Goal: Task Accomplishment & Management: Use online tool/utility

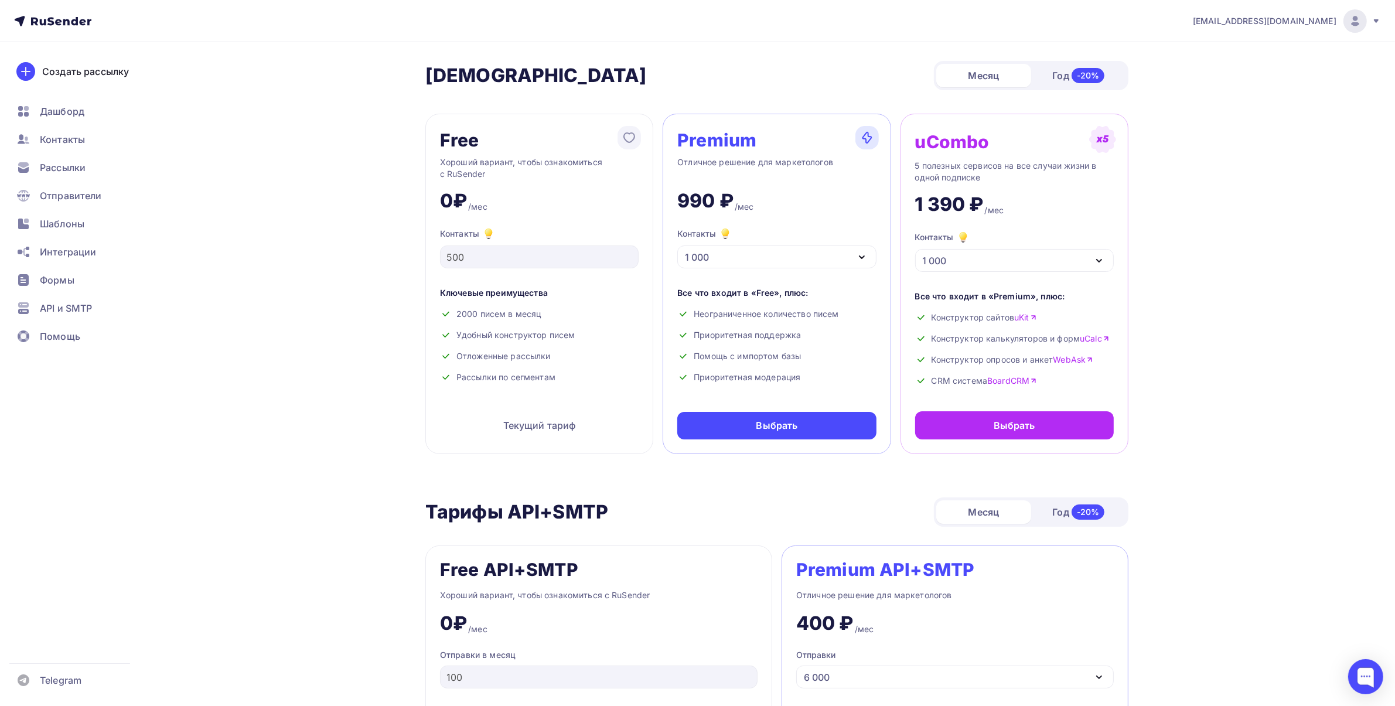
click at [745, 262] on div "1 000" at bounding box center [776, 256] width 199 height 23
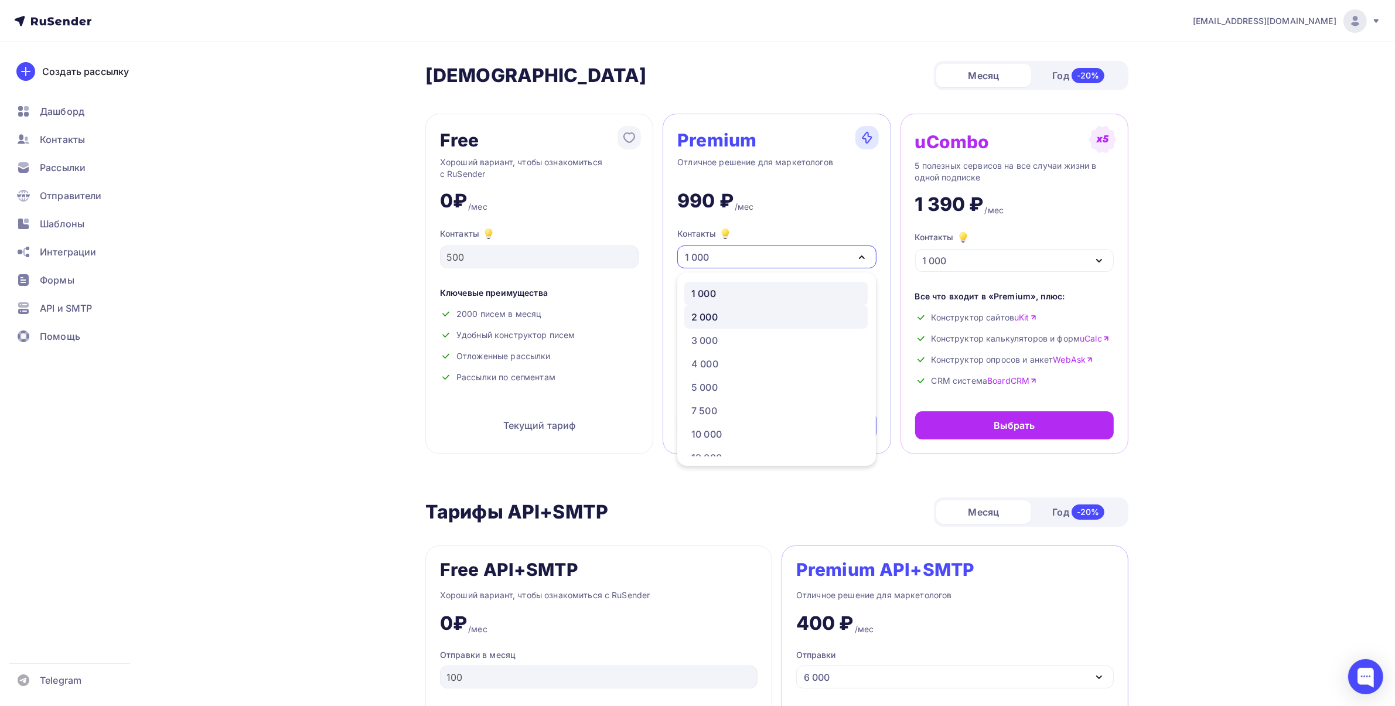
click at [718, 317] on div "2 000" at bounding box center [704, 317] width 26 height 14
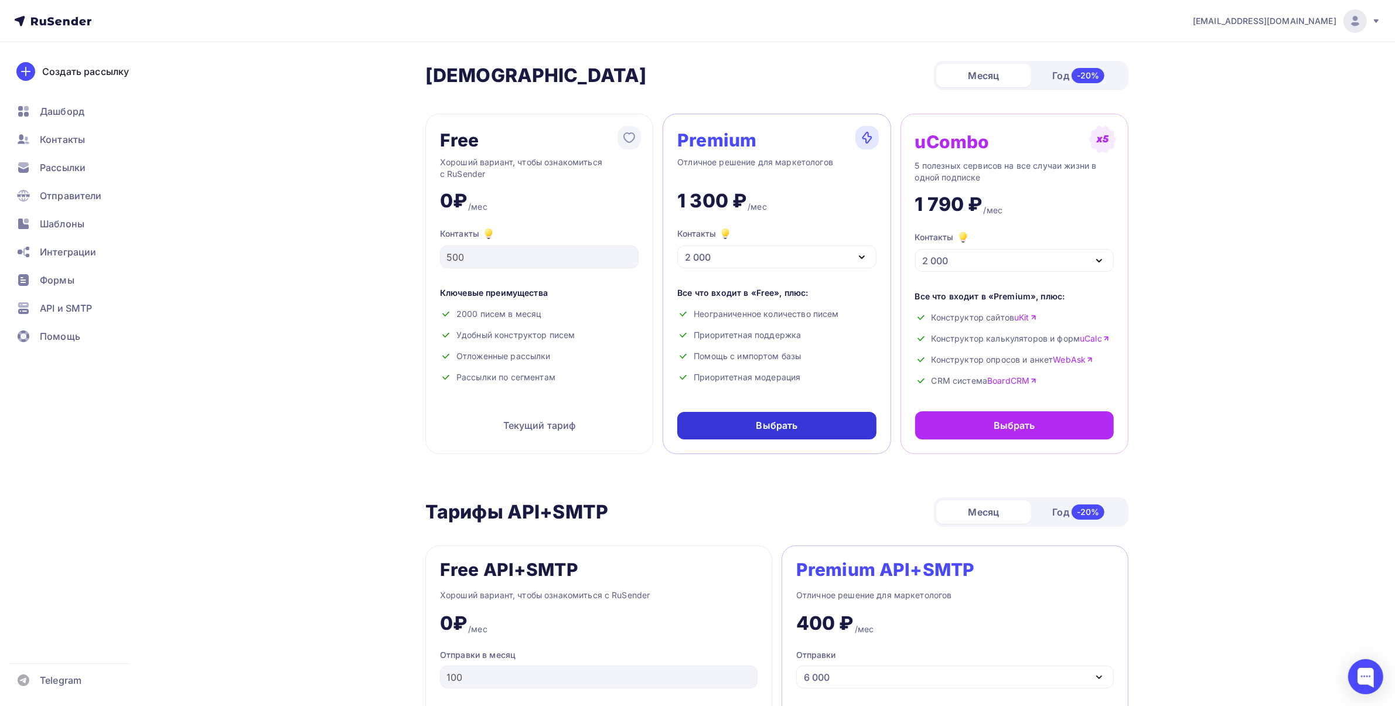
click at [756, 413] on div "Выбрать" at bounding box center [776, 426] width 199 height 28
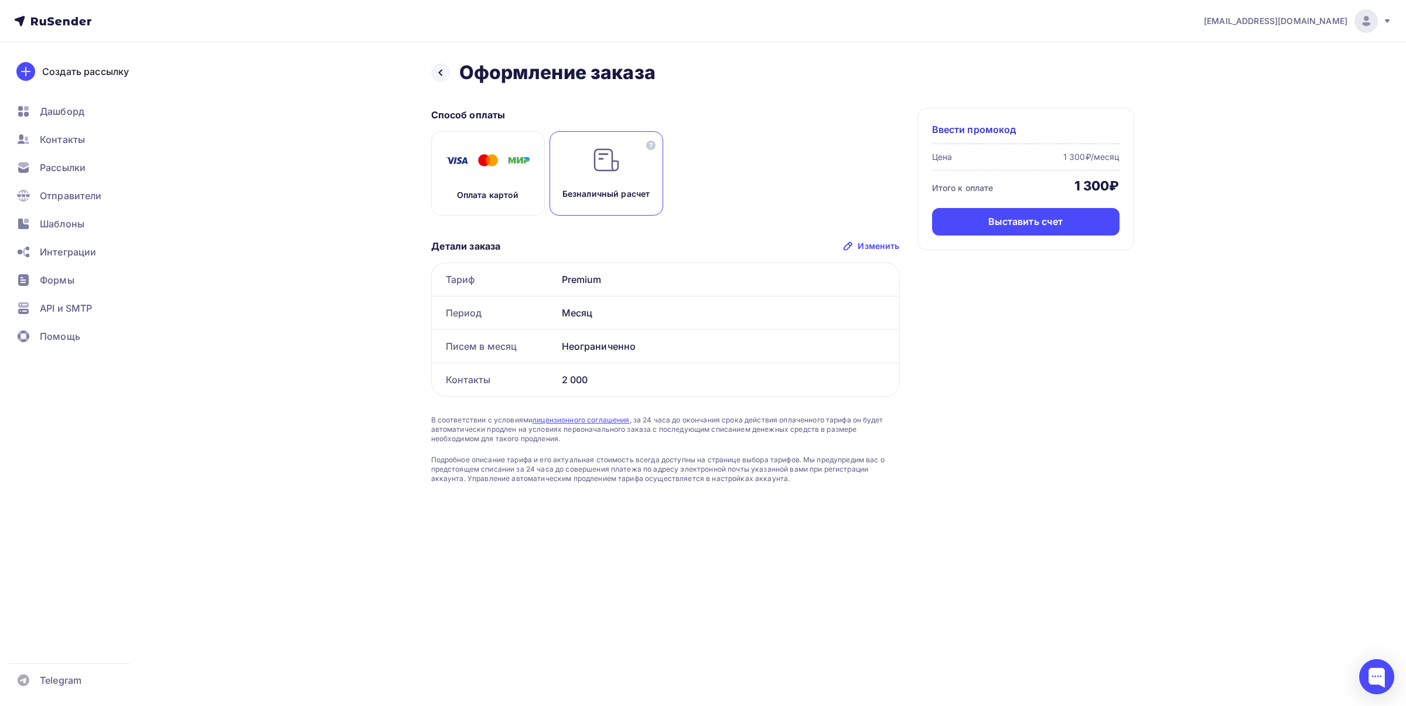
click at [495, 195] on p "Оплата картой" at bounding box center [488, 195] width 62 height 12
click at [1043, 214] on div "Оплатить" at bounding box center [1025, 222] width 187 height 28
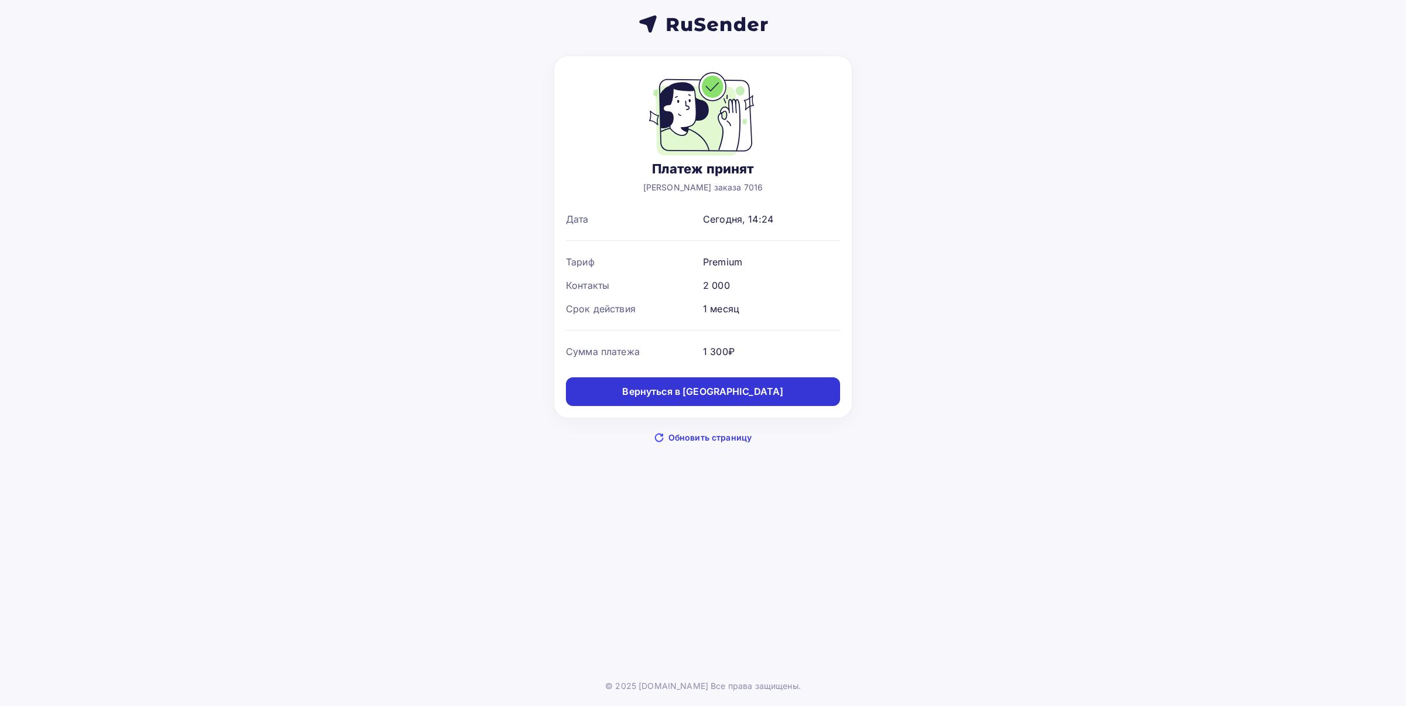
click at [713, 385] on div "Вернуться в дашборд" at bounding box center [702, 391] width 161 height 13
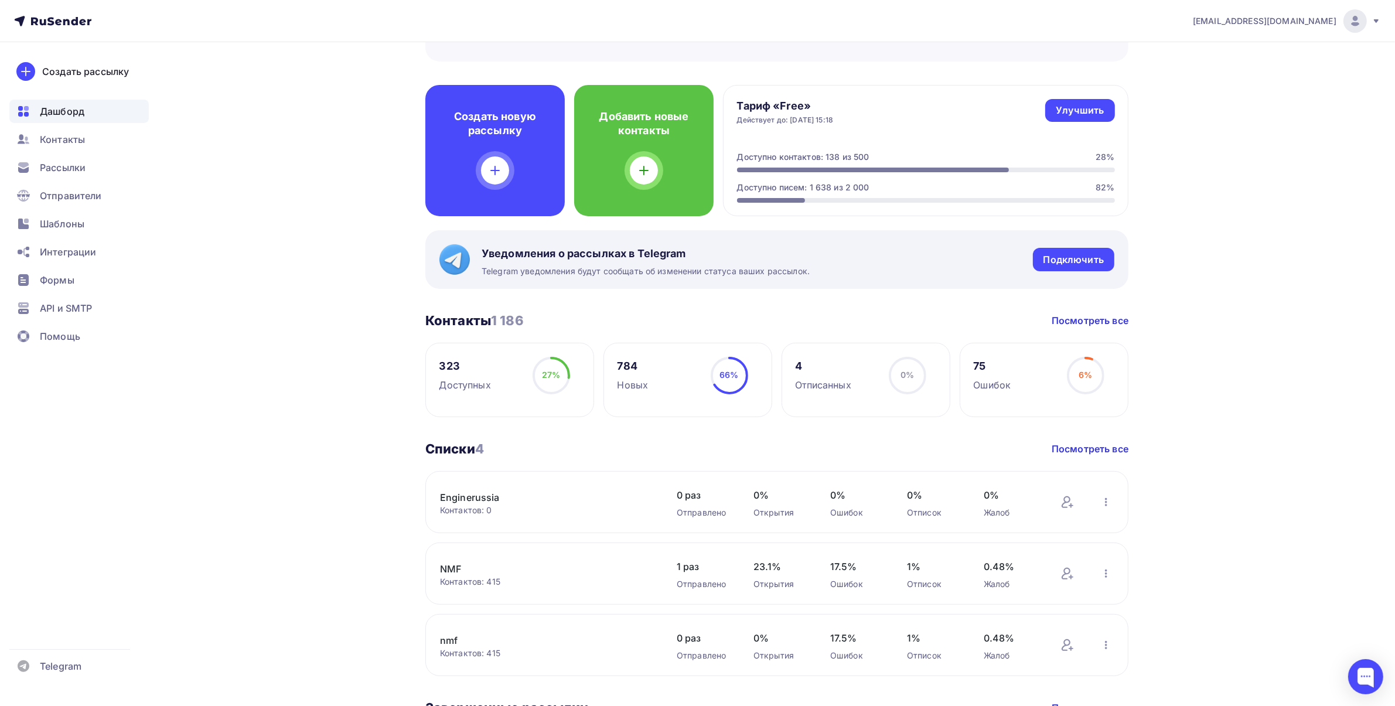
scroll to position [293, 0]
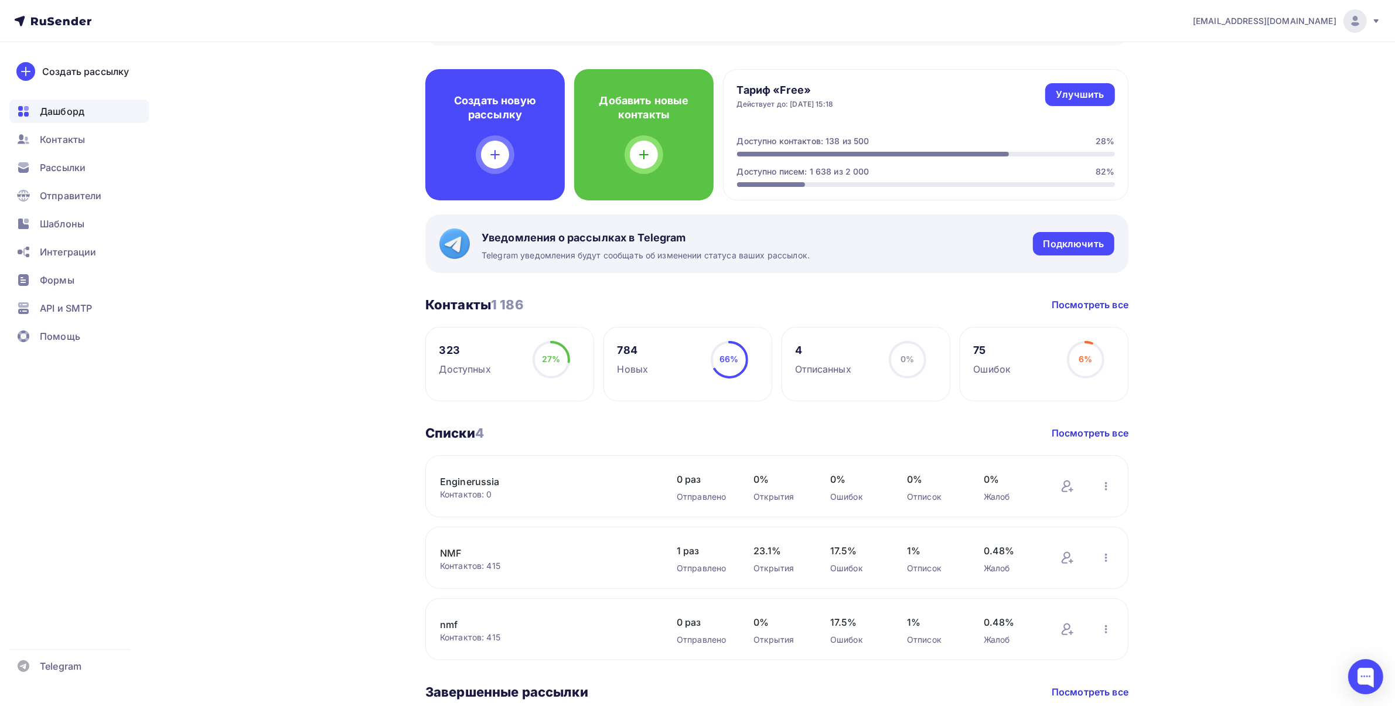
click at [463, 469] on div "Enginerussia Контактов: 0 Добавить контакты Переименовать список Скачать список…" at bounding box center [776, 486] width 703 height 62
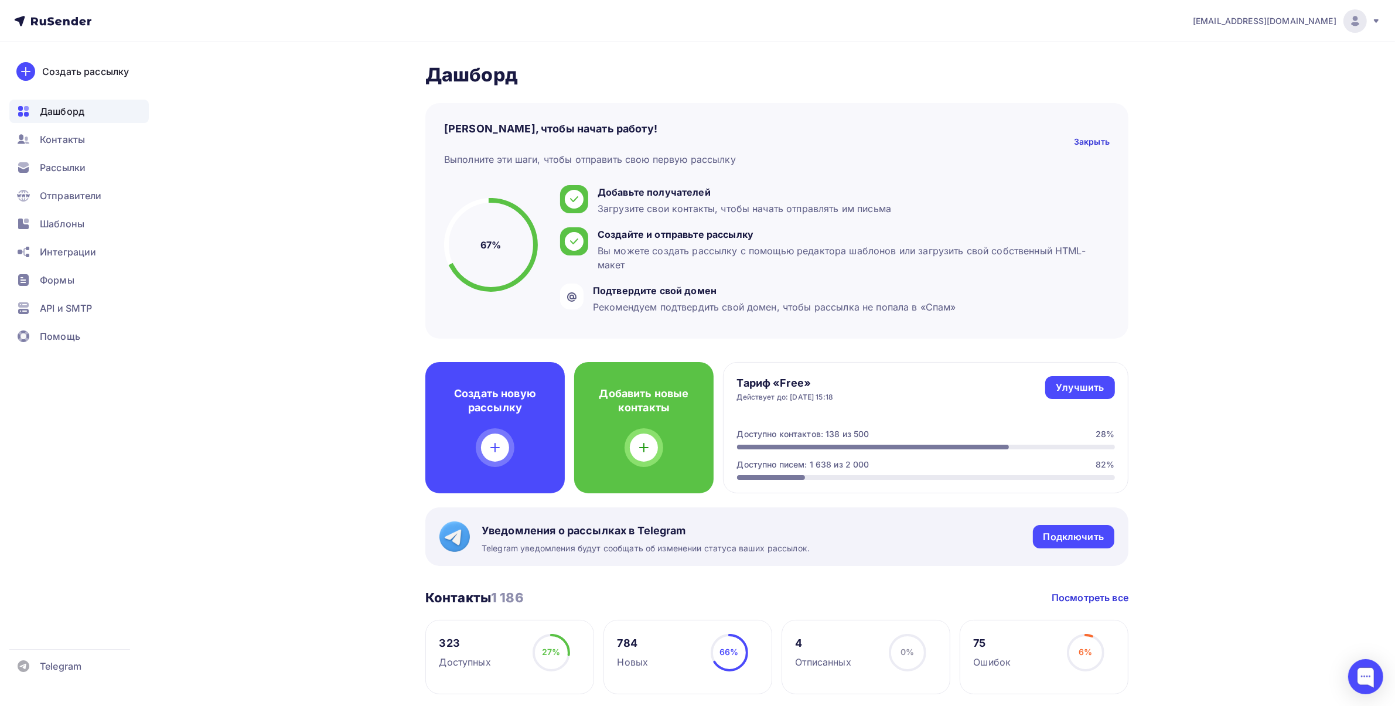
click at [1369, 26] on div "[EMAIL_ADDRESS][DOMAIN_NAME]" at bounding box center [1287, 20] width 188 height 23
click at [1224, 51] on span "Аккаунт" at bounding box center [1224, 52] width 39 height 14
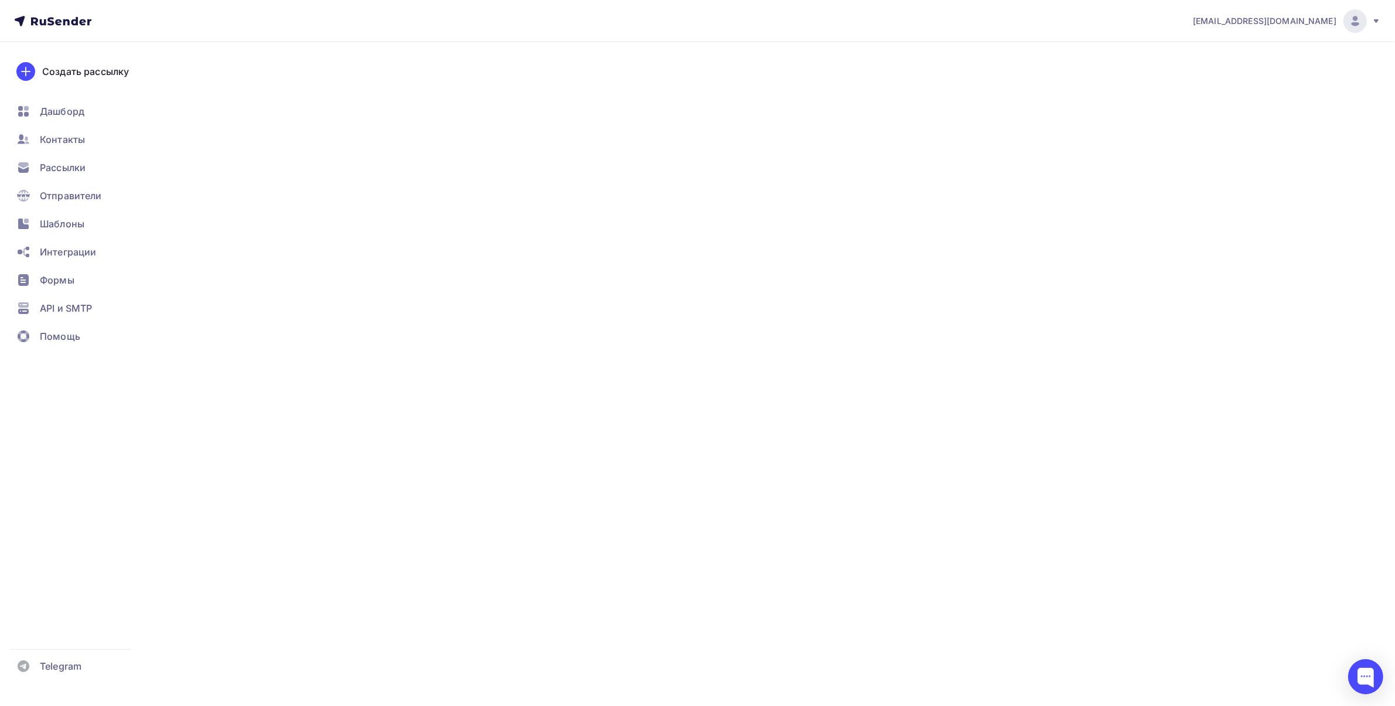
drag, startPoint x: 1368, startPoint y: 23, endPoint x: 1359, endPoint y: 23, distance: 8.2
click at [1362, 23] on img at bounding box center [1355, 21] width 14 height 14
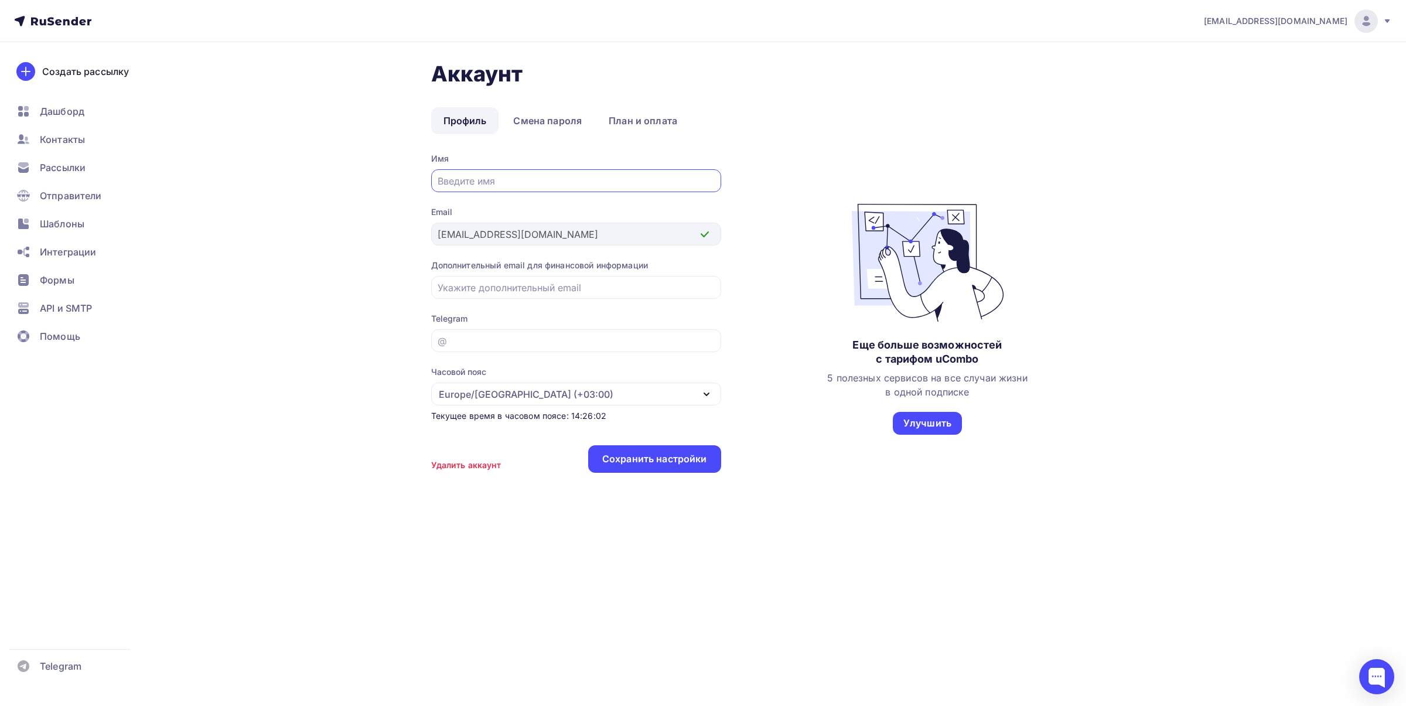
click at [1299, 79] on div "komyaginskaya@permanent.ru Аккаунт Тарифы Выйти Создать рассылку Дашборд Контак…" at bounding box center [703, 282] width 1406 height 565
click at [1363, 21] on img at bounding box center [1366, 21] width 14 height 14
click at [1270, 80] on link "[DEMOGRAPHIC_DATA]" at bounding box center [1286, 74] width 197 height 23
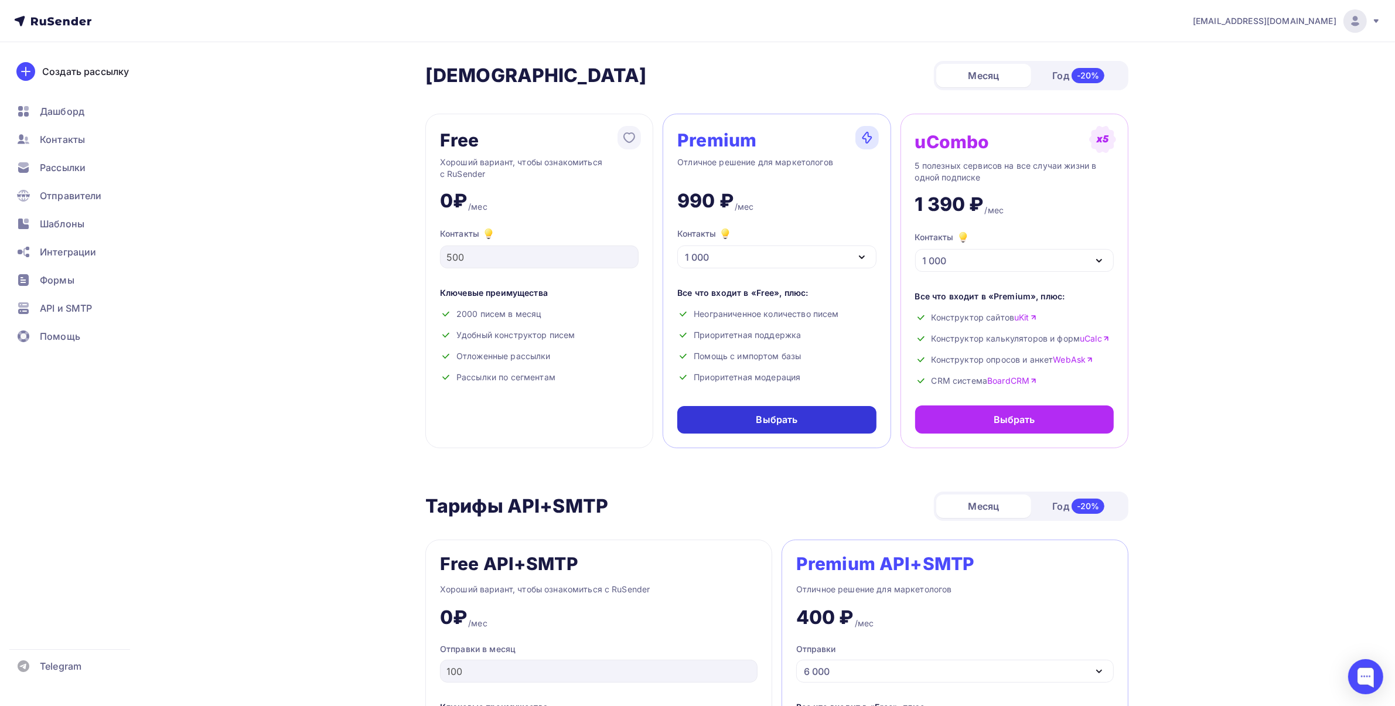
click at [771, 414] on div "Выбрать" at bounding box center [777, 419] width 42 height 13
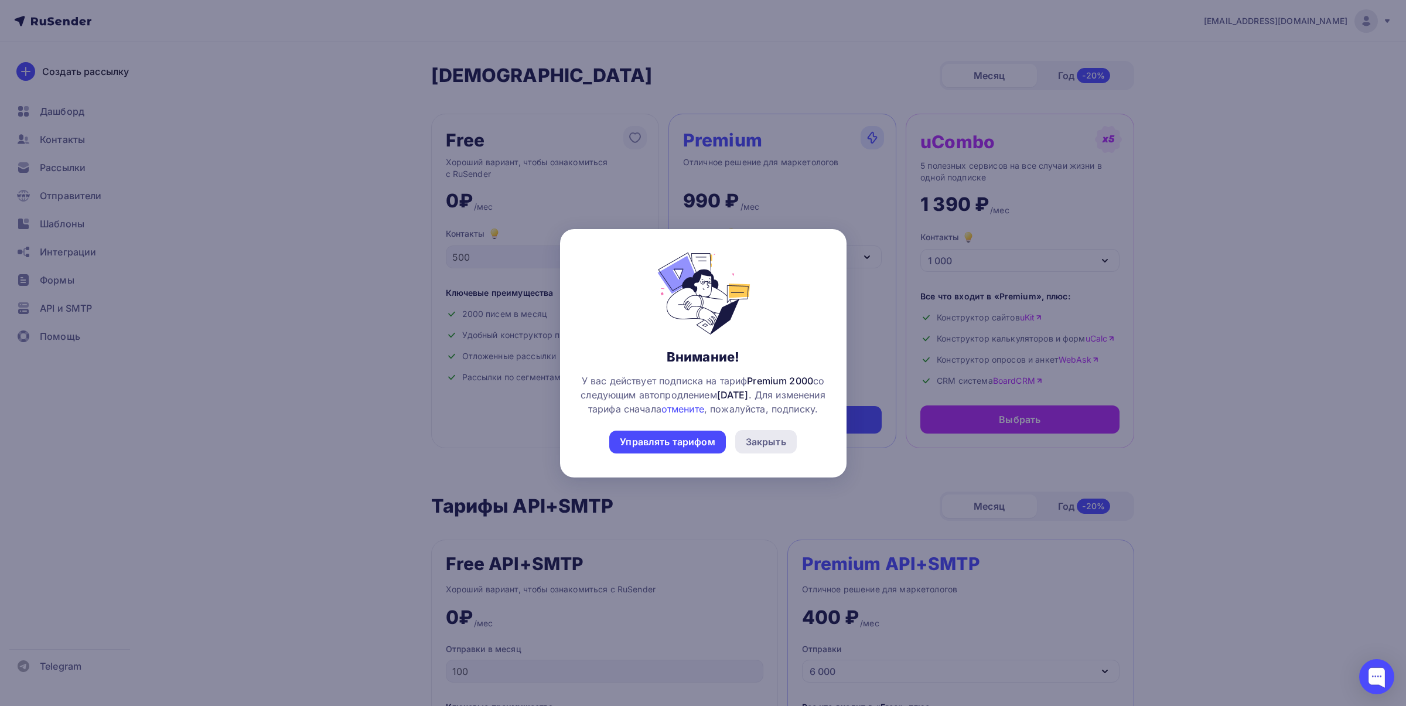
click at [770, 449] on div "Закрыть" at bounding box center [766, 442] width 40 height 14
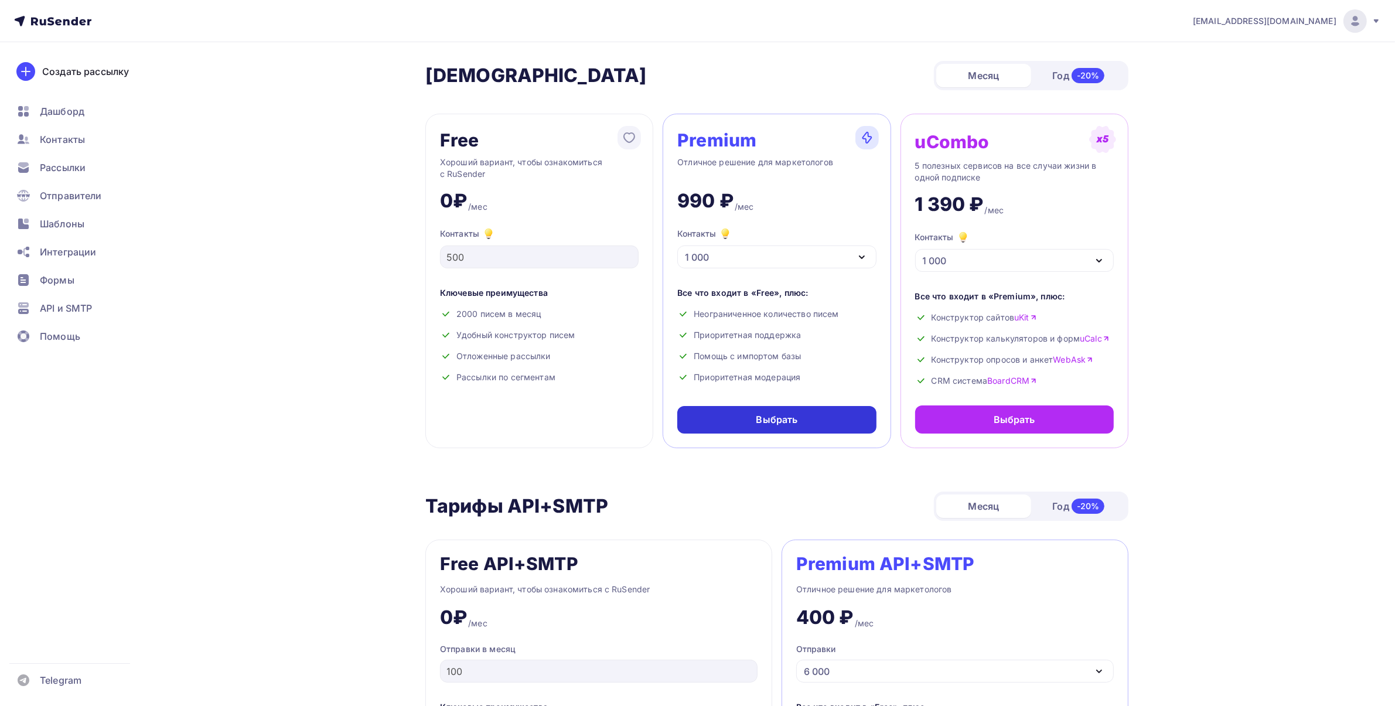
click at [813, 426] on div "Выбрать" at bounding box center [776, 420] width 199 height 28
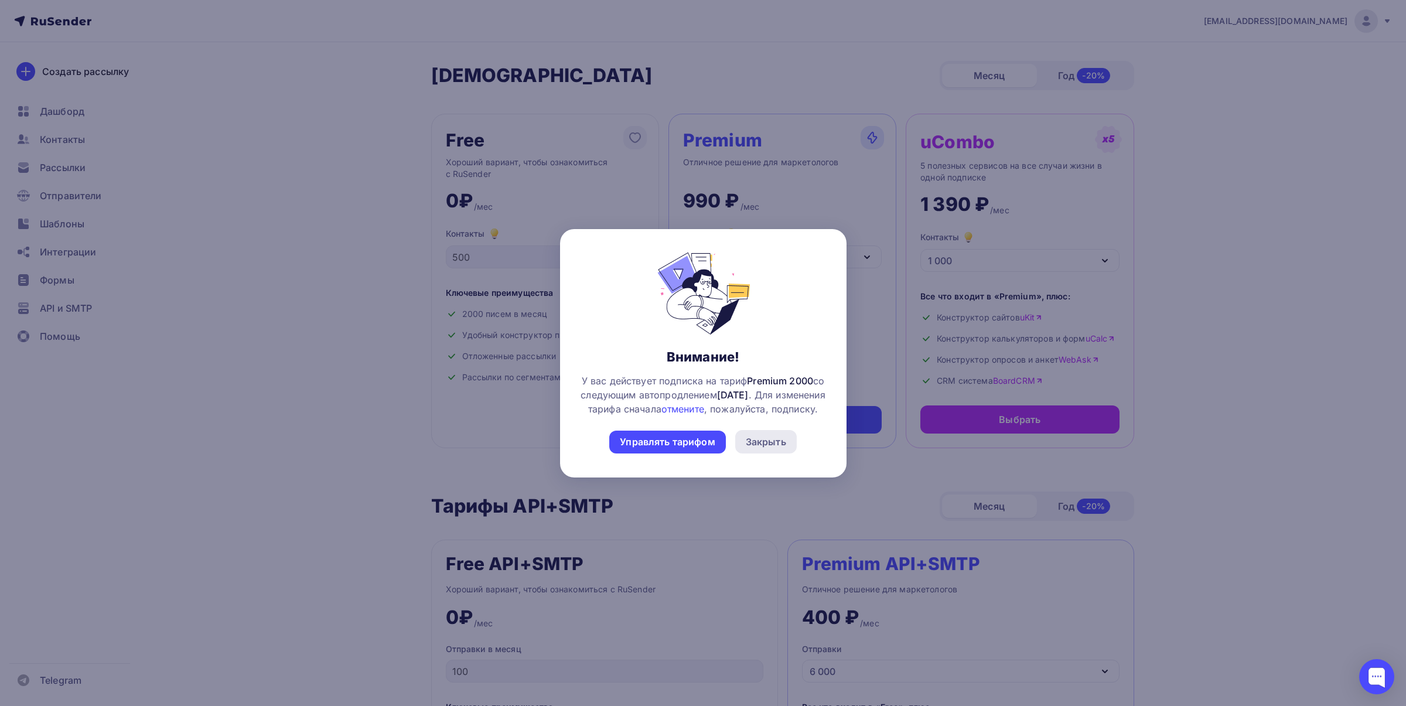
click at [766, 449] on div "Закрыть" at bounding box center [766, 442] width 40 height 14
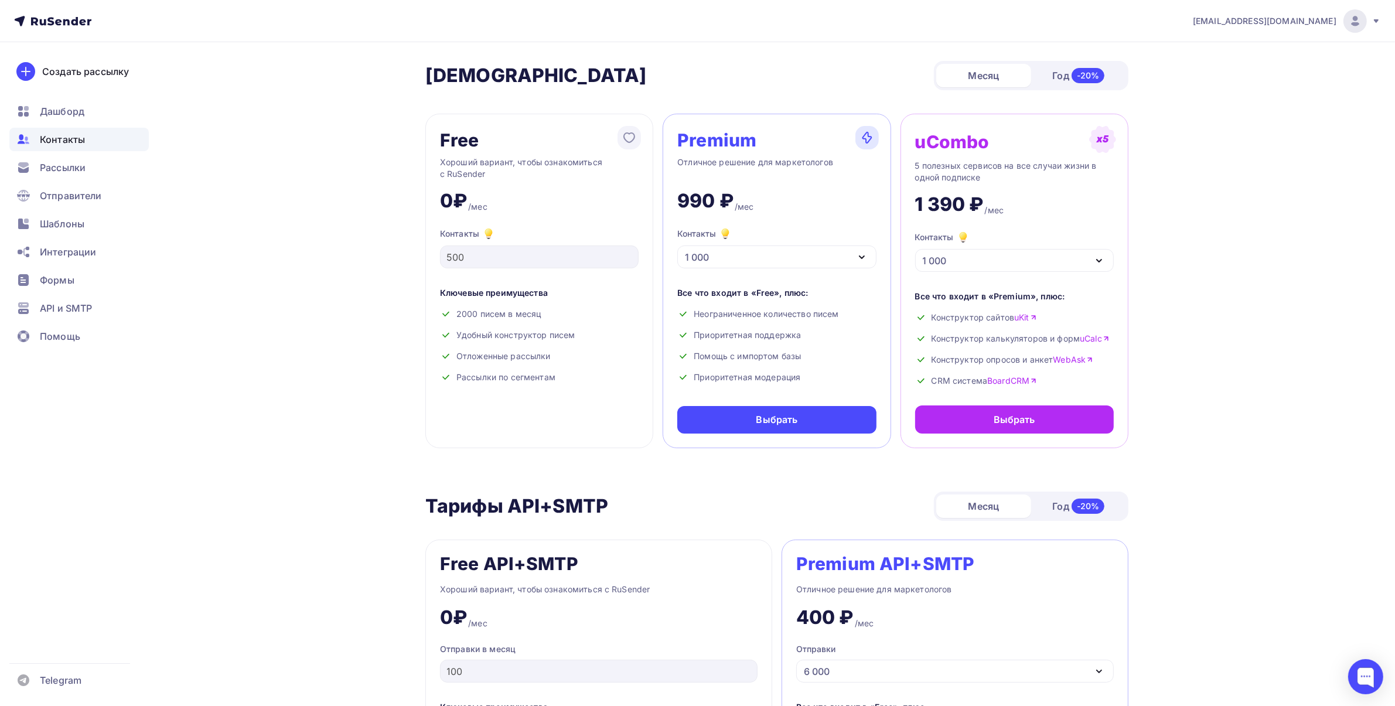
click at [78, 139] on span "Контакты" at bounding box center [62, 139] width 45 height 14
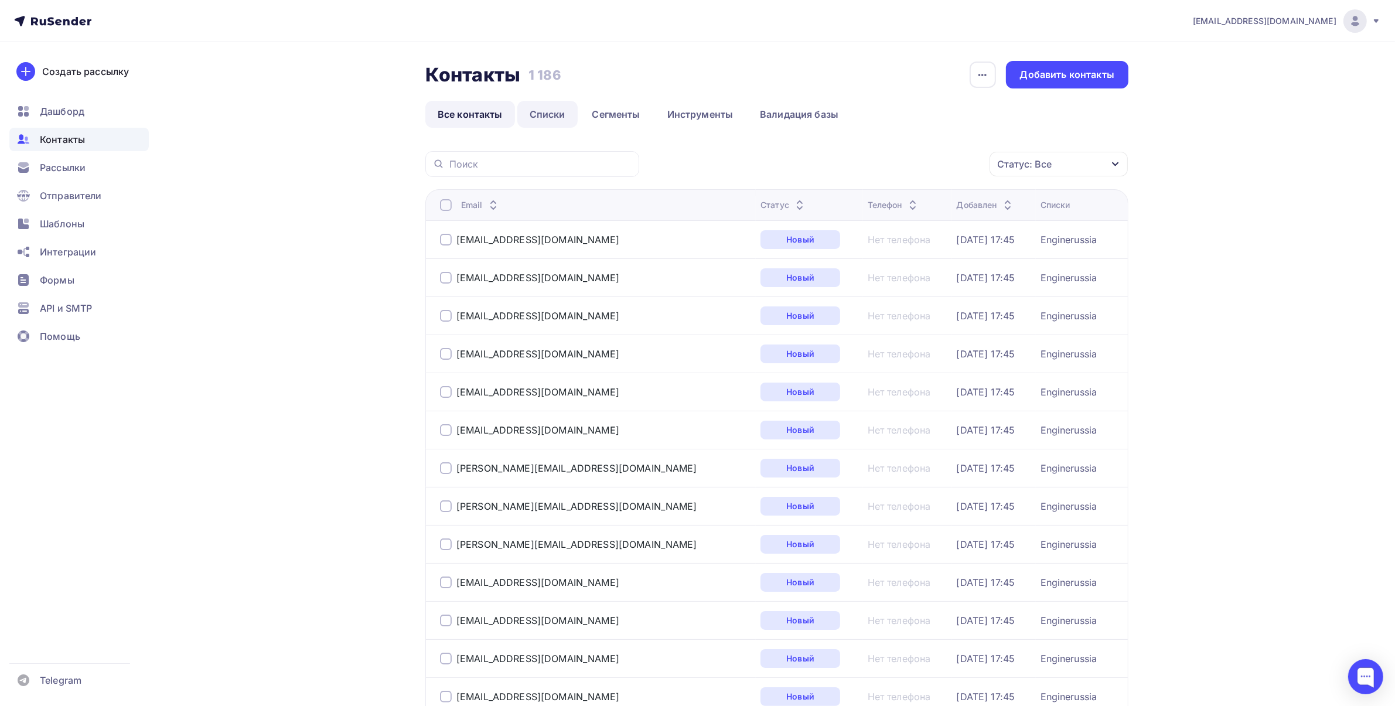
click at [537, 118] on link "Списки" at bounding box center [547, 114] width 60 height 27
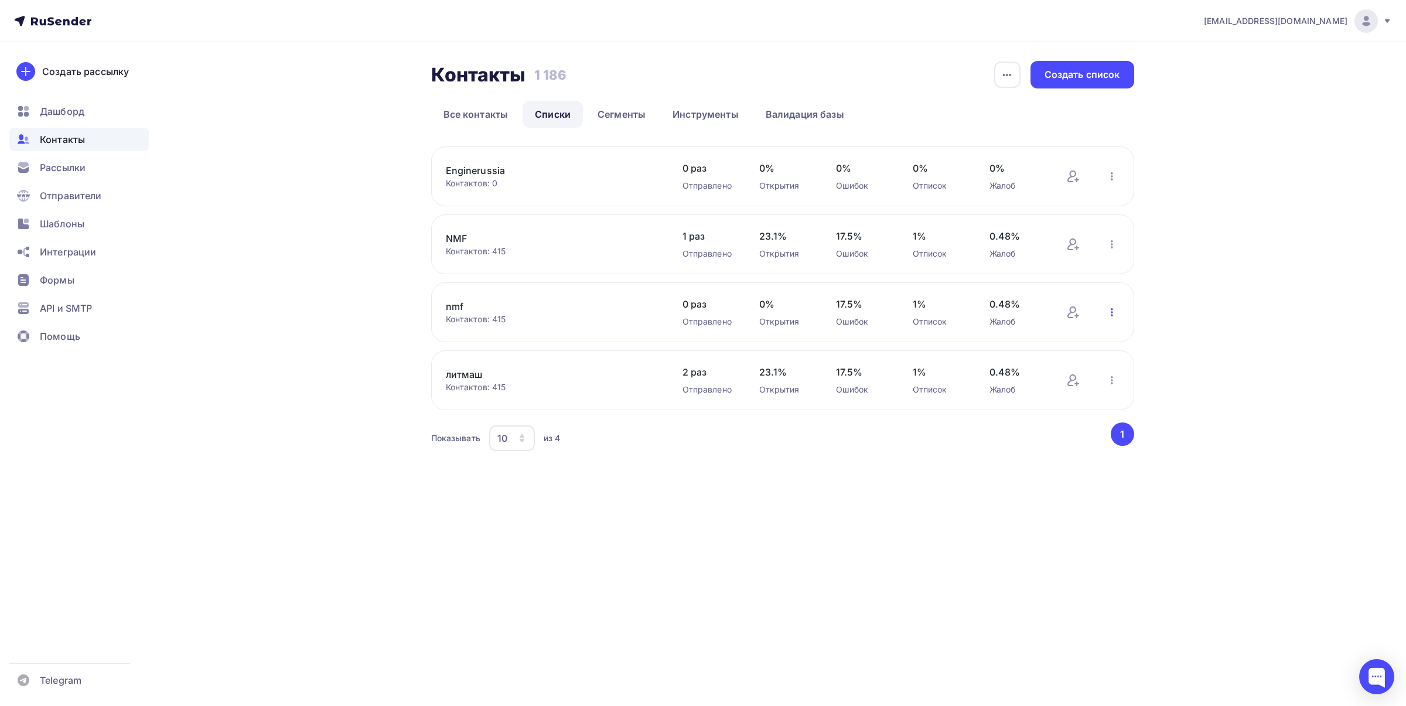
click at [1109, 312] on icon "button" at bounding box center [1112, 312] width 14 height 14
click at [1009, 493] on div "Удалить" at bounding box center [1036, 495] width 164 height 19
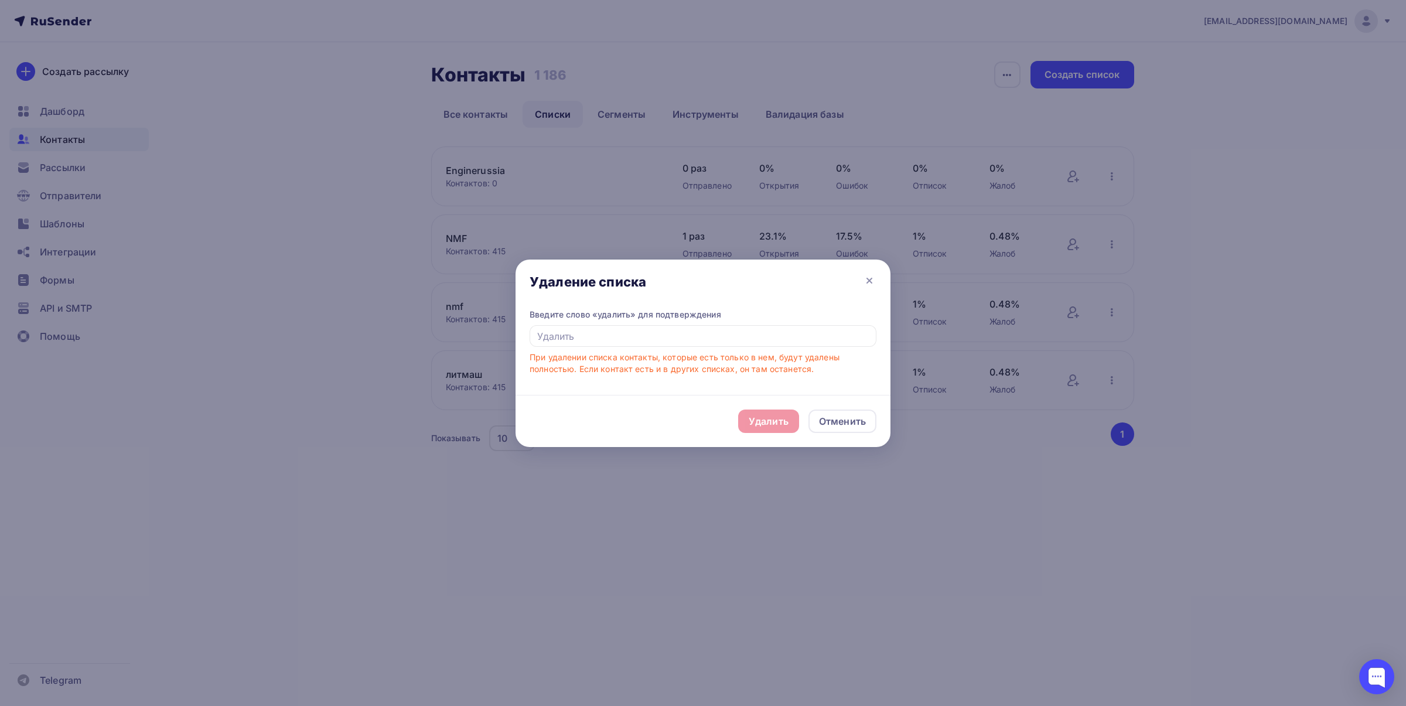
click at [774, 419] on div "Удалить Отменить" at bounding box center [702, 421] width 375 height 52
click at [870, 277] on icon at bounding box center [869, 281] width 14 height 14
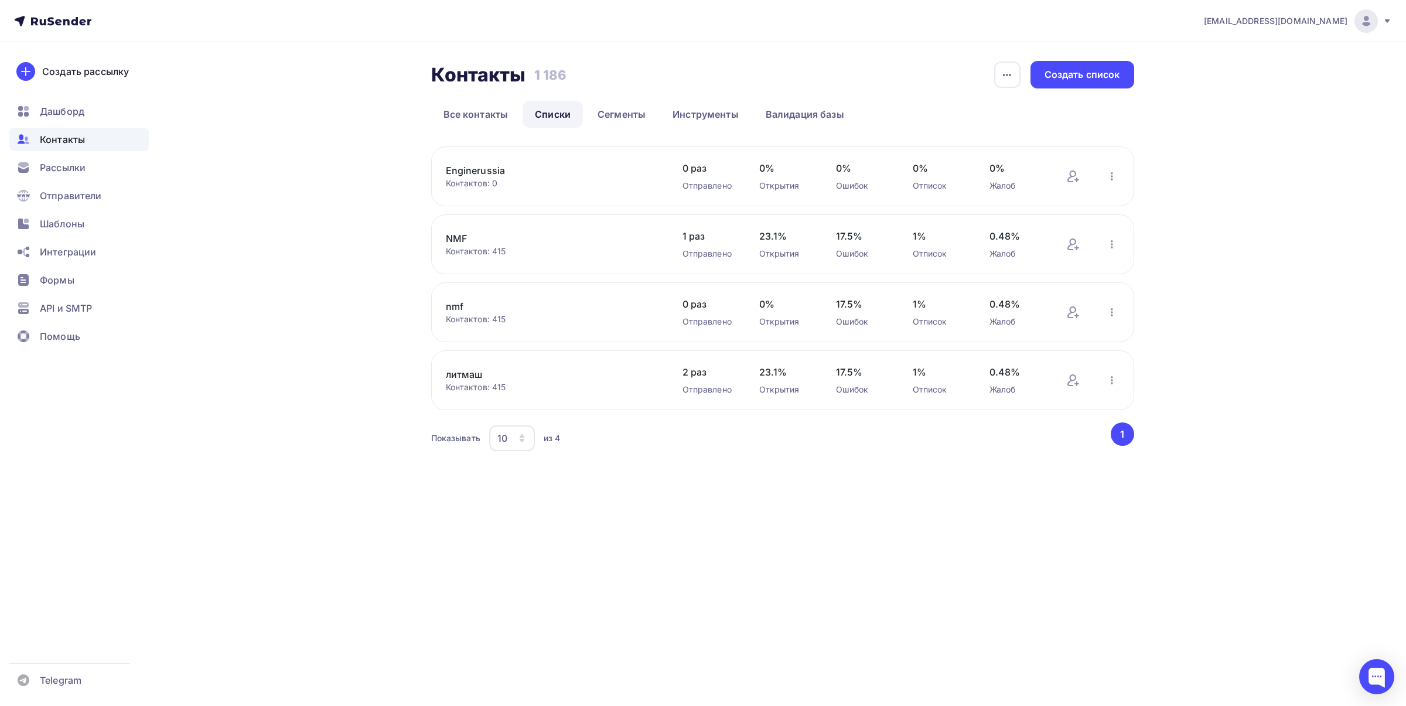
click at [479, 165] on link "Enginerussia" at bounding box center [545, 170] width 199 height 14
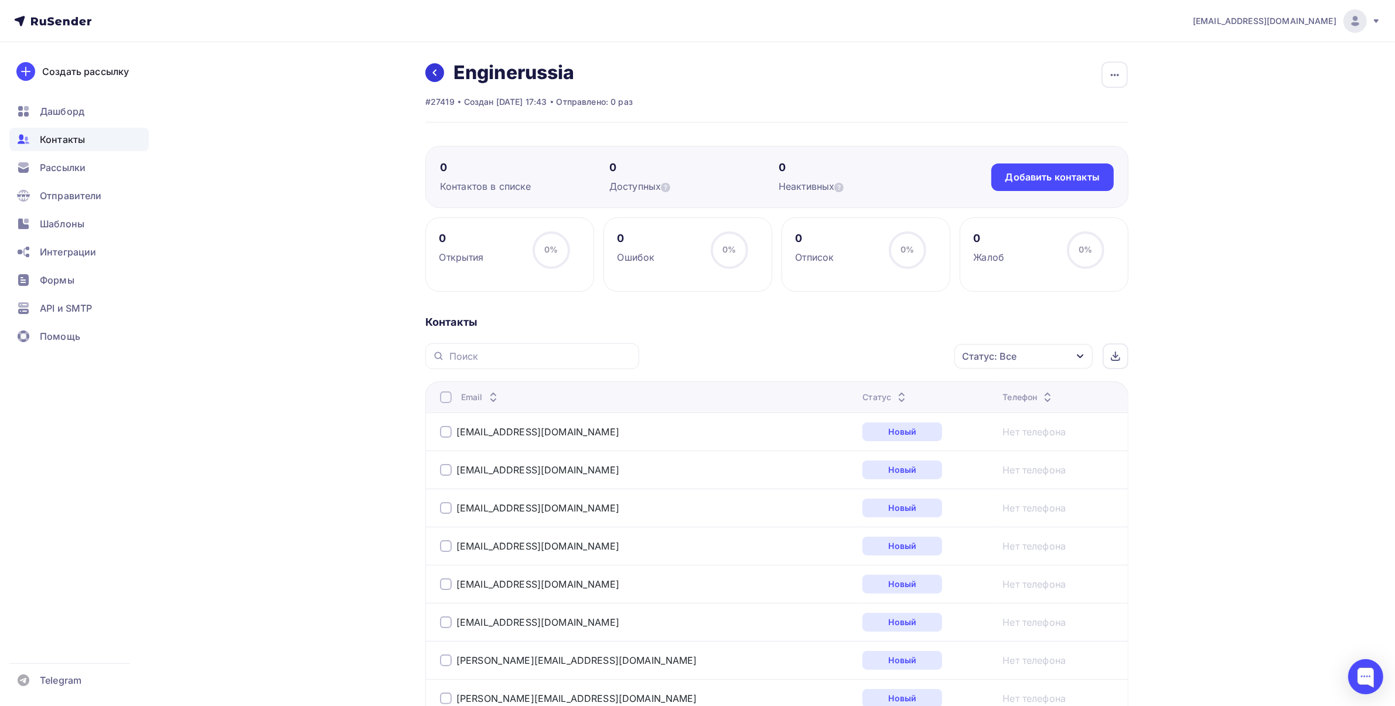
click at [429, 74] on link at bounding box center [434, 72] width 19 height 19
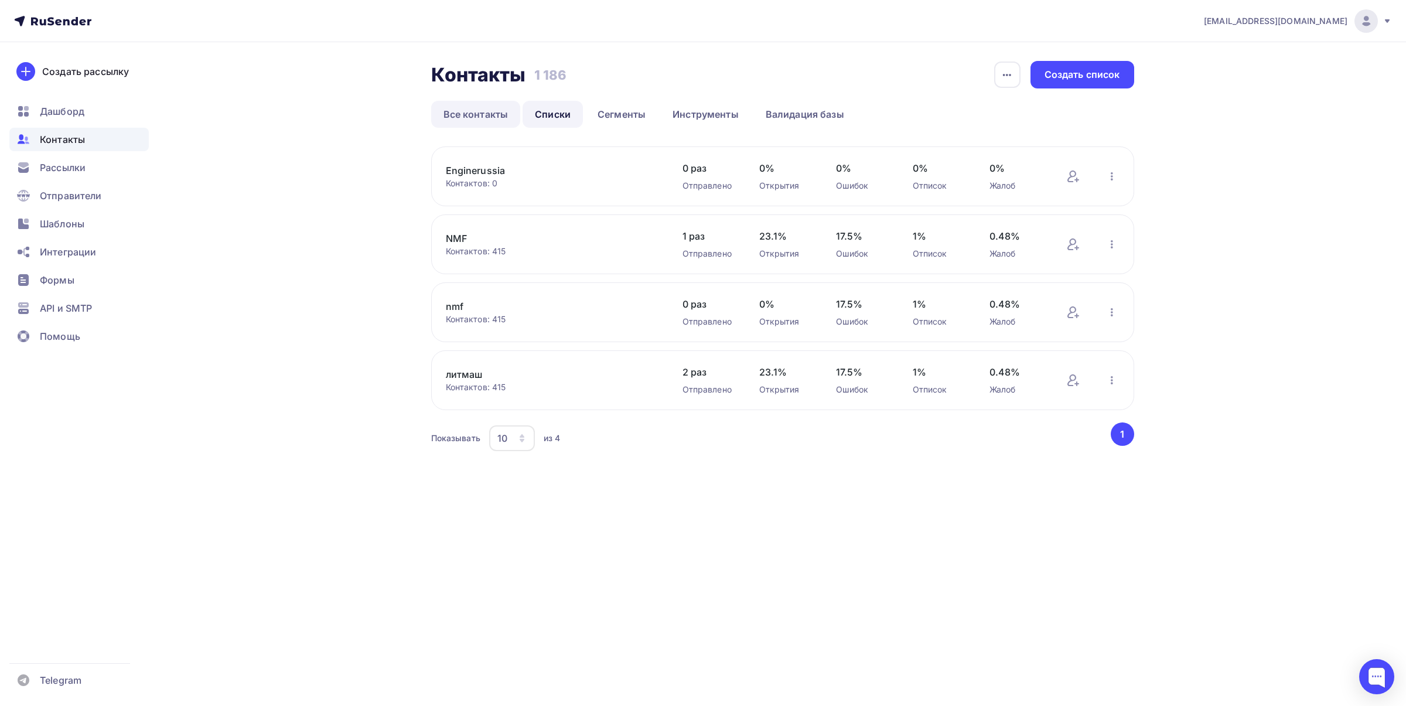
click at [466, 106] on link "Все контакты" at bounding box center [476, 114] width 90 height 27
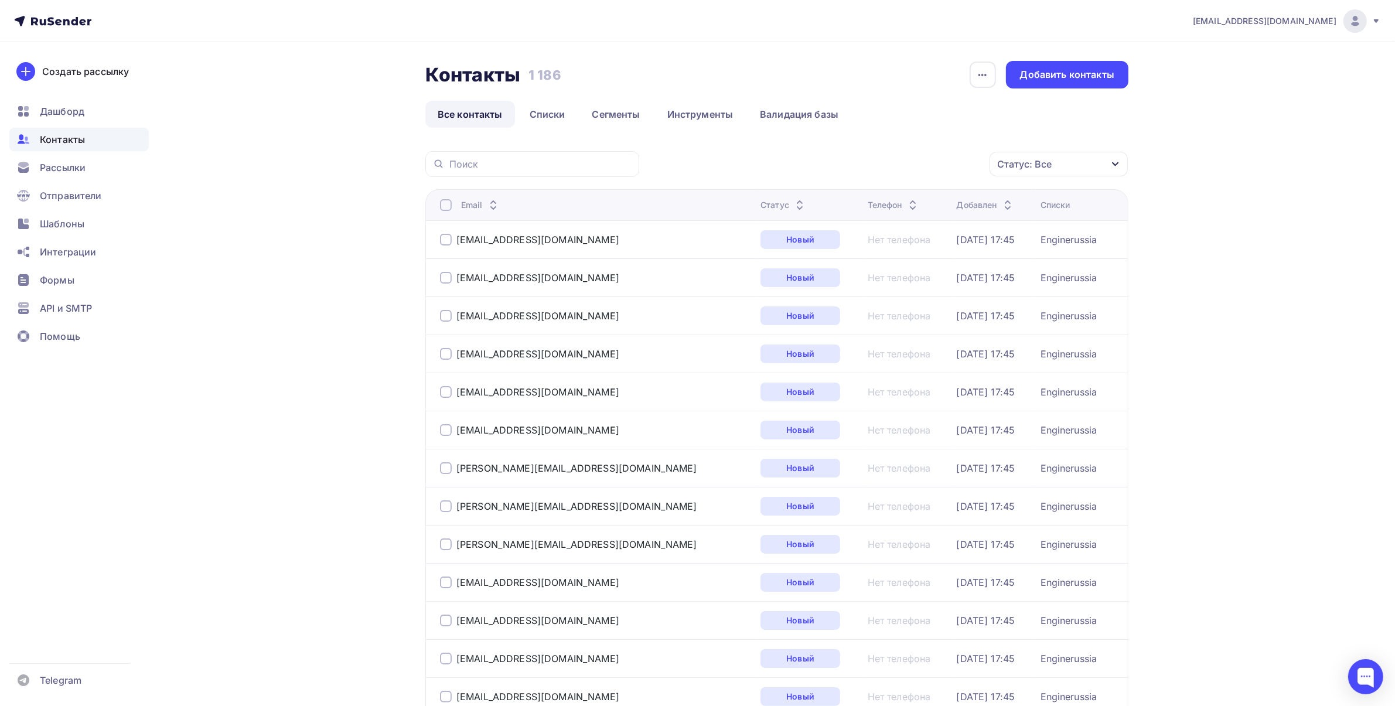
click at [445, 238] on div at bounding box center [446, 240] width 12 height 12
click at [446, 209] on div at bounding box center [446, 205] width 12 height 12
click at [920, 164] on div "Действие" at bounding box center [902, 164] width 155 height 23
click at [444, 200] on div at bounding box center [446, 205] width 12 height 12
click at [1077, 162] on div "Статус: Все" at bounding box center [1058, 164] width 138 height 25
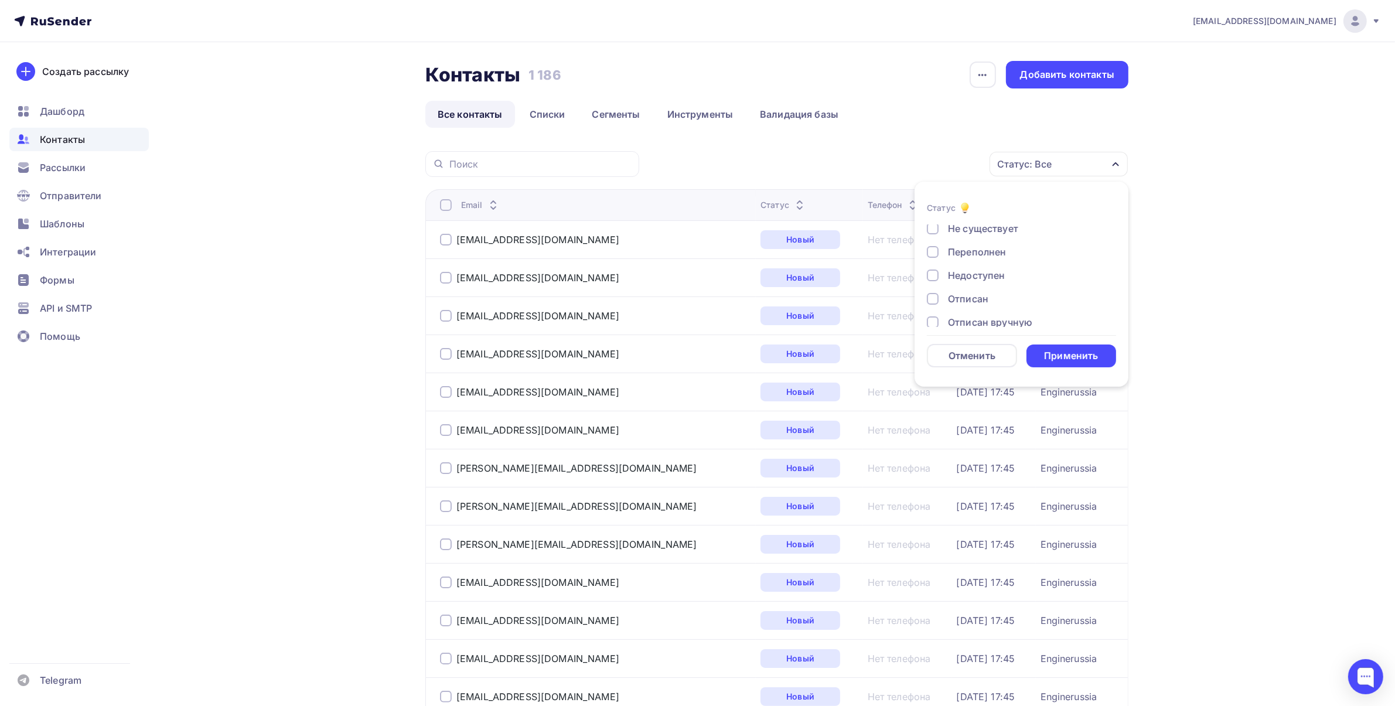
scroll to position [73, 0]
click at [979, 277] on div "Отписан" at bounding box center [968, 275] width 40 height 14
click at [979, 254] on div "Недоступен" at bounding box center [976, 252] width 57 height 14
click at [971, 313] on div "Жалоба" at bounding box center [966, 310] width 37 height 14
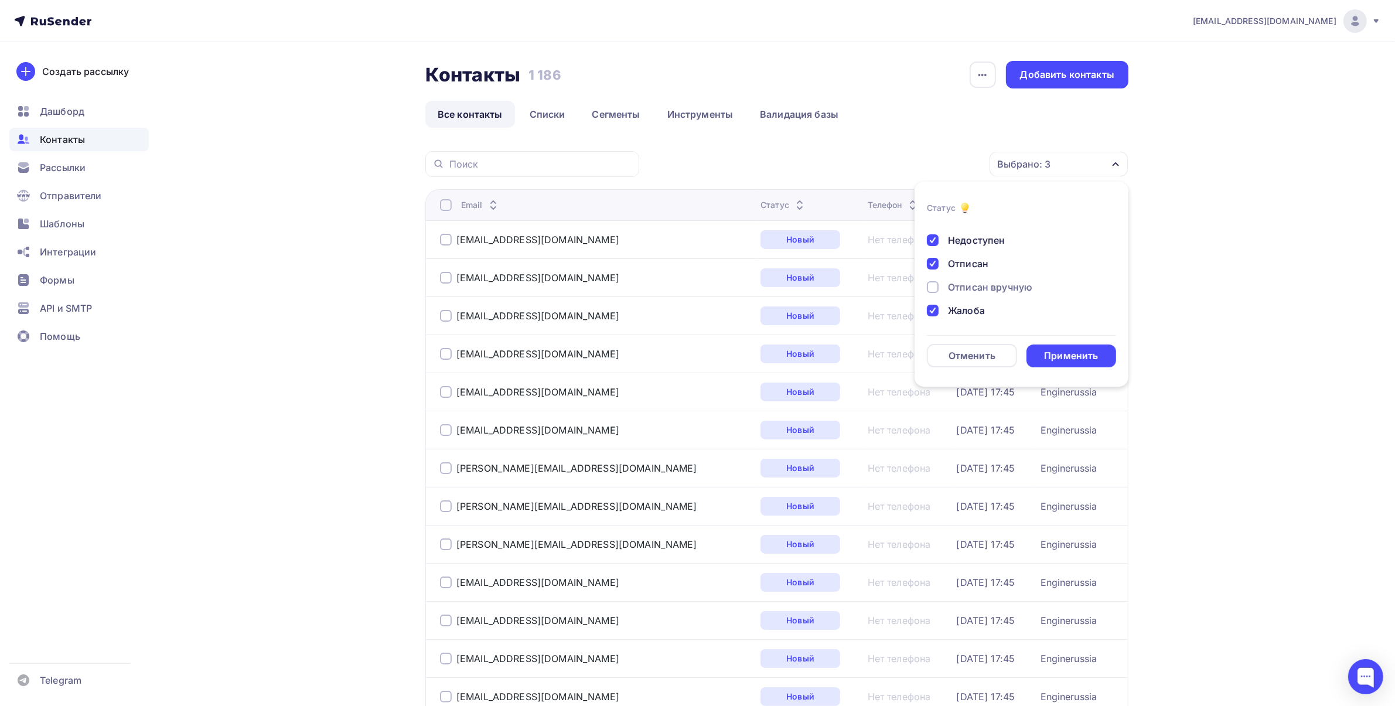
click at [1061, 354] on div "Применить" at bounding box center [1071, 355] width 54 height 13
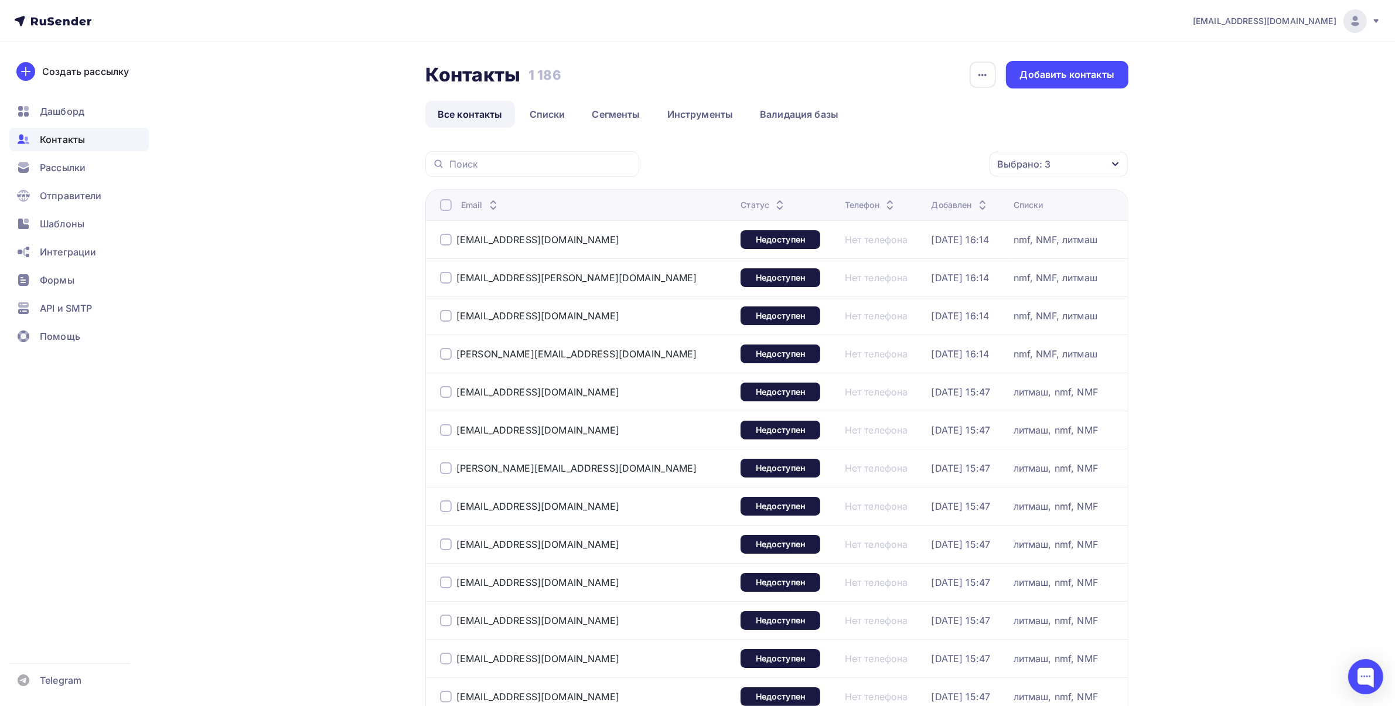
click at [441, 211] on div at bounding box center [446, 205] width 12 height 12
click at [965, 164] on icon "button" at bounding box center [964, 164] width 5 height 2
click at [882, 242] on div "Удалить" at bounding box center [902, 245] width 127 height 14
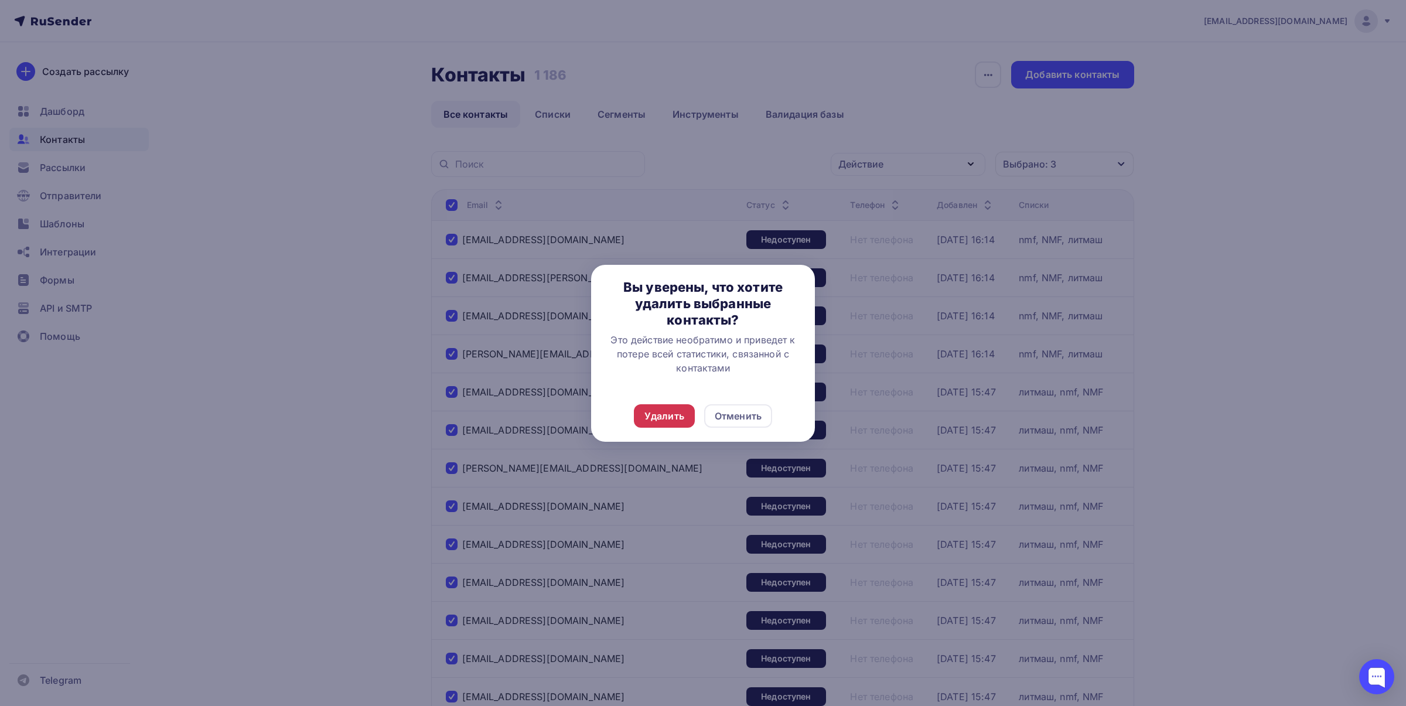
click at [666, 419] on div "Удалить" at bounding box center [664, 416] width 40 height 14
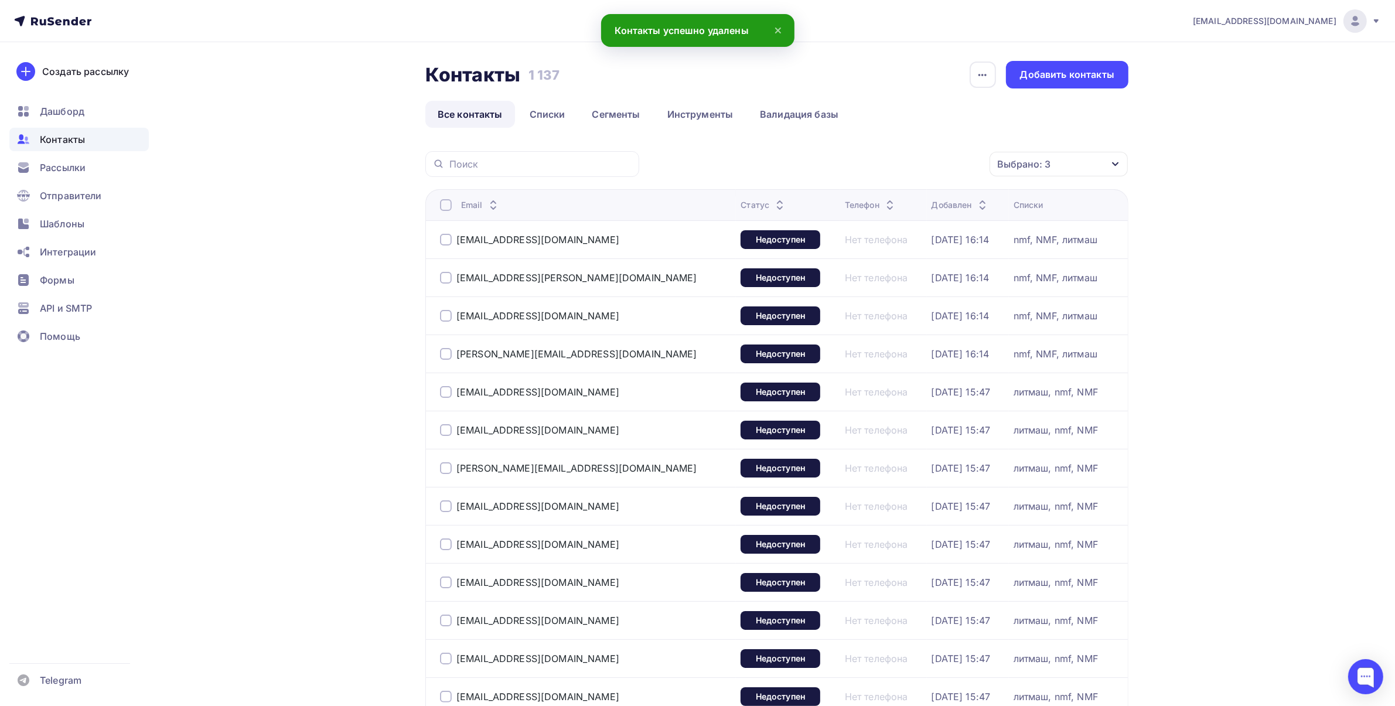
click at [450, 206] on div at bounding box center [446, 205] width 12 height 12
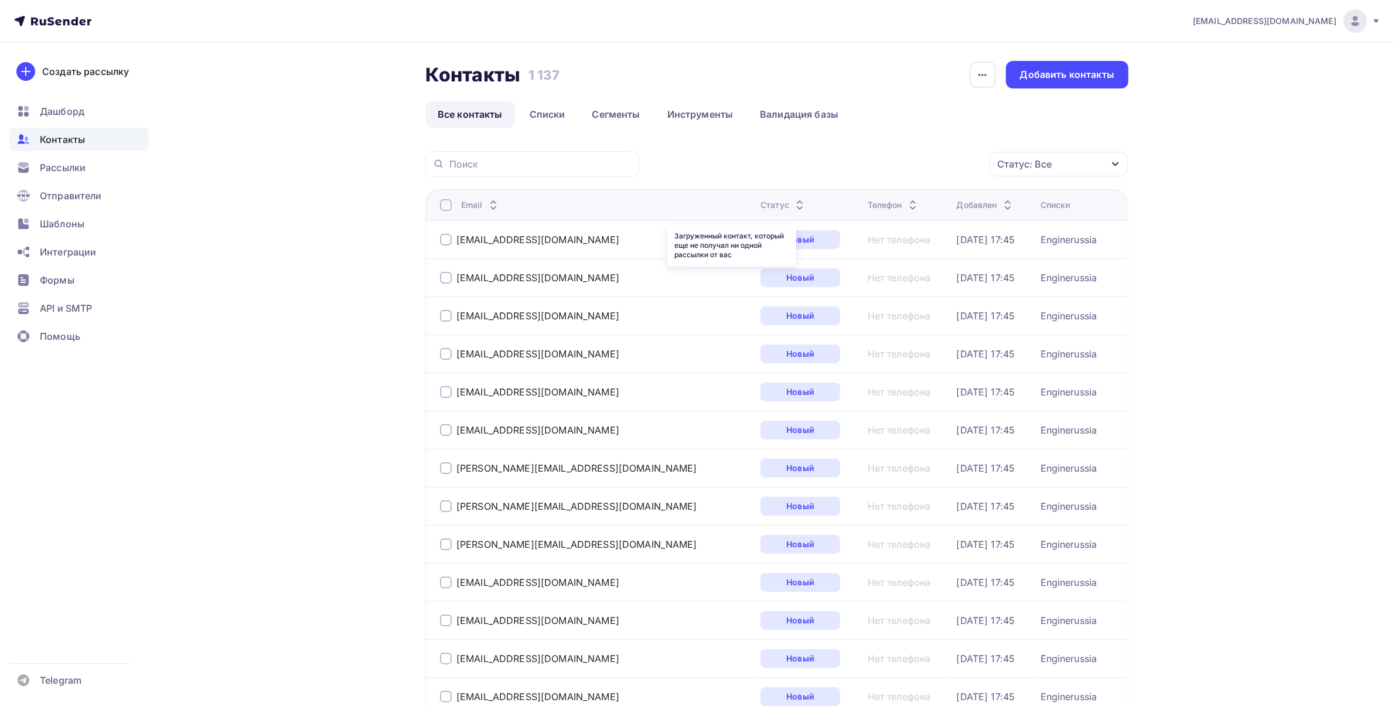
click at [1037, 167] on div "Статус: Все" at bounding box center [1024, 164] width 54 height 14
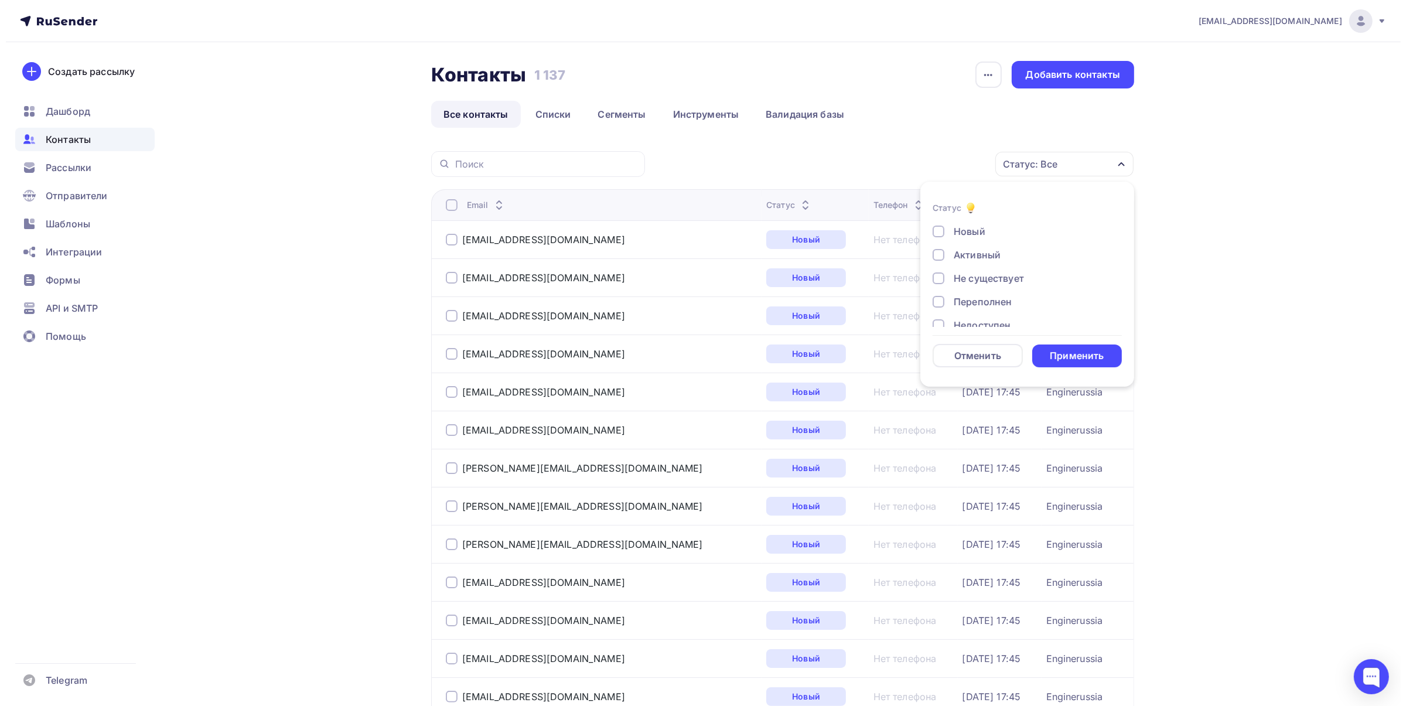
scroll to position [73, 0]
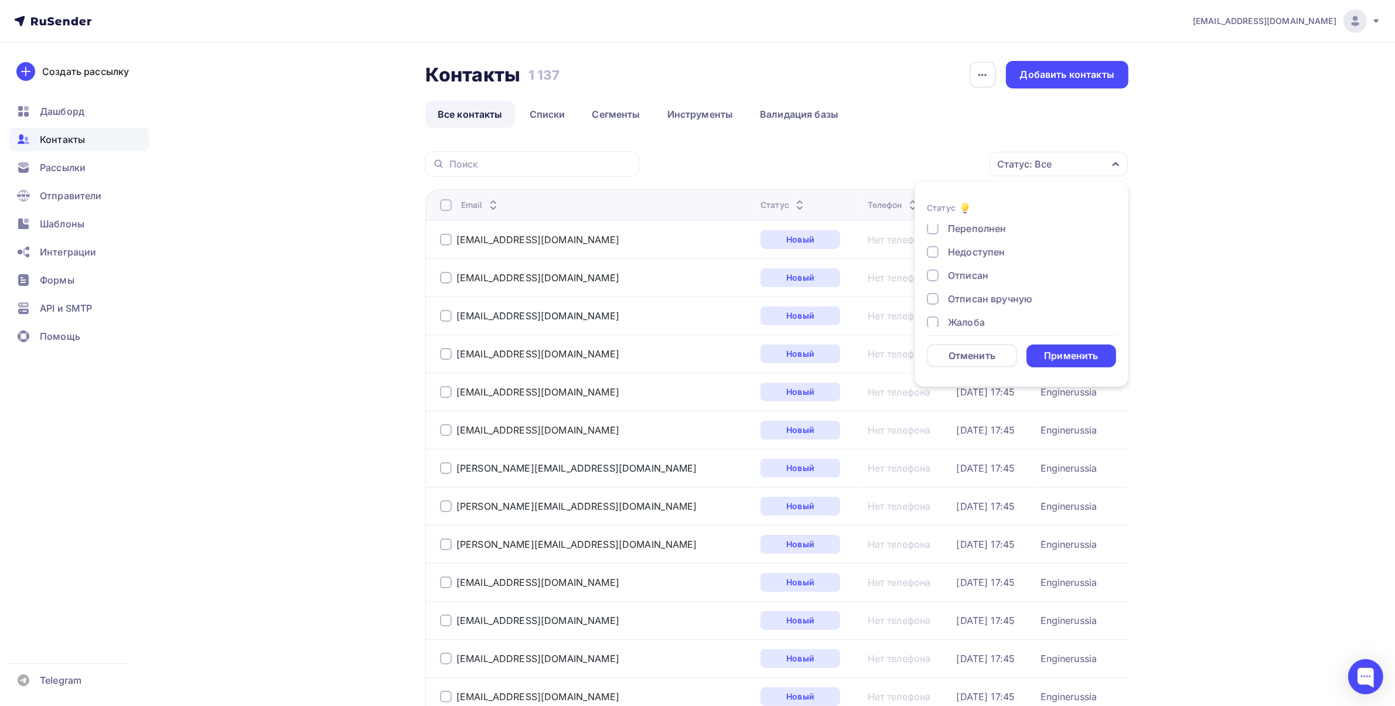
click at [1002, 252] on div "Недоступен" at bounding box center [976, 252] width 57 height 14
click at [979, 274] on div "Отписан" at bounding box center [968, 275] width 40 height 14
click at [1054, 350] on div "Применить" at bounding box center [1071, 355] width 54 height 13
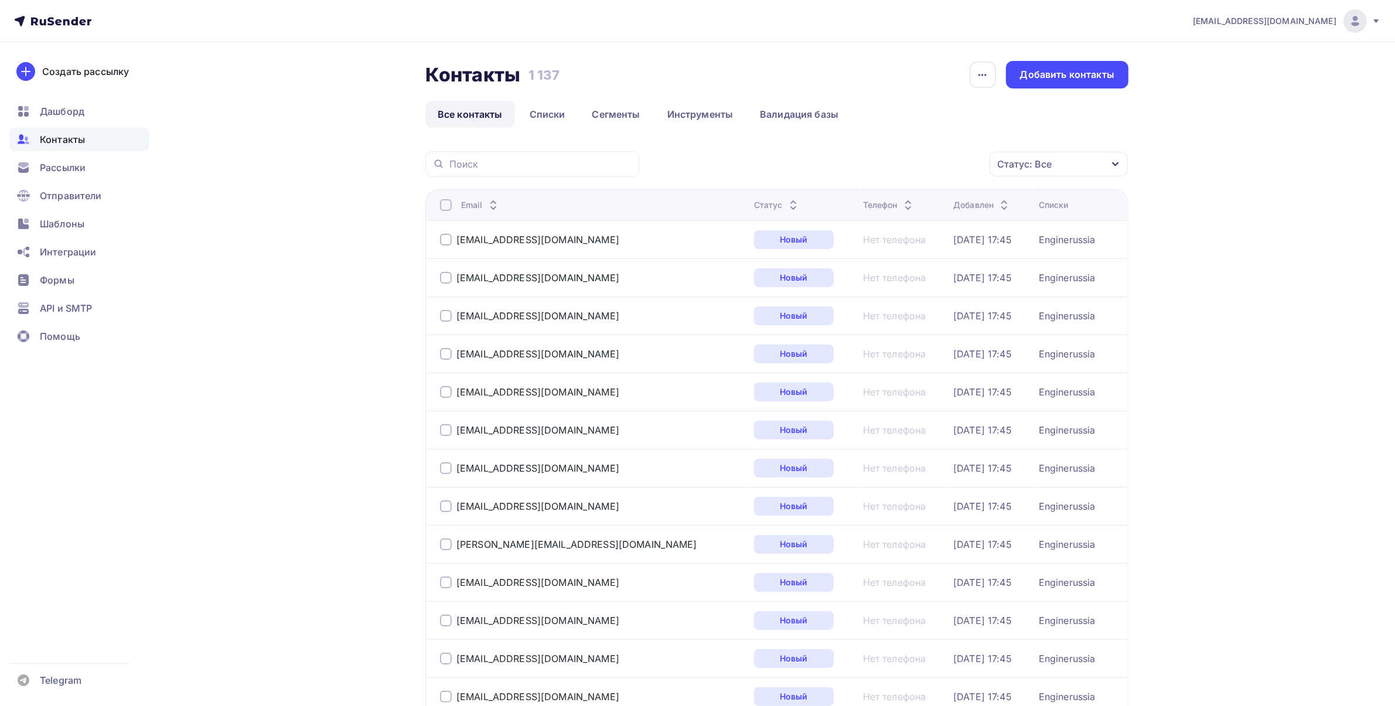
click at [488, 111] on link "Все контакты" at bounding box center [470, 114] width 90 height 27
click at [510, 123] on link "Все контакты" at bounding box center [470, 114] width 90 height 27
click at [533, 120] on link "Списки" at bounding box center [547, 114] width 60 height 27
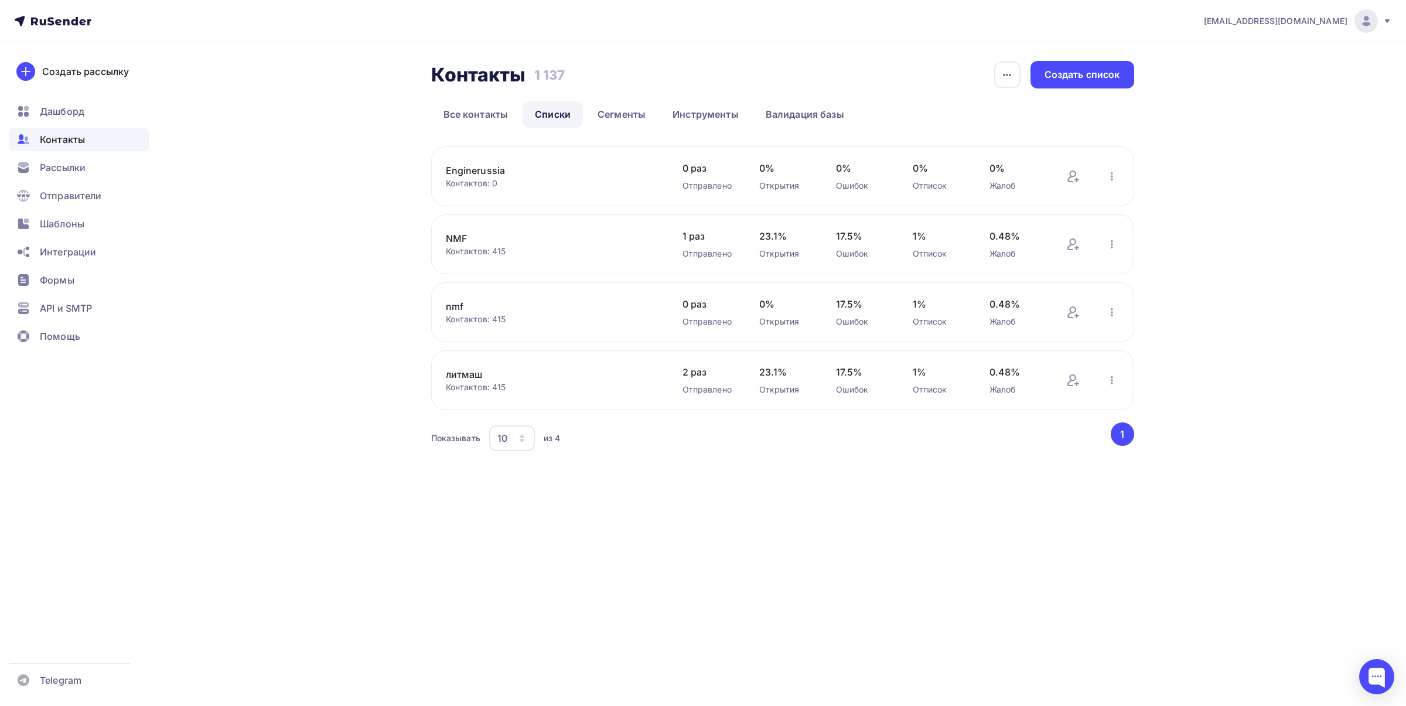
click at [501, 168] on link "Enginerussia" at bounding box center [545, 170] width 199 height 14
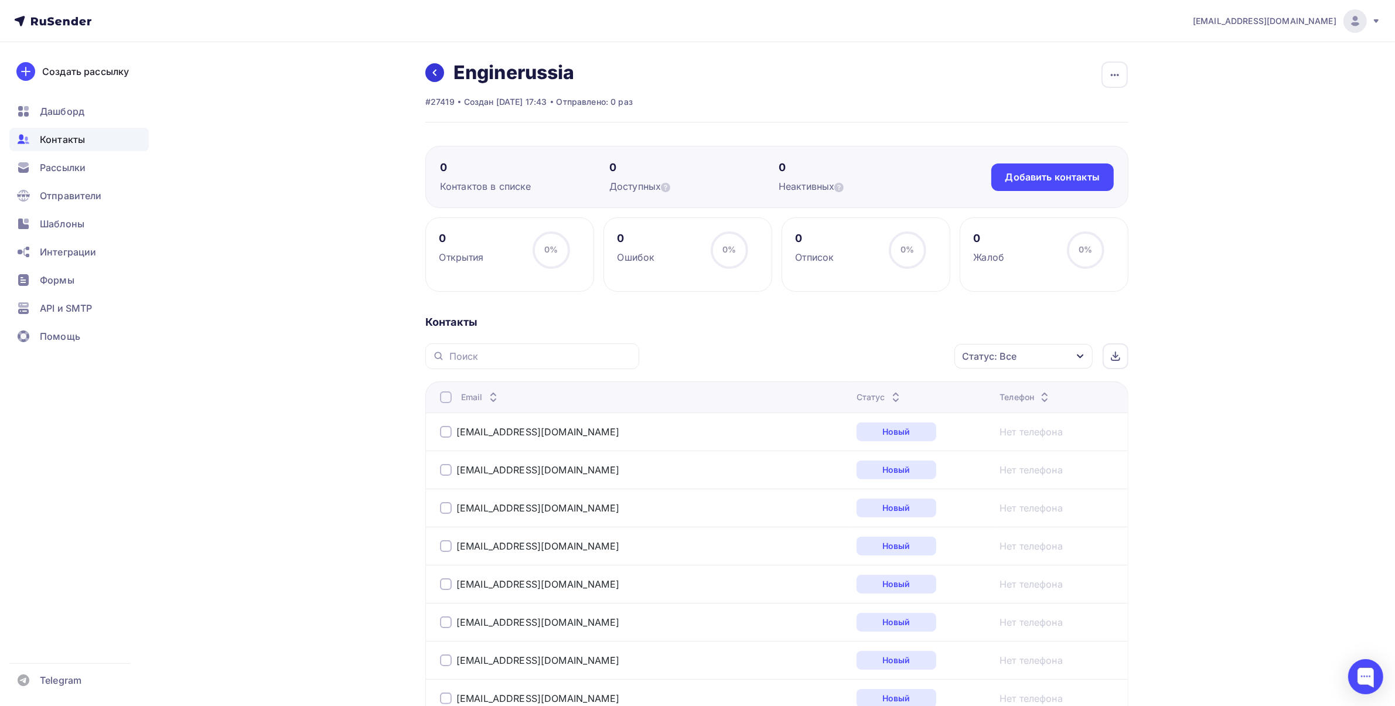
click at [430, 76] on icon at bounding box center [434, 72] width 9 height 9
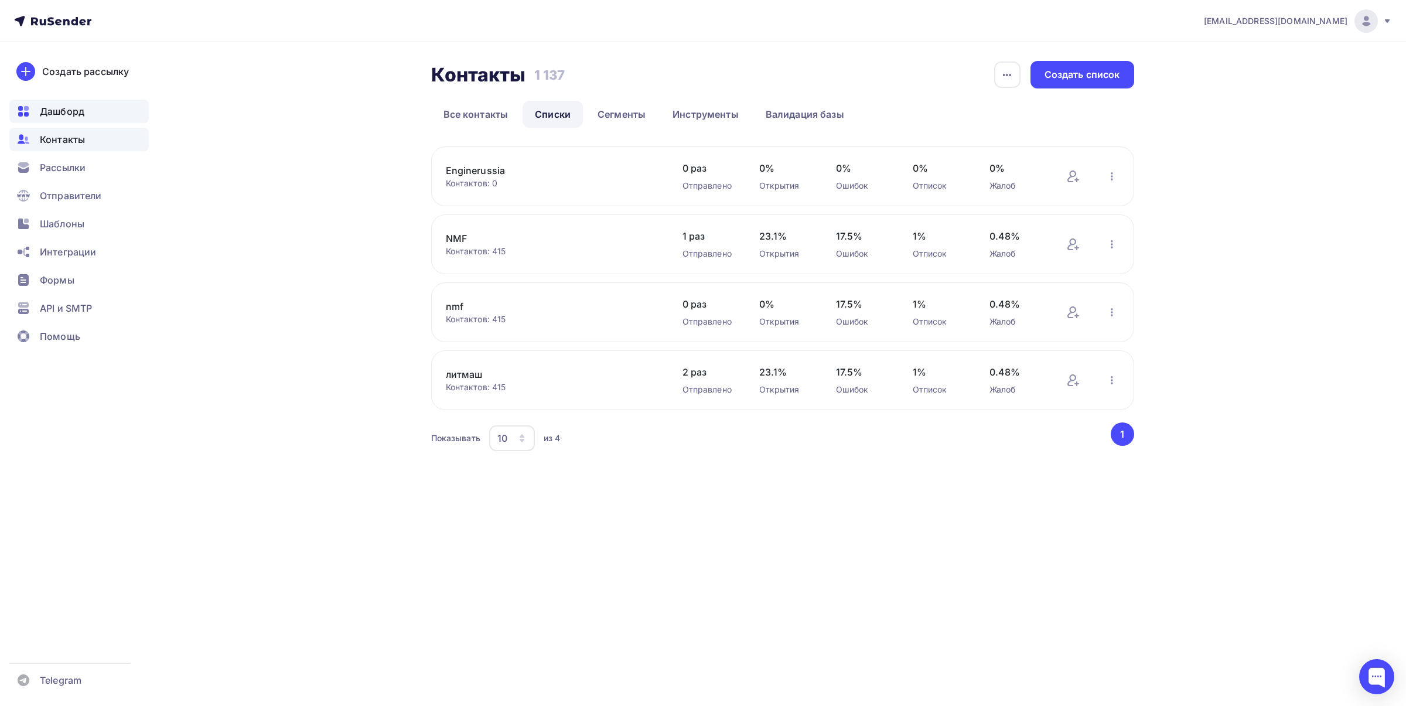
click at [80, 116] on span "Дашборд" at bounding box center [62, 111] width 45 height 14
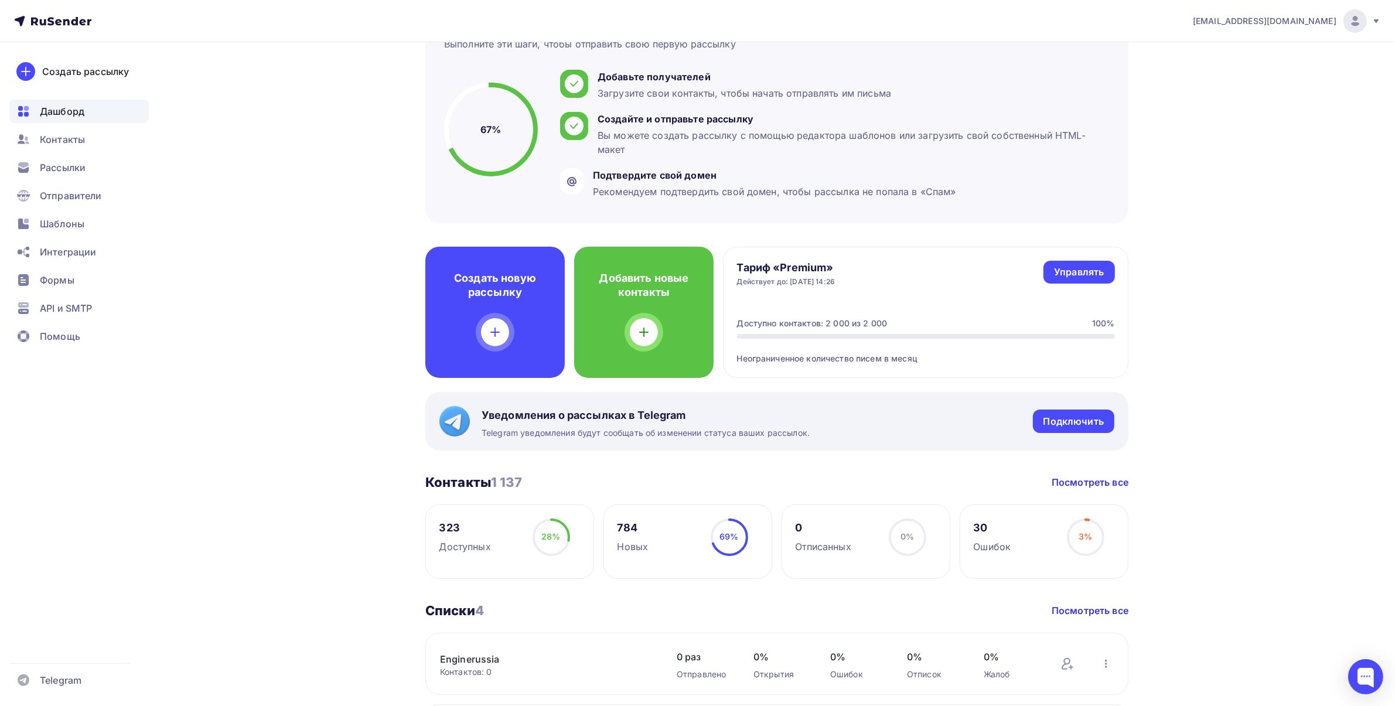
scroll to position [86, 0]
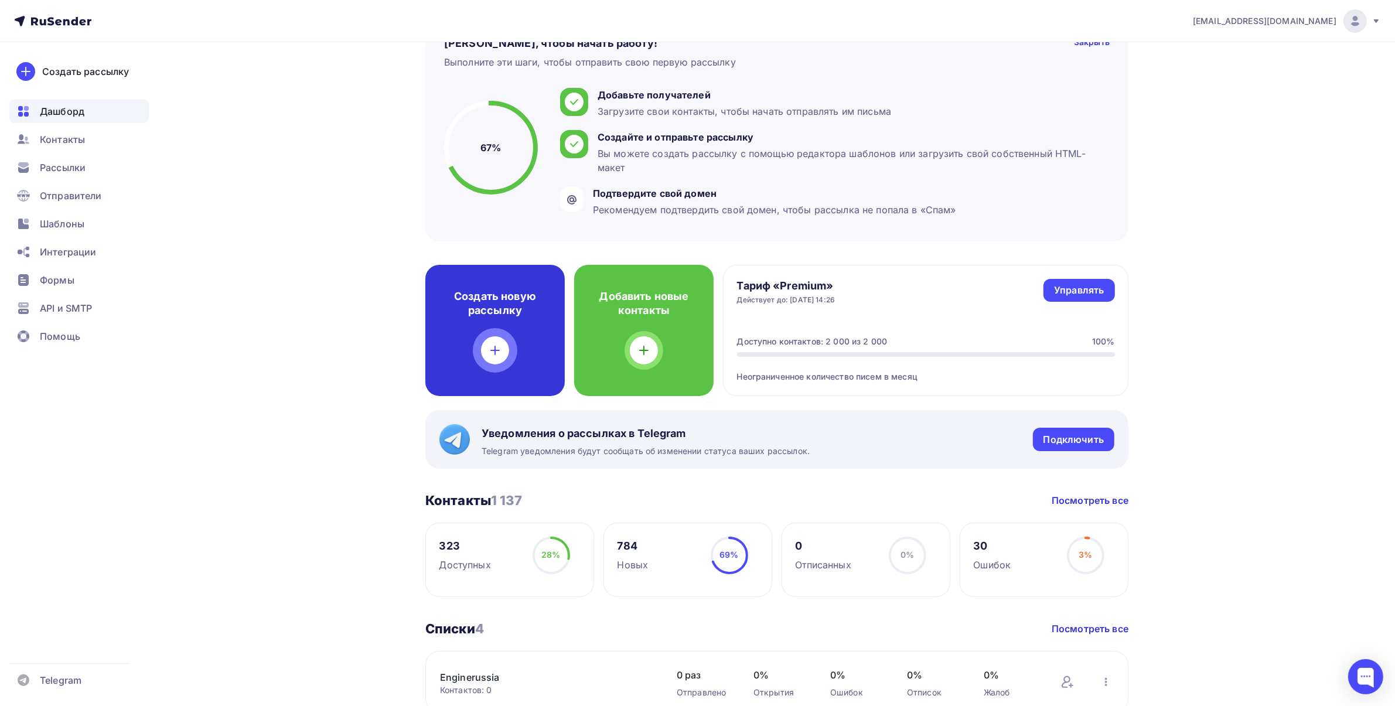
click at [482, 358] on div "Создать новую рассылку" at bounding box center [494, 330] width 139 height 131
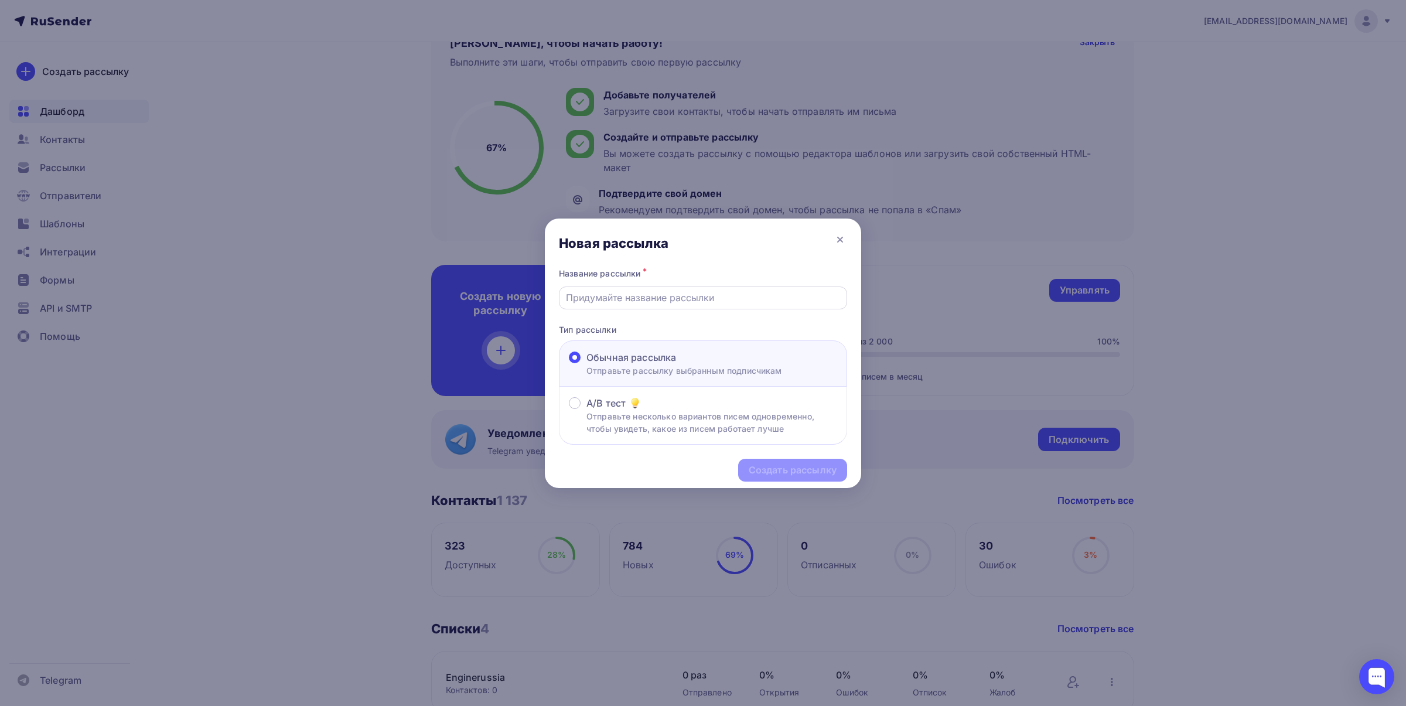
click at [623, 305] on div at bounding box center [703, 297] width 288 height 23
click at [645, 296] on input "text" at bounding box center [703, 298] width 275 height 14
type input "нмф"
click at [767, 464] on div "Создать рассылку" at bounding box center [793, 469] width 88 height 13
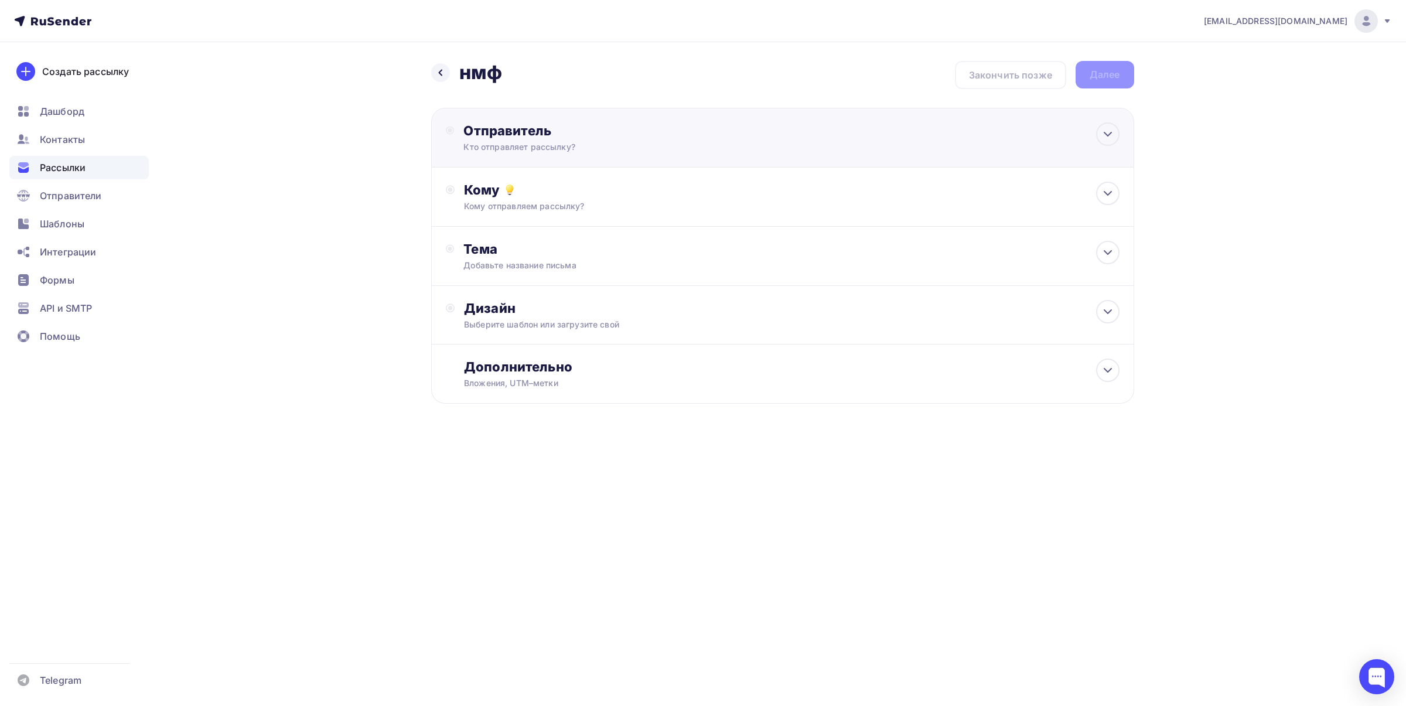
click at [567, 135] on div "Отправитель" at bounding box center [590, 130] width 254 height 16
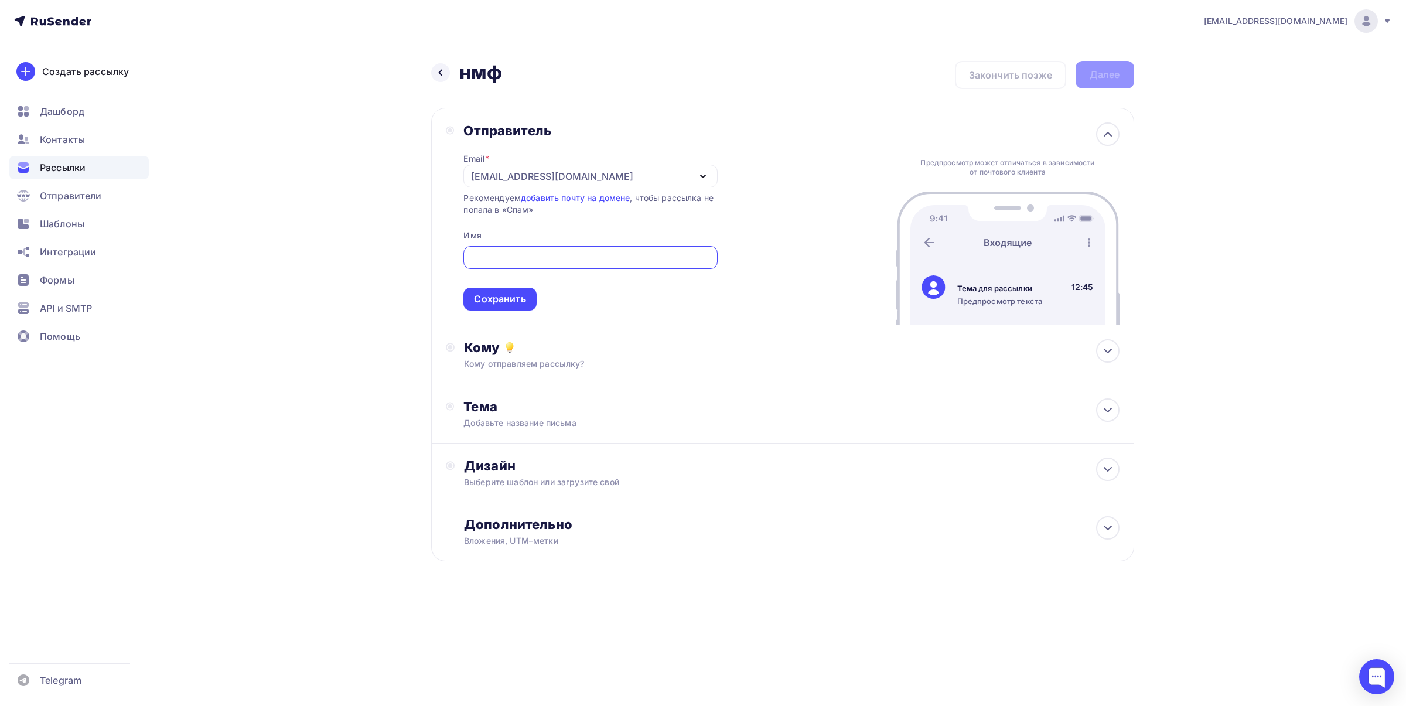
type input "[EMAIL_ADDRESS][DOMAIN_NAME]"
click at [492, 302] on div "Сохранить" at bounding box center [500, 298] width 52 height 13
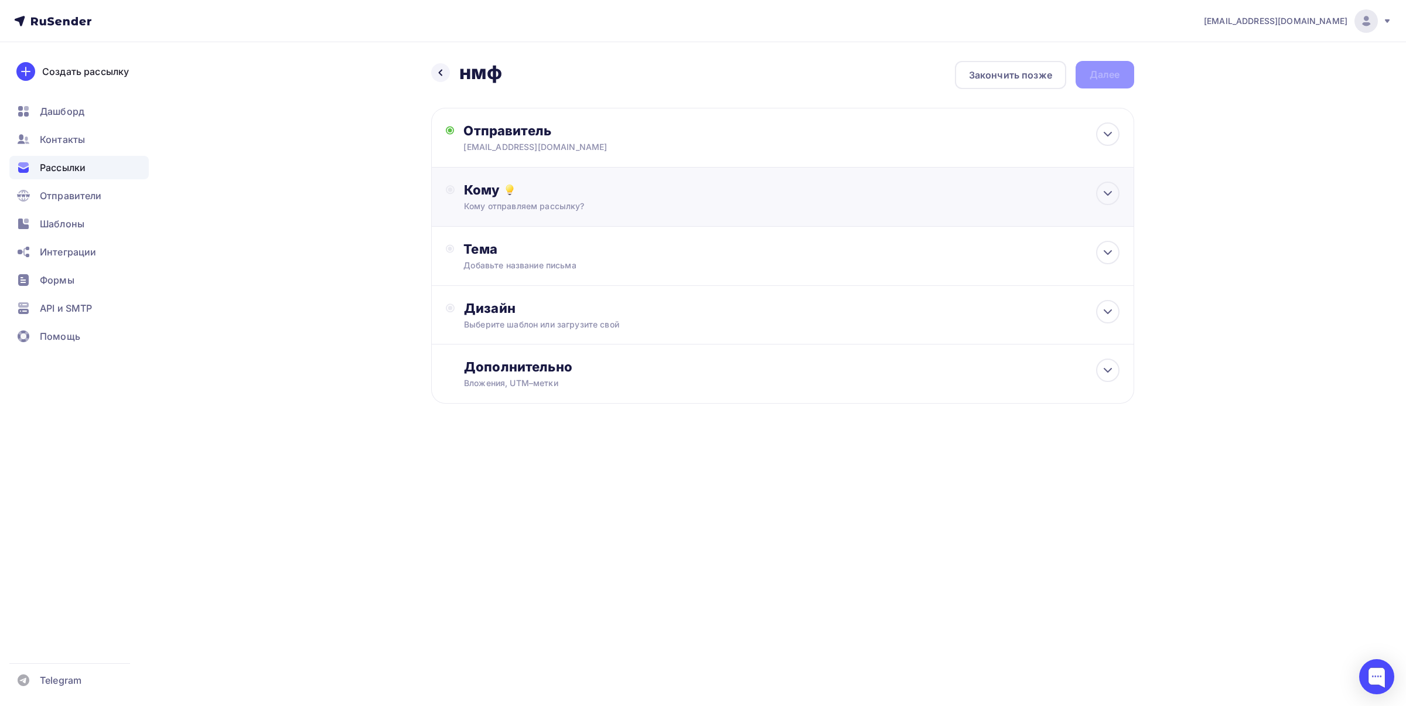
click at [520, 211] on div "Кому отправляем рассылку?" at bounding box center [759, 206] width 590 height 12
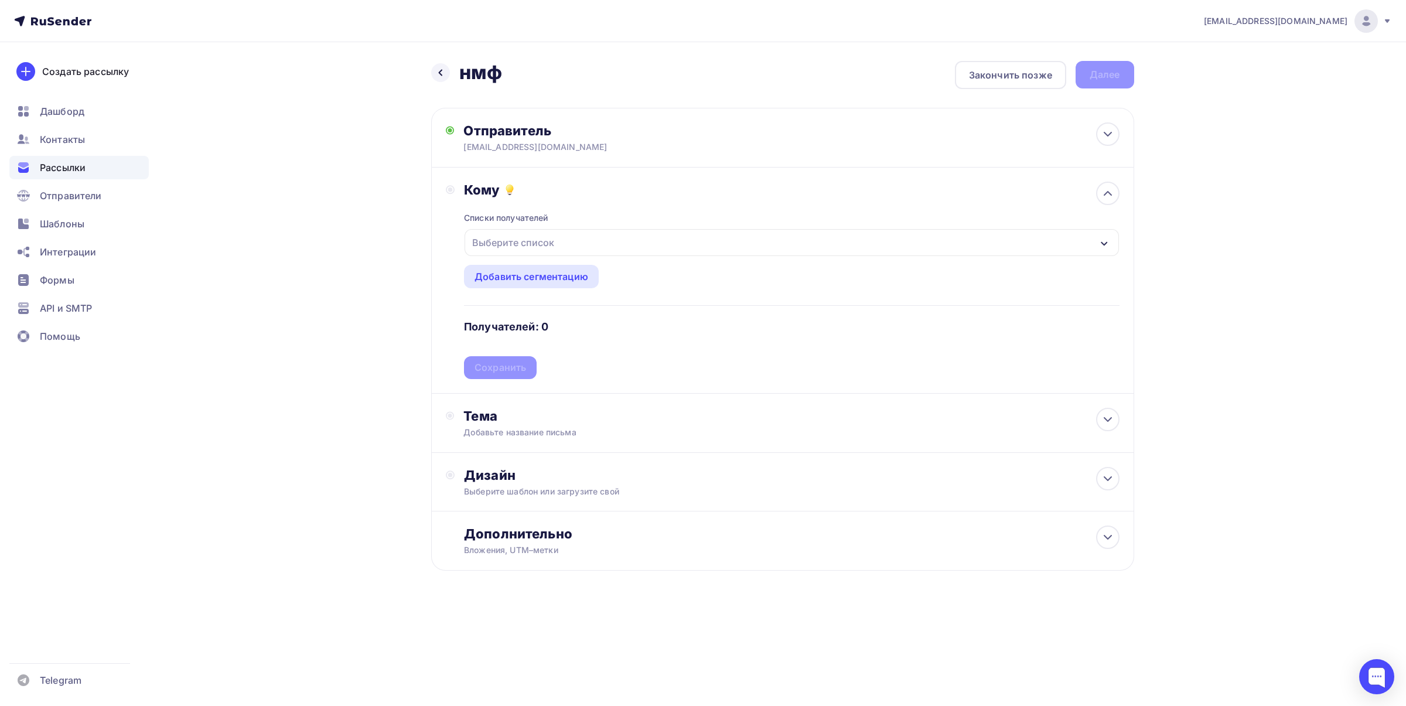
click at [537, 242] on div "Выберите список" at bounding box center [512, 242] width 91 height 21
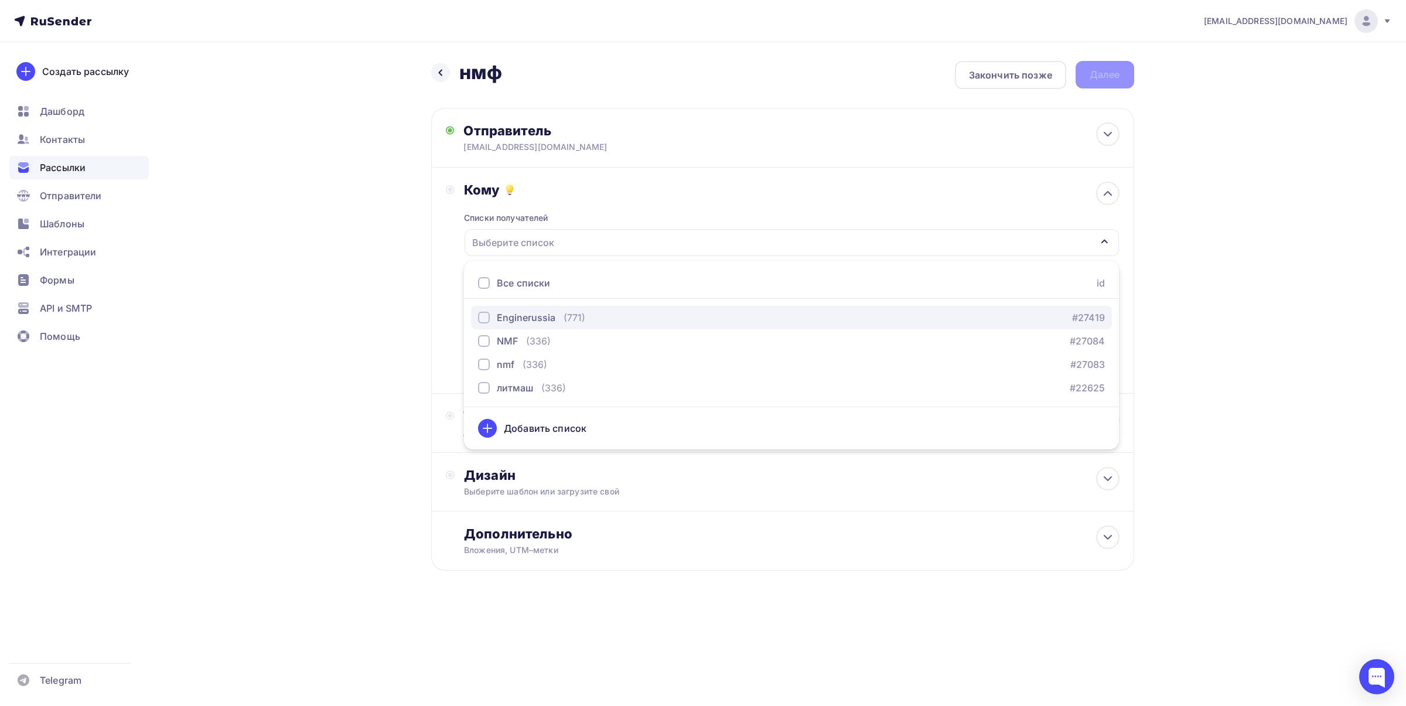
click at [541, 311] on div "Enginerussia" at bounding box center [526, 317] width 59 height 14
click at [1258, 339] on div "komyaginskaya@permanent.ru Аккаунт Тарифы Выйти Создать рассылку Дашборд Контак…" at bounding box center [703, 323] width 1406 height 646
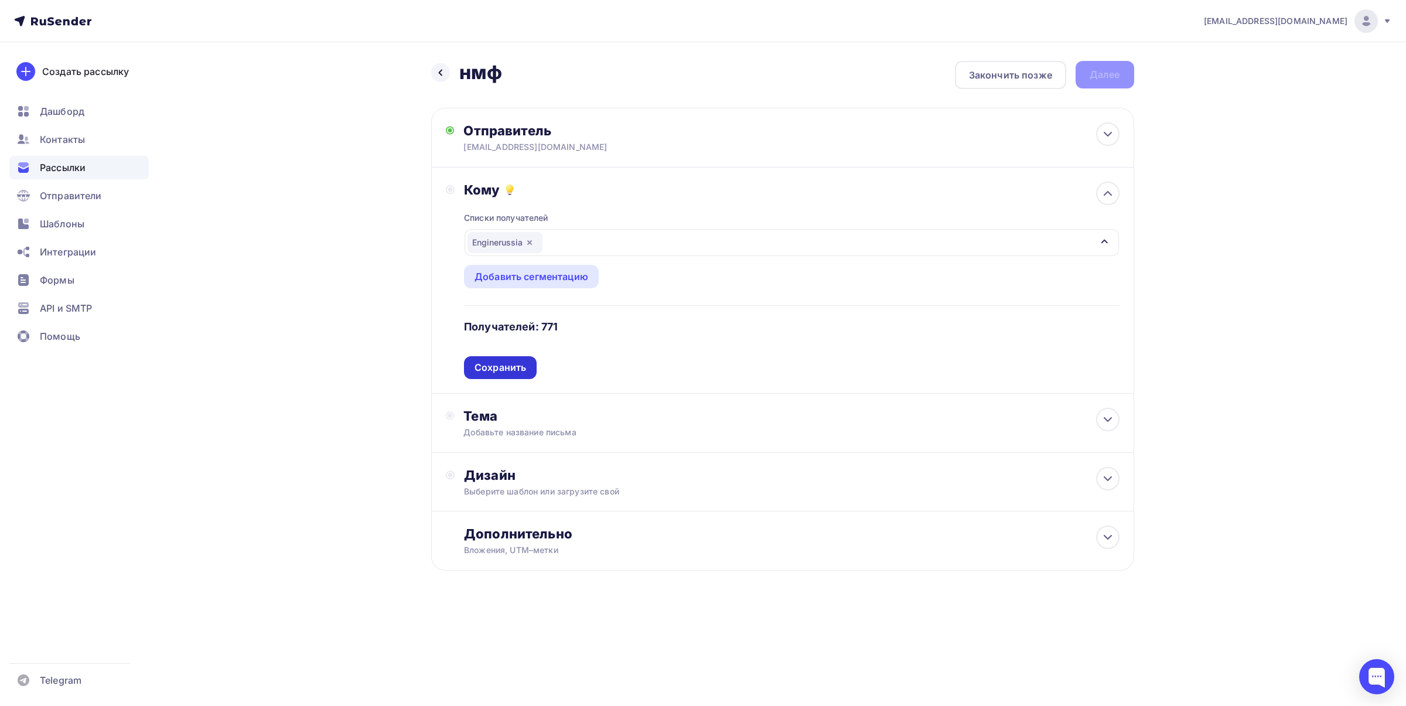
click at [520, 364] on div "Сохранить" at bounding box center [500, 367] width 52 height 13
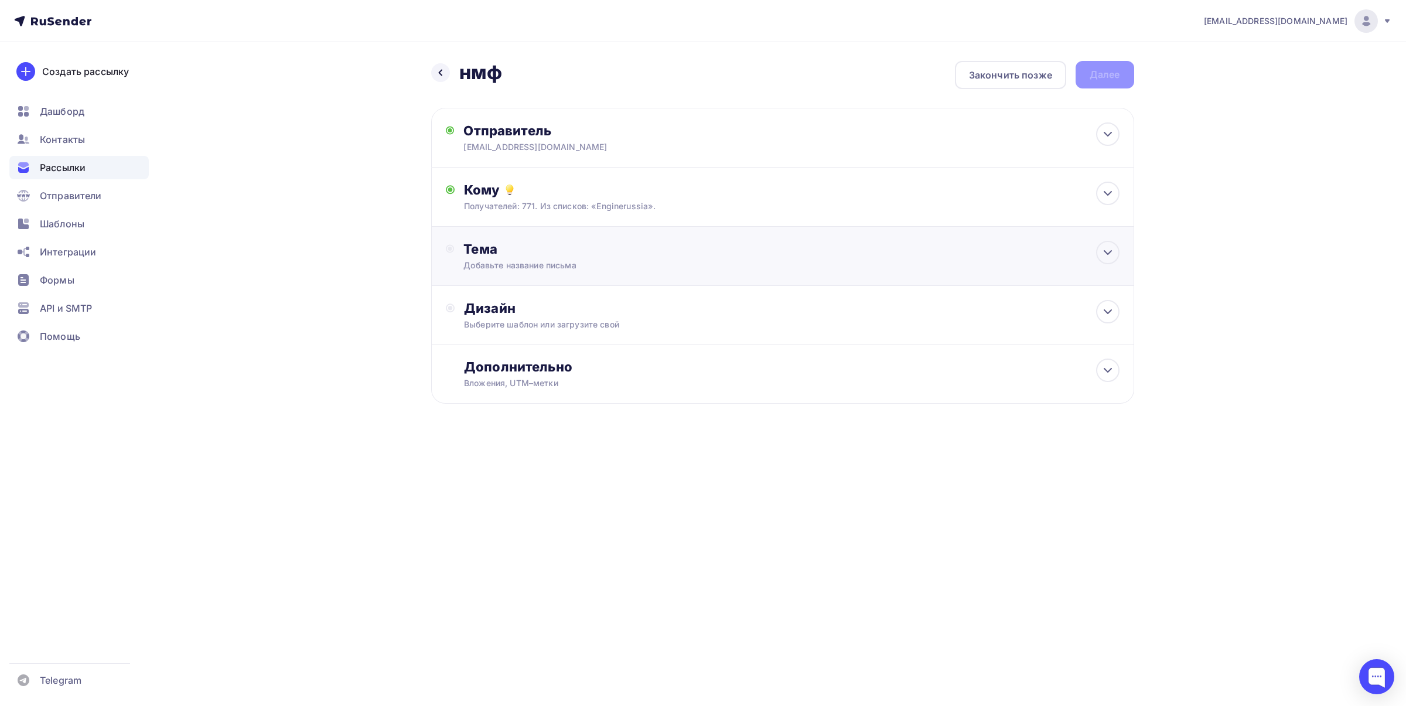
click at [534, 252] on div "Тема" at bounding box center [578, 249] width 231 height 16
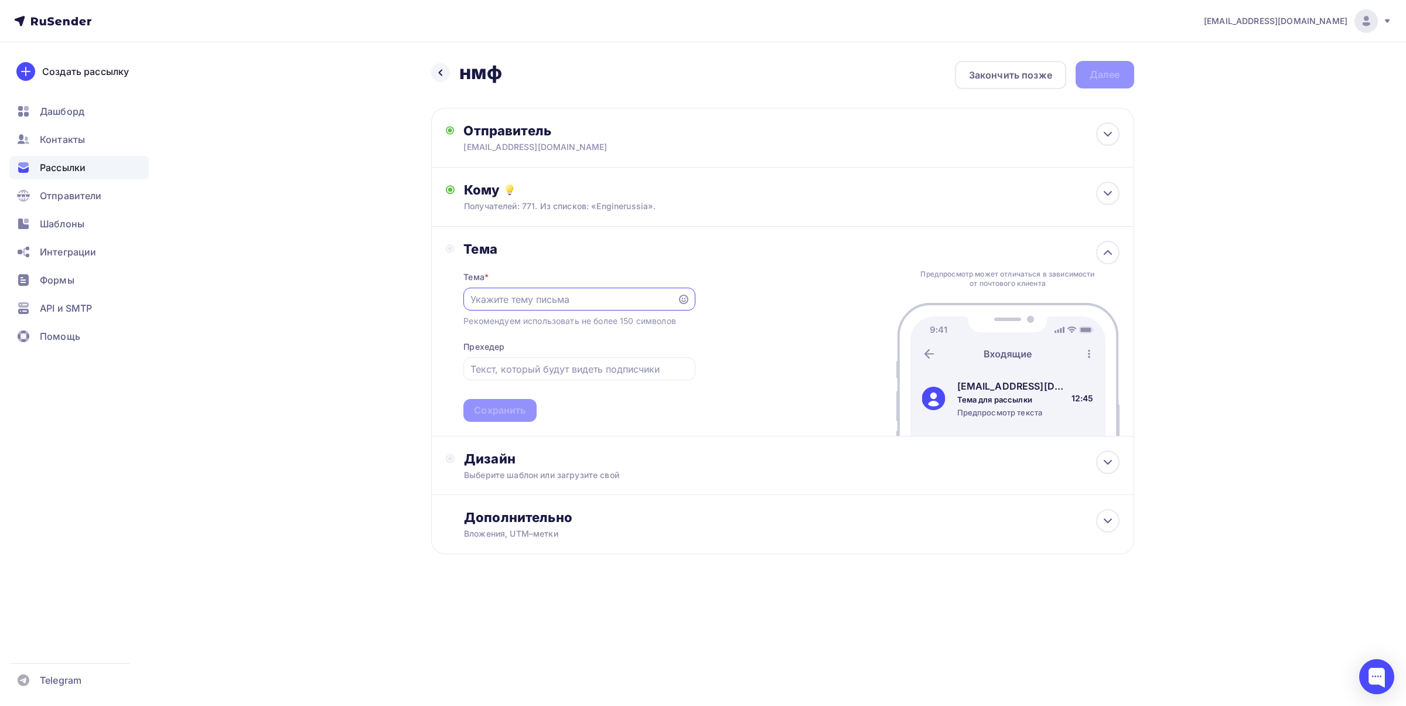
click at [586, 300] on input "text" at bounding box center [570, 299] width 200 height 14
click at [662, 299] on input "text" at bounding box center [570, 299] width 200 height 14
click at [617, 370] on input "text" at bounding box center [579, 369] width 218 height 14
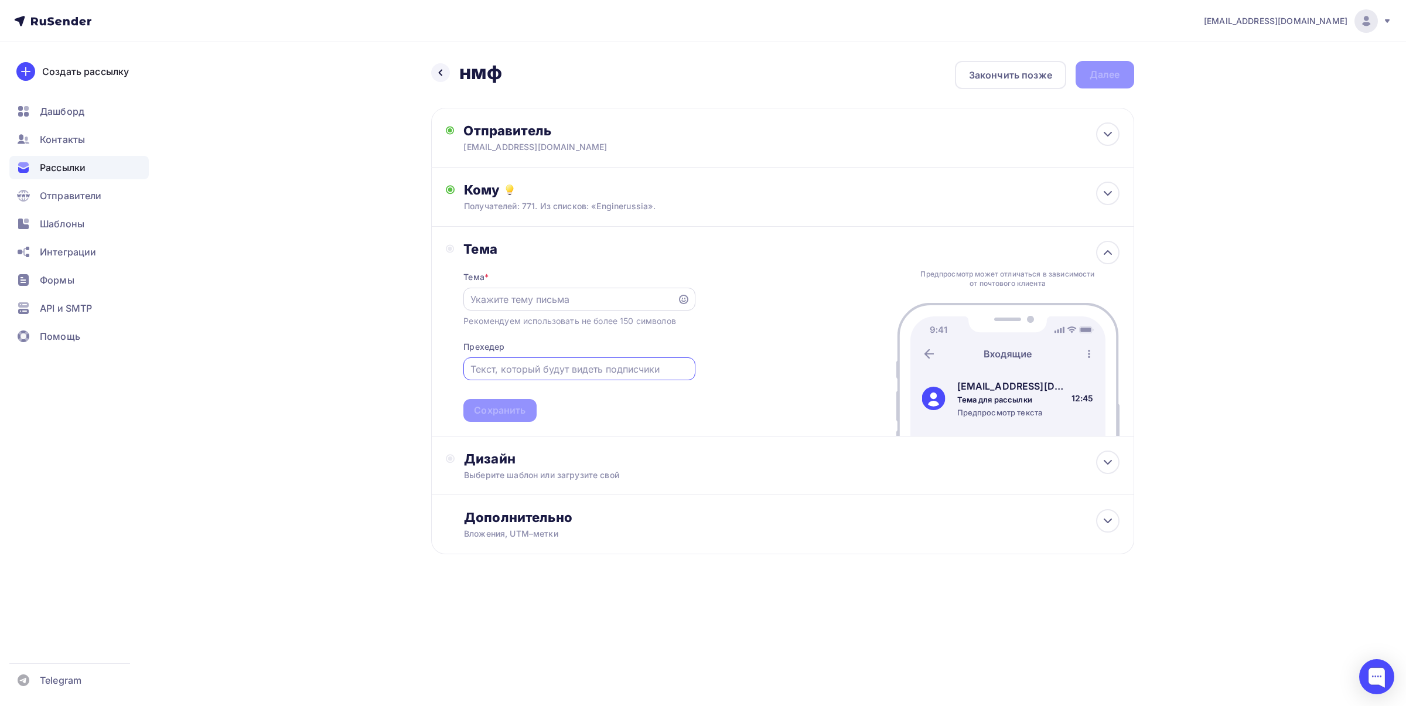
click at [592, 303] on input "text" at bounding box center [570, 299] width 200 height 14
click at [567, 296] on input "text" at bounding box center [570, 299] width 200 height 14
click at [537, 297] on input "text" at bounding box center [570, 299] width 200 height 14
paste input "Выставка "NMF-EXPO 2025""
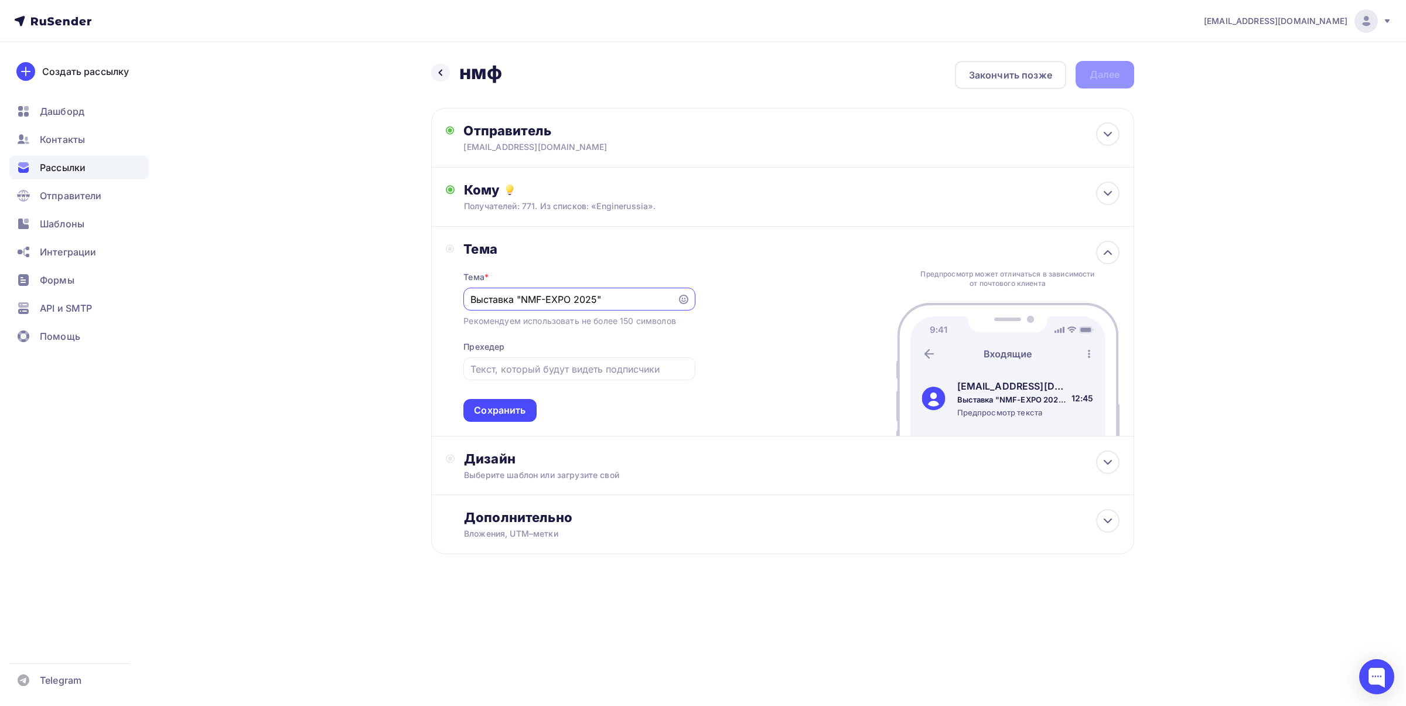
type input "Выставка "NMF-EXPO 2025""
click at [508, 375] on input "text" at bounding box center [579, 369] width 218 height 14
paste input "Компания Перманент К&М приглашает Вас посетить наш стенд на выставке "NMF-EXPO …"
type input "Компания Перманент К&М приглашает Вас посетить наш стенд на выставке "NMF-EXPO …"
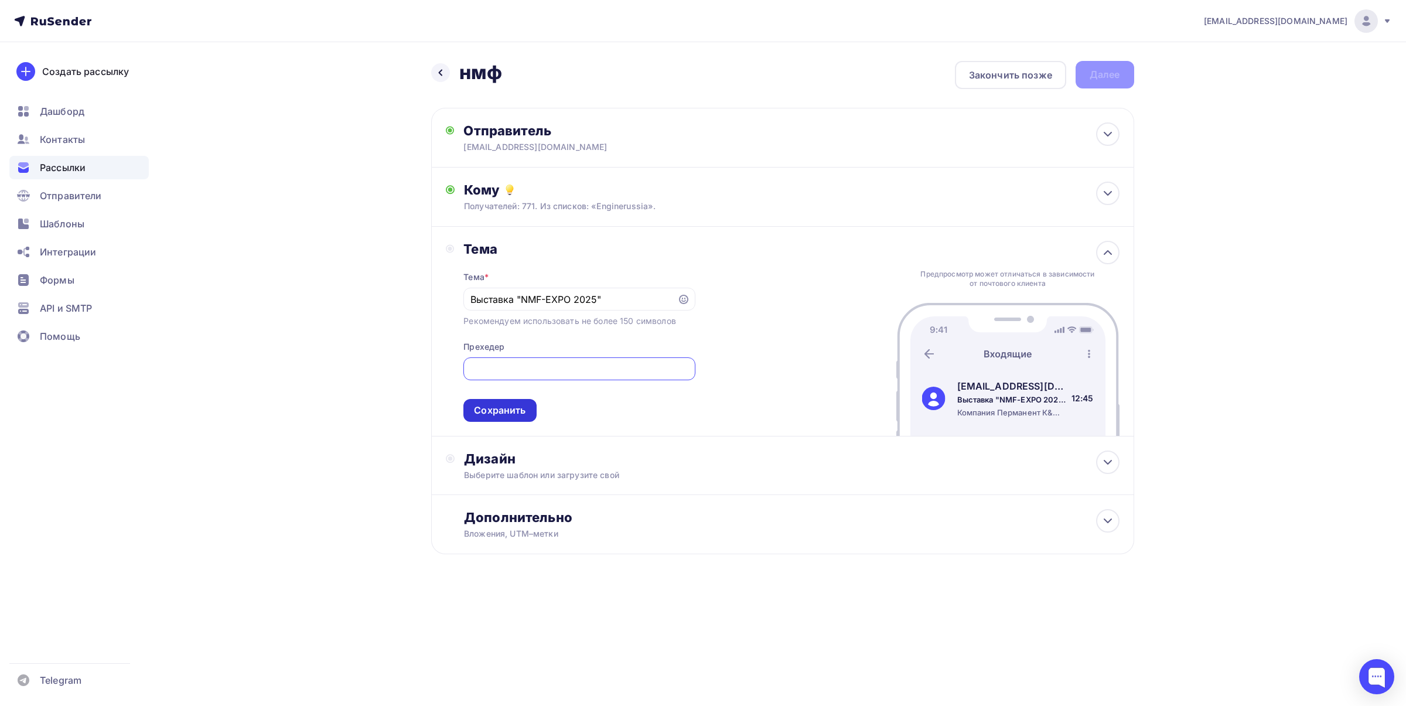
click at [501, 411] on div "Сохранить" at bounding box center [500, 410] width 52 height 13
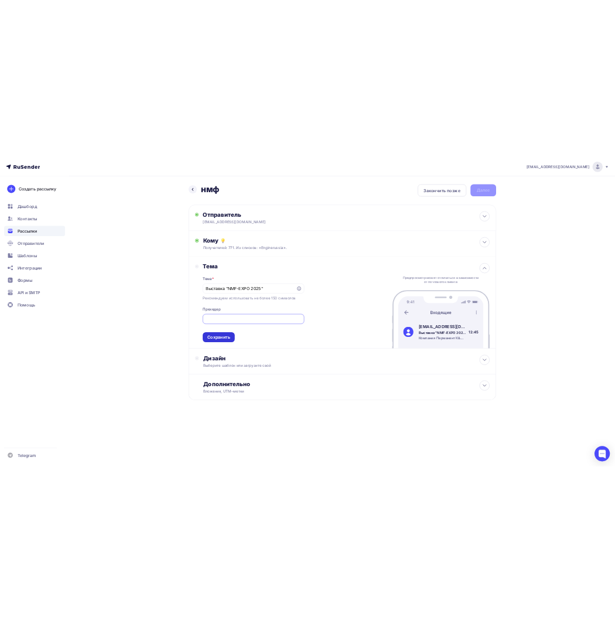
scroll to position [0, 0]
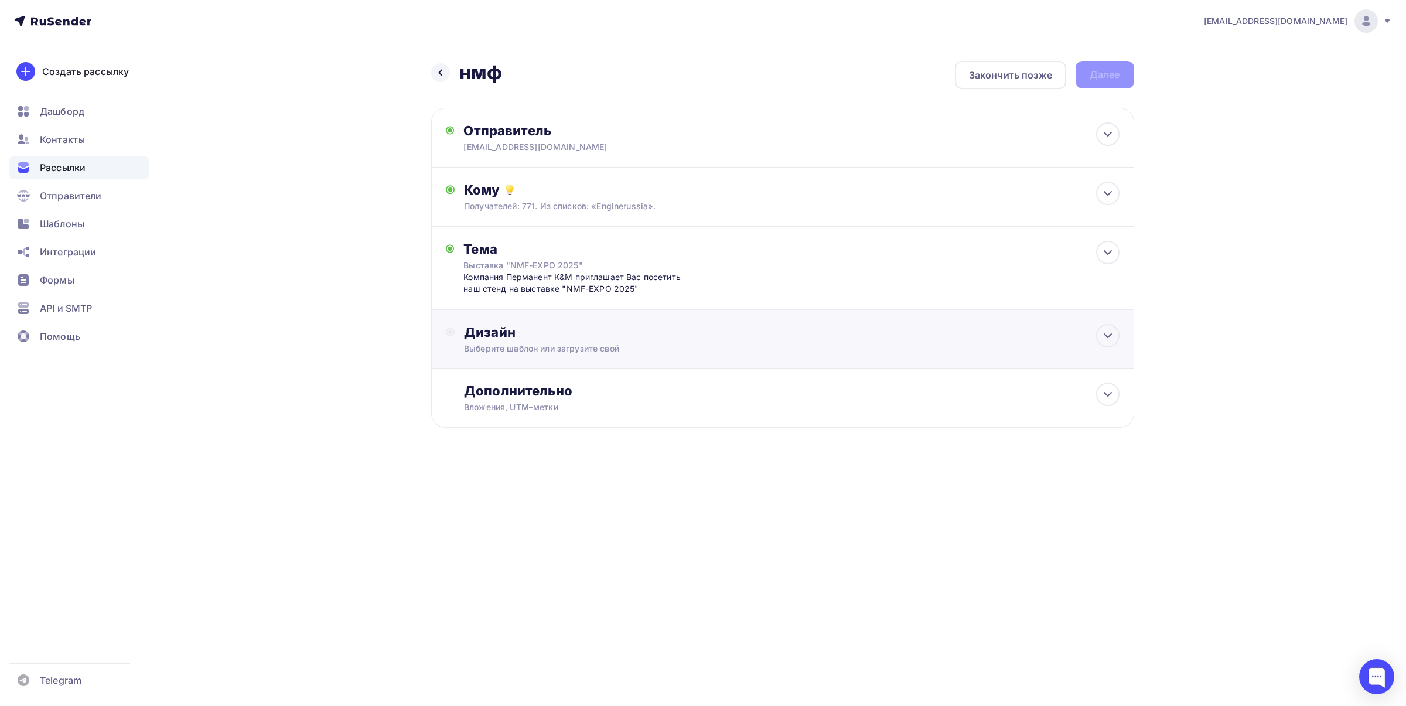
click at [502, 346] on div "Выберите шаблон или загрузите свой" at bounding box center [759, 349] width 590 height 12
click at [535, 381] on div "Выбрать шаблон" at bounding box center [514, 379] width 81 height 13
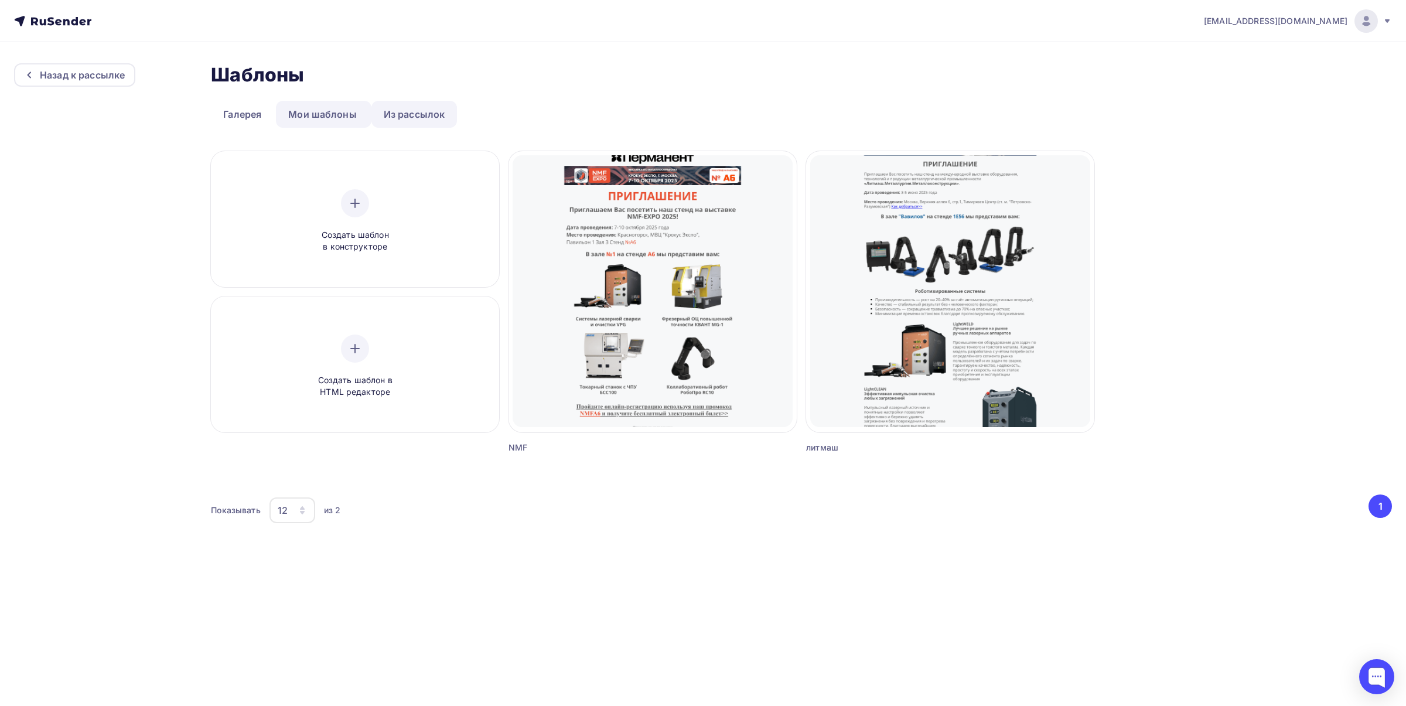
click at [432, 112] on link "Из рассылок" at bounding box center [414, 114] width 86 height 27
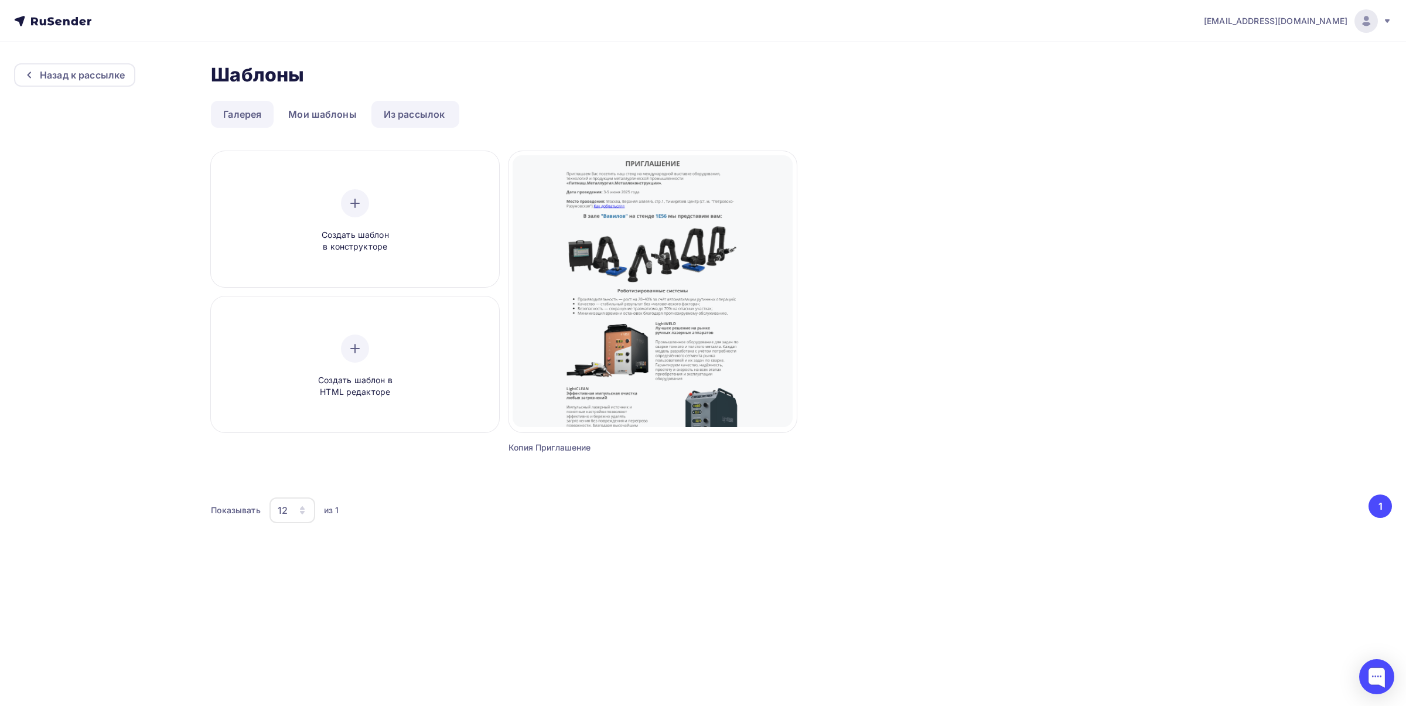
click at [235, 104] on link "Галерея" at bounding box center [242, 114] width 63 height 27
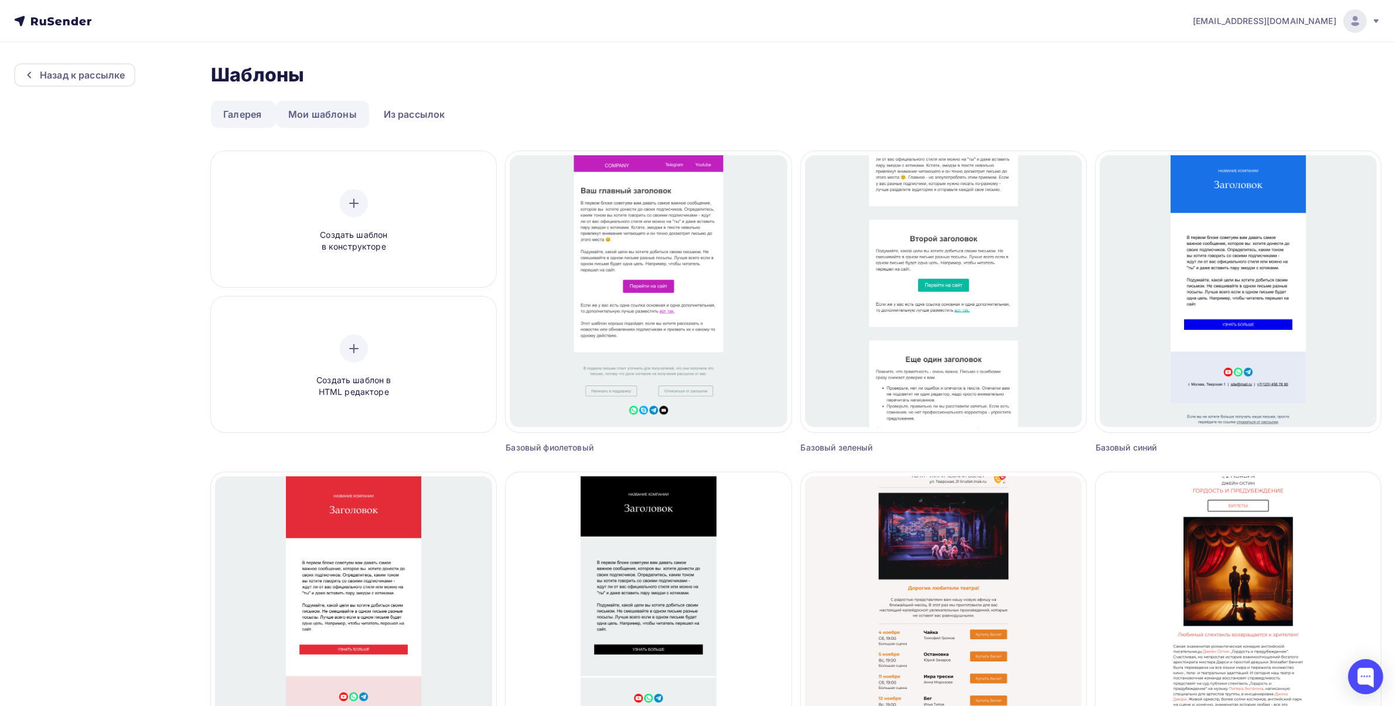
click at [320, 115] on link "Мои шаблоны" at bounding box center [322, 114] width 93 height 27
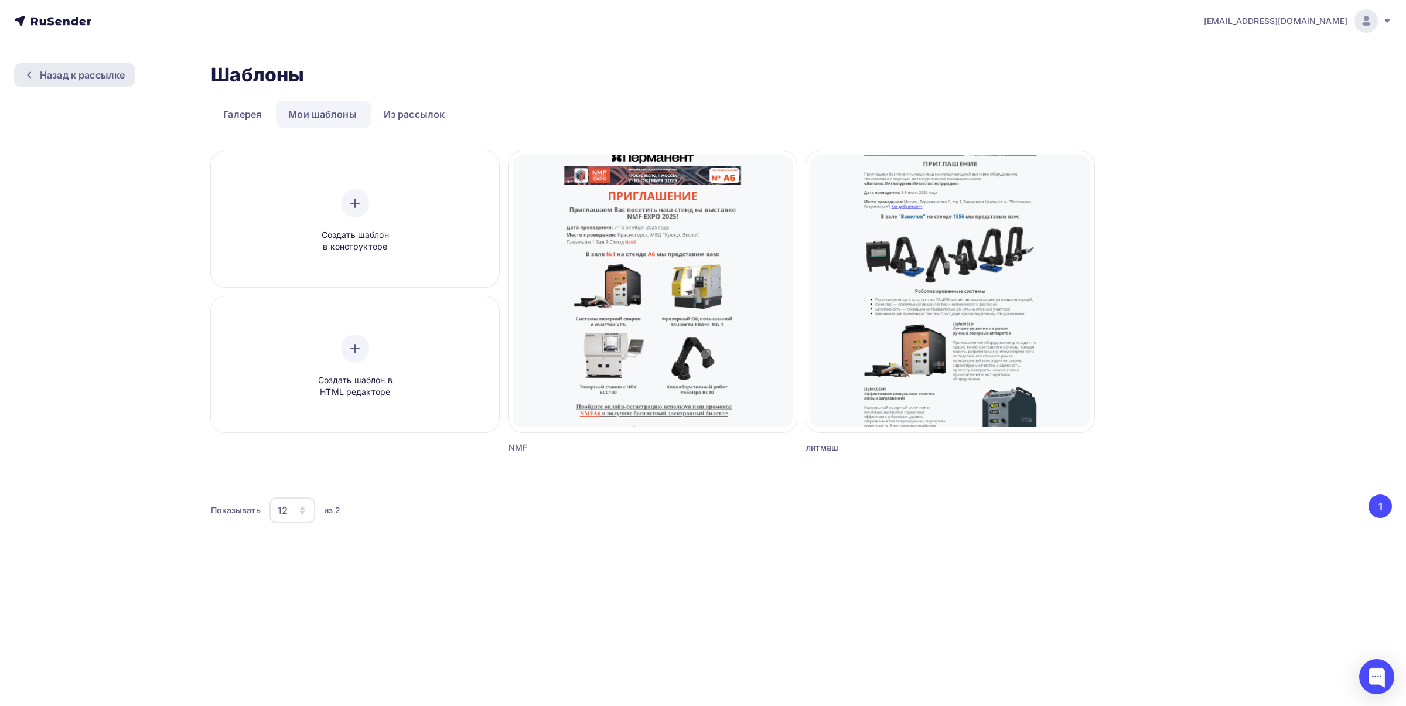
click at [49, 78] on div "Назад к рассылке" at bounding box center [82, 75] width 85 height 14
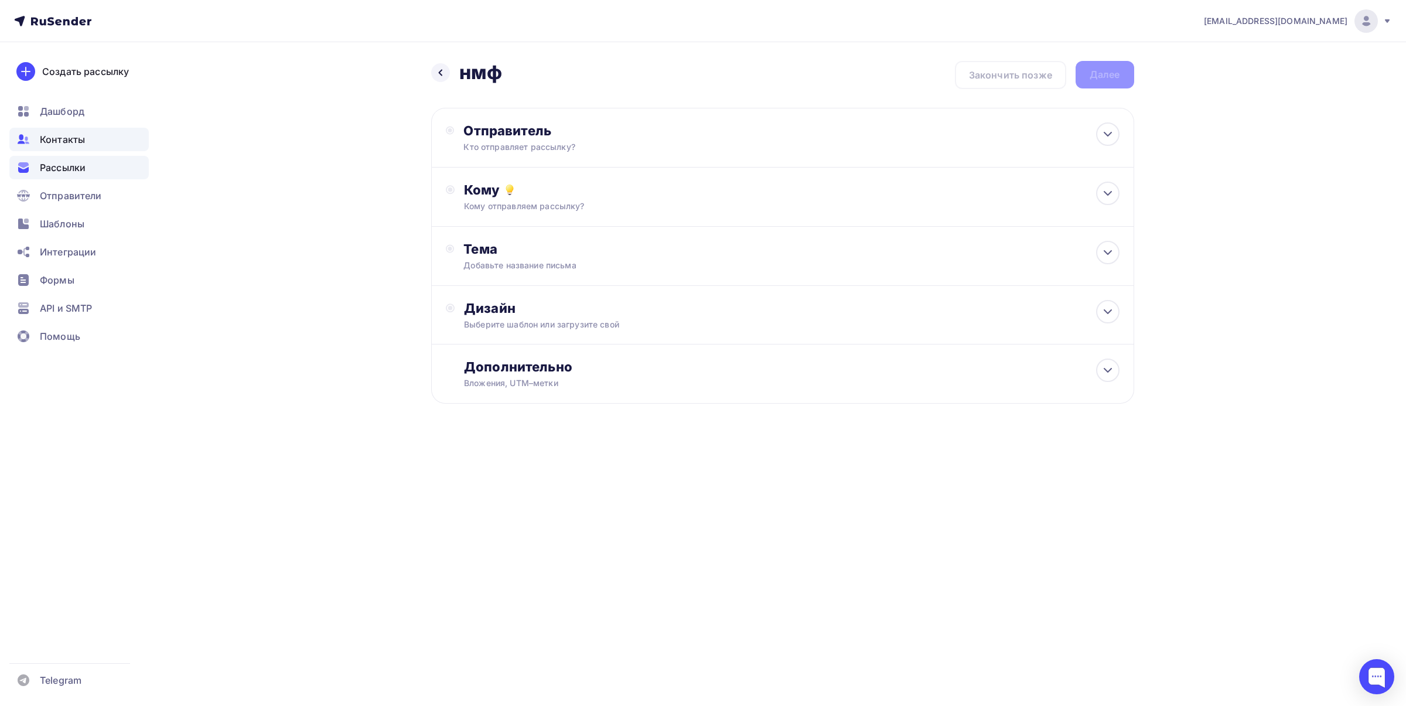
click at [85, 141] on div "Контакты" at bounding box center [78, 139] width 139 height 23
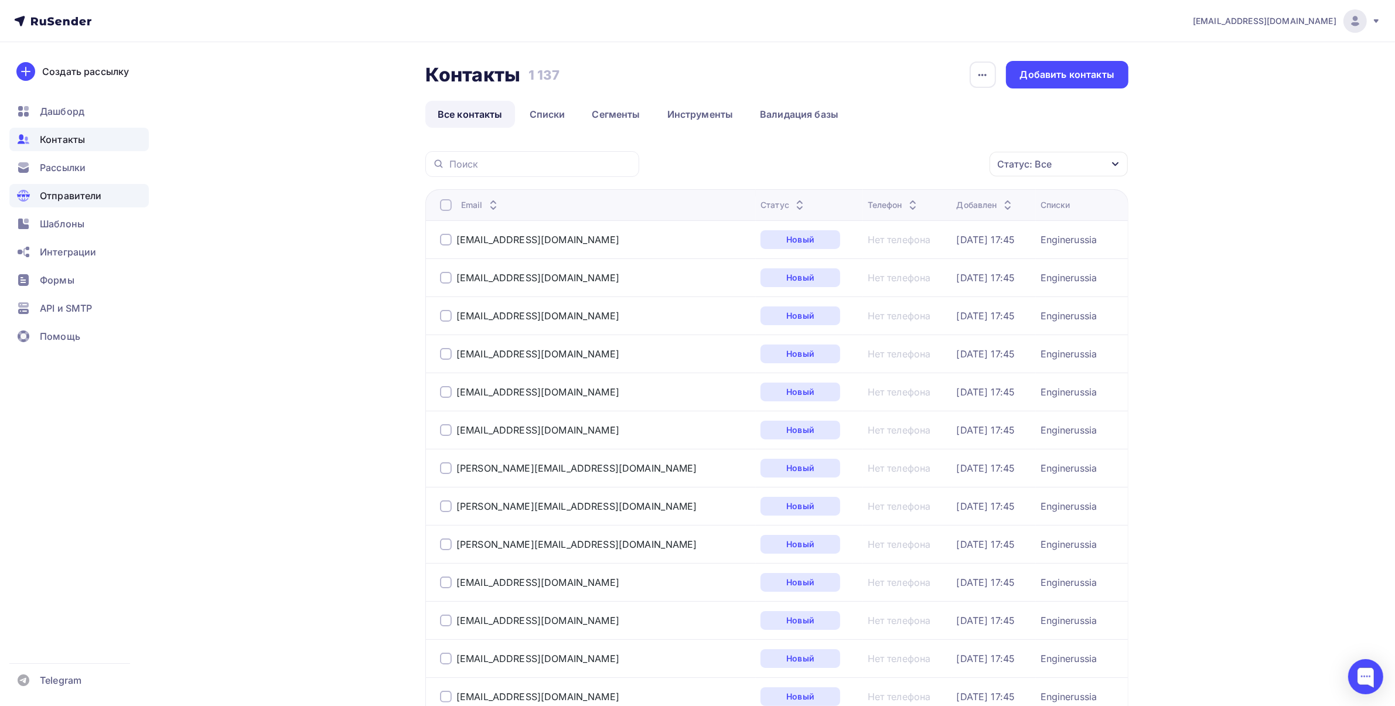
click at [95, 195] on span "Отправители" at bounding box center [71, 196] width 62 height 14
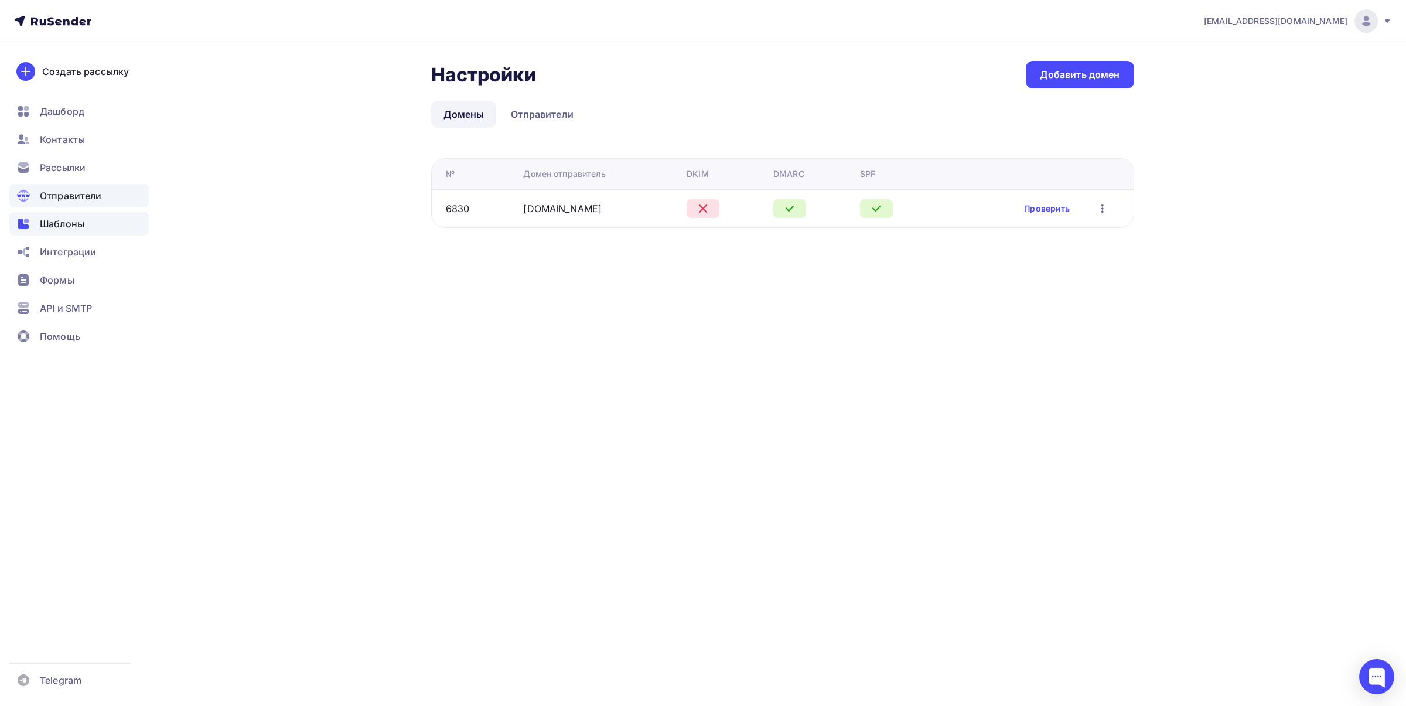
click at [94, 226] on div "Шаблоны" at bounding box center [78, 223] width 139 height 23
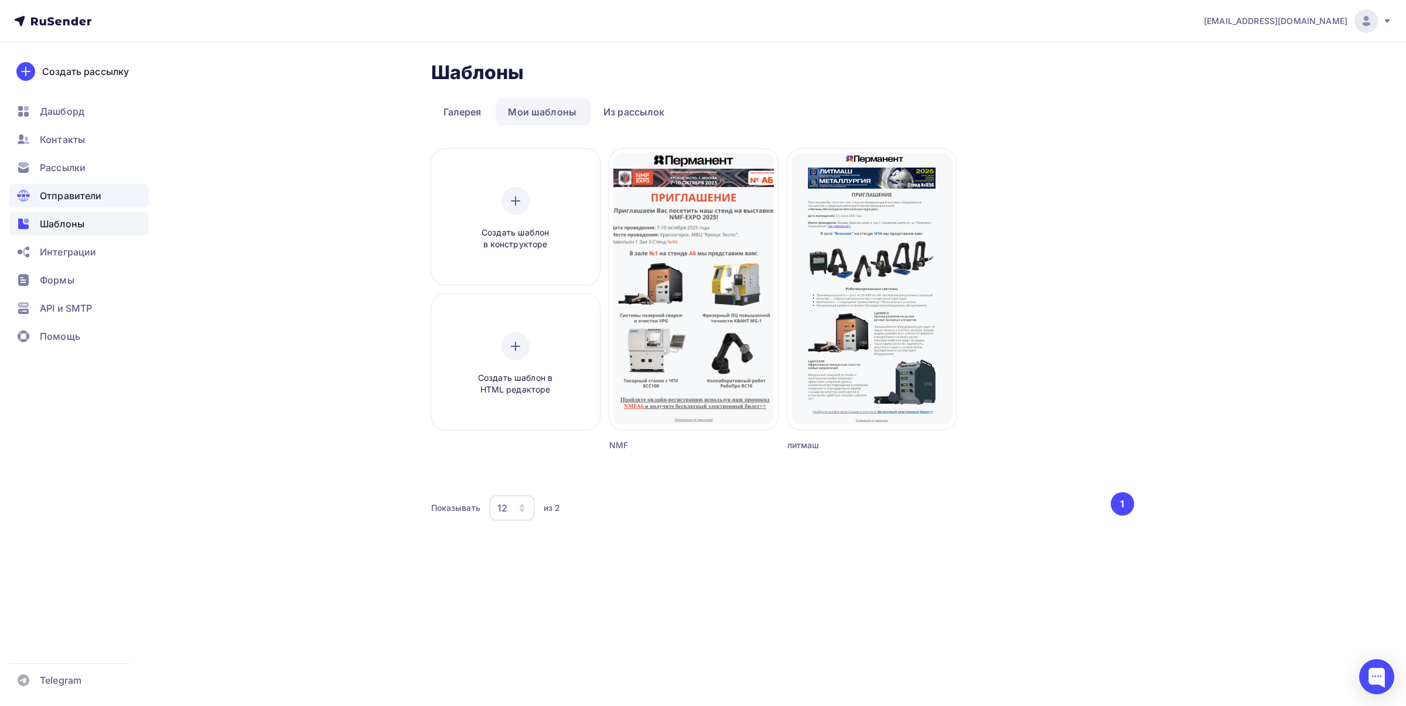
click at [74, 191] on span "Отправители" at bounding box center [71, 196] width 62 height 14
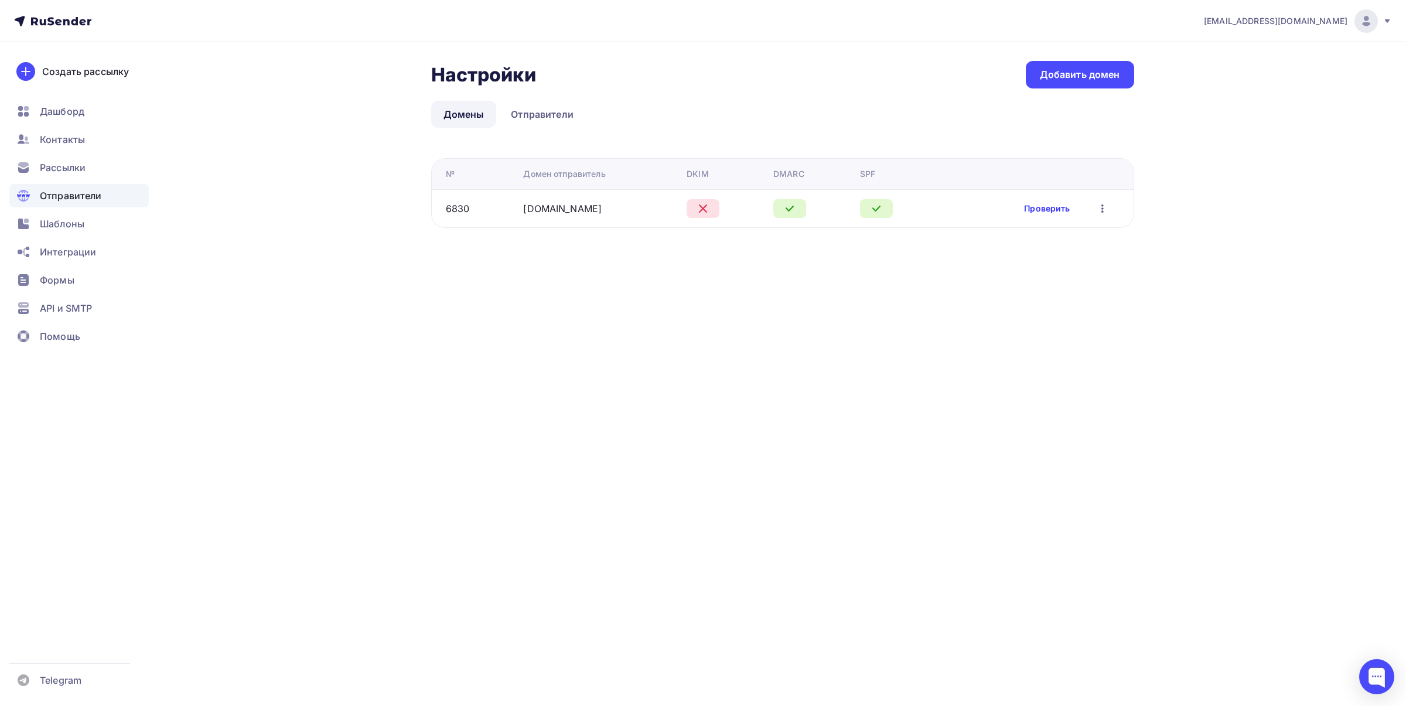
click at [1055, 204] on link "Проверить" at bounding box center [1047, 209] width 46 height 12
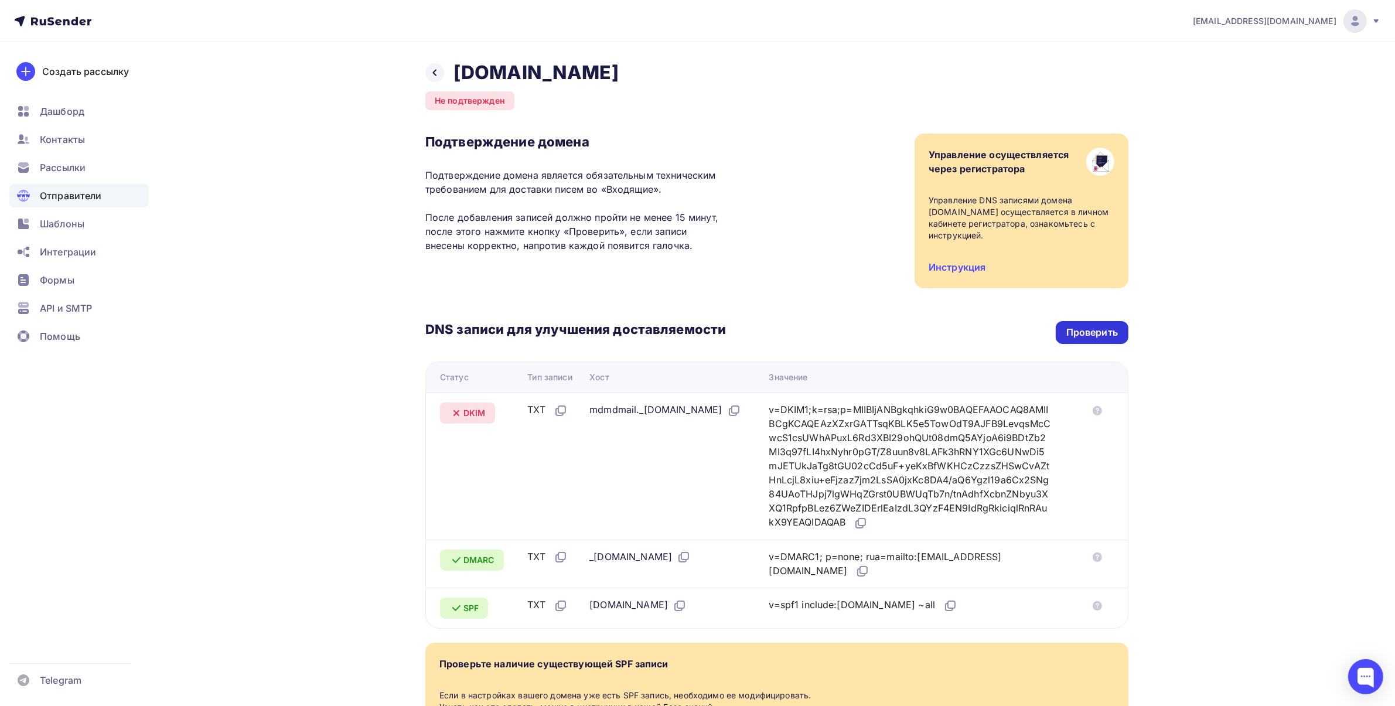
click at [1073, 321] on div "Проверить" at bounding box center [1091, 332] width 73 height 23
click at [1072, 326] on div "Проверить" at bounding box center [1092, 332] width 52 height 13
click at [1085, 329] on div "Проверить" at bounding box center [1092, 332] width 52 height 13
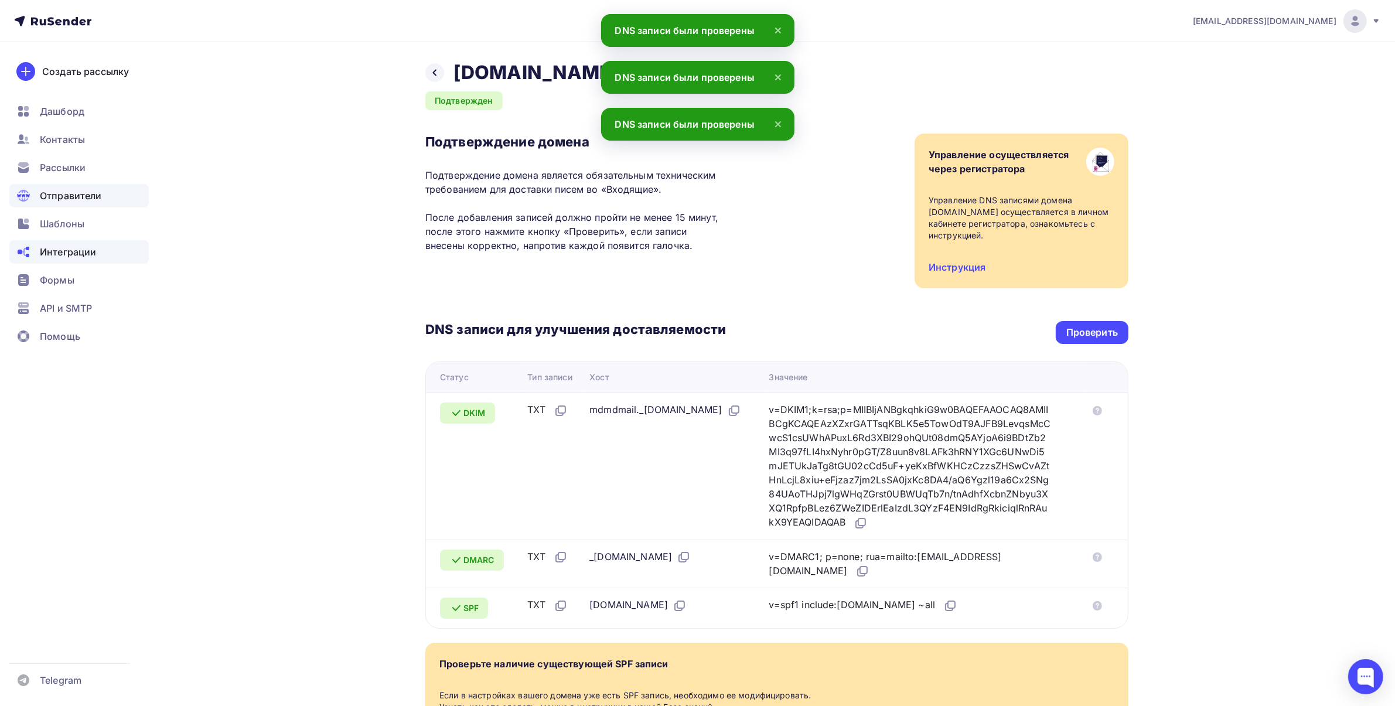
click at [93, 258] on span "Интеграции" at bounding box center [68, 252] width 56 height 14
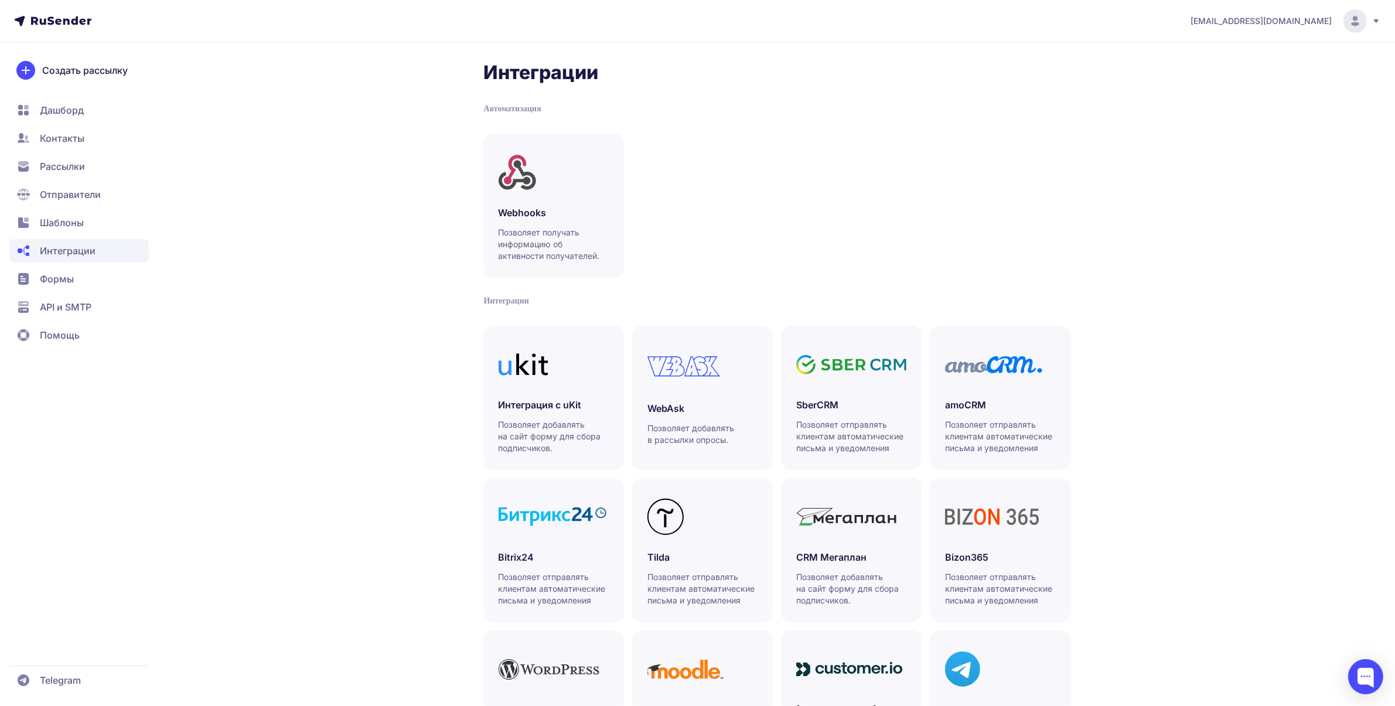
click at [82, 168] on span "Рассылки" at bounding box center [62, 166] width 45 height 14
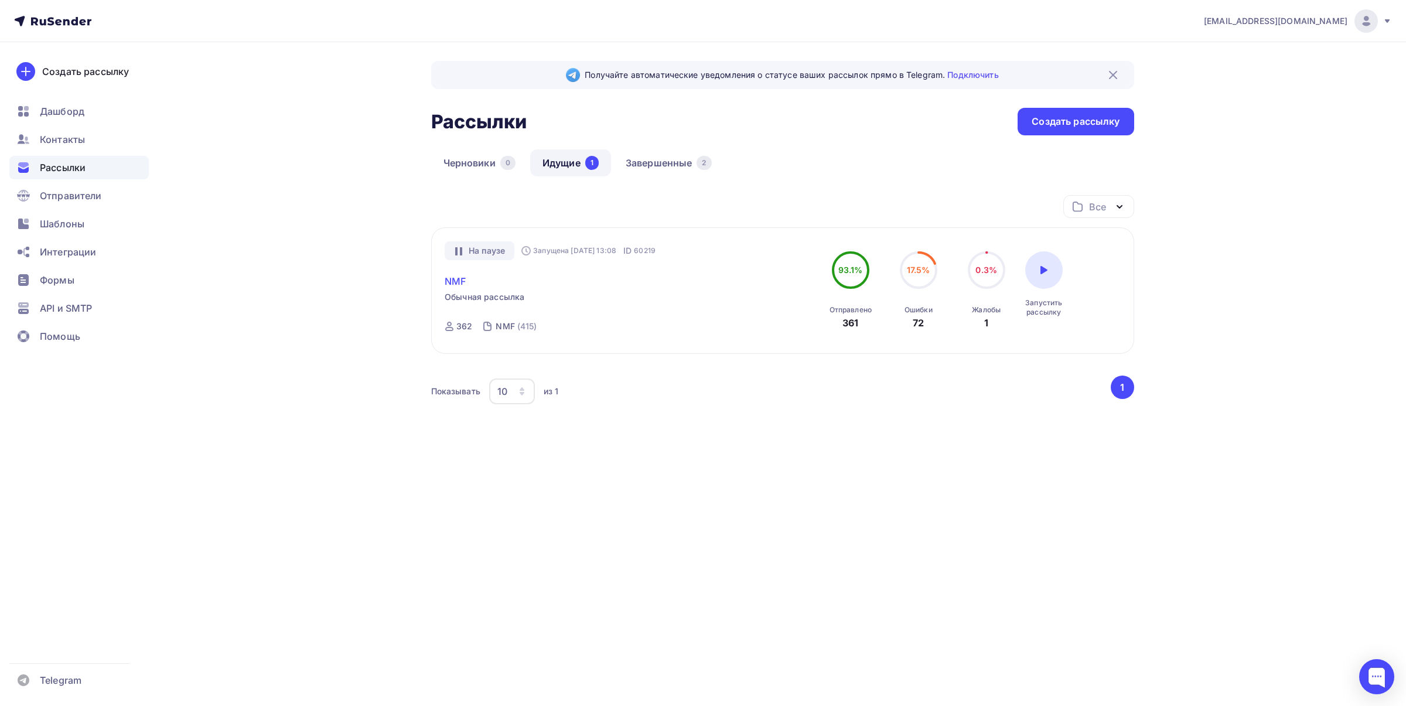
click at [451, 276] on link "NMF" at bounding box center [455, 281] width 21 height 14
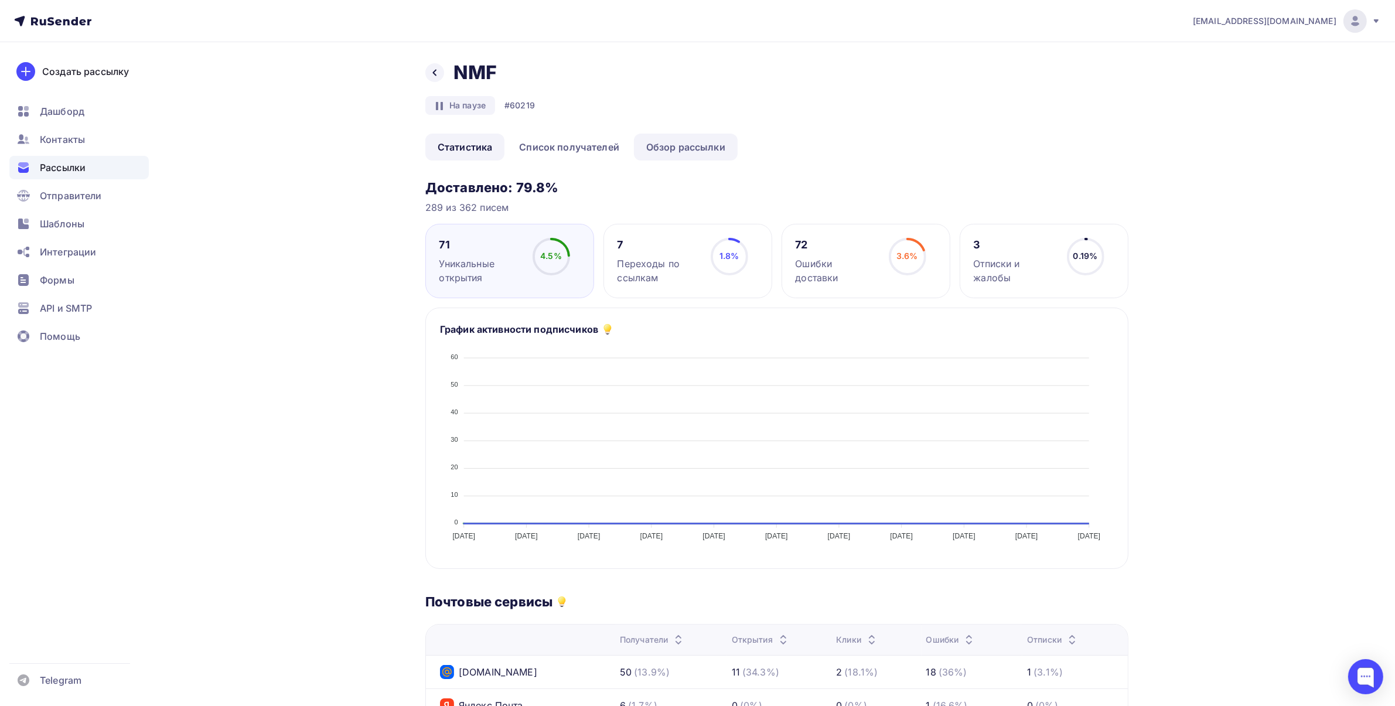
click at [693, 159] on link "Обзор рассылки" at bounding box center [686, 147] width 104 height 27
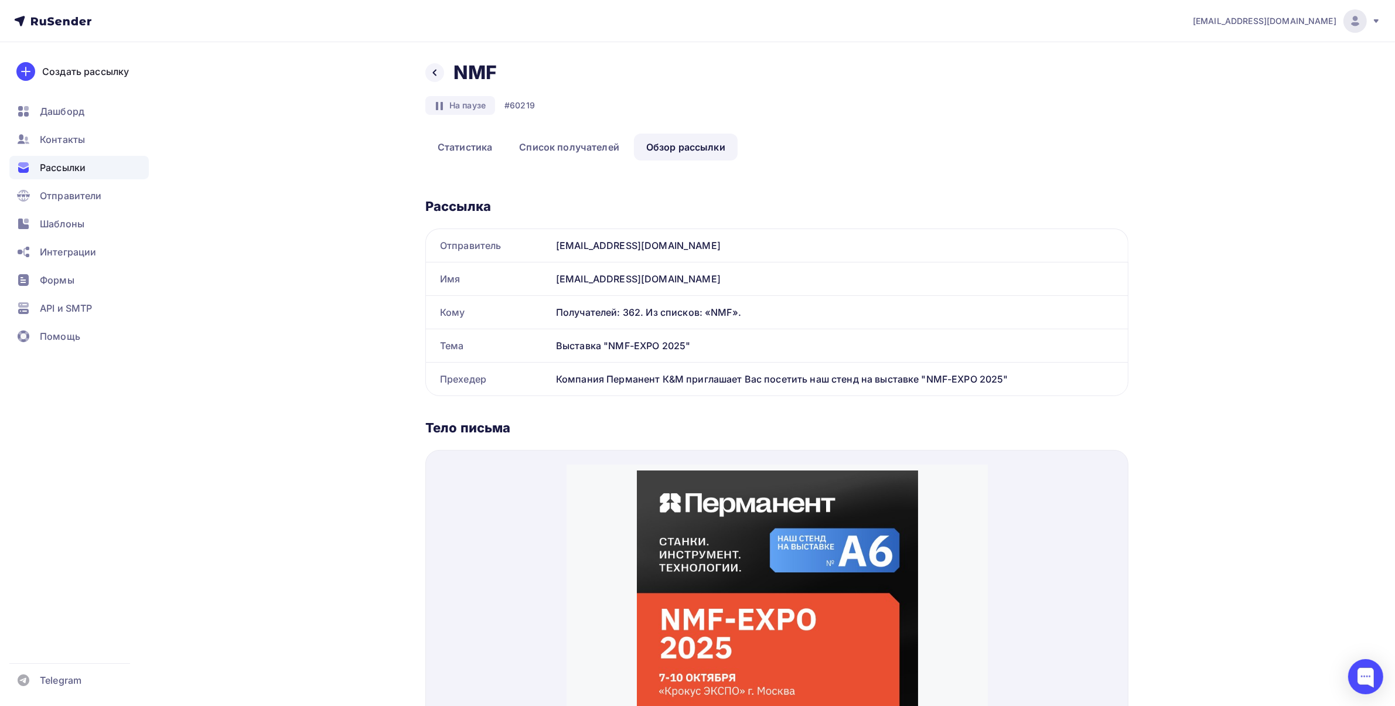
drag, startPoint x: 558, startPoint y: 347, endPoint x: 771, endPoint y: 343, distance: 213.3
click at [771, 343] on div "Выставка "NMF-EXPO 2025"" at bounding box center [839, 345] width 576 height 33
copy div "Выставка "NMF-EXPO 2025""
drag, startPoint x: 556, startPoint y: 375, endPoint x: 1007, endPoint y: 372, distance: 451.0
click at [1007, 372] on div "Компания Перманент К&М приглашает Вас посетить наш стенд на выставке "NMF-EXPO …" at bounding box center [839, 379] width 576 height 33
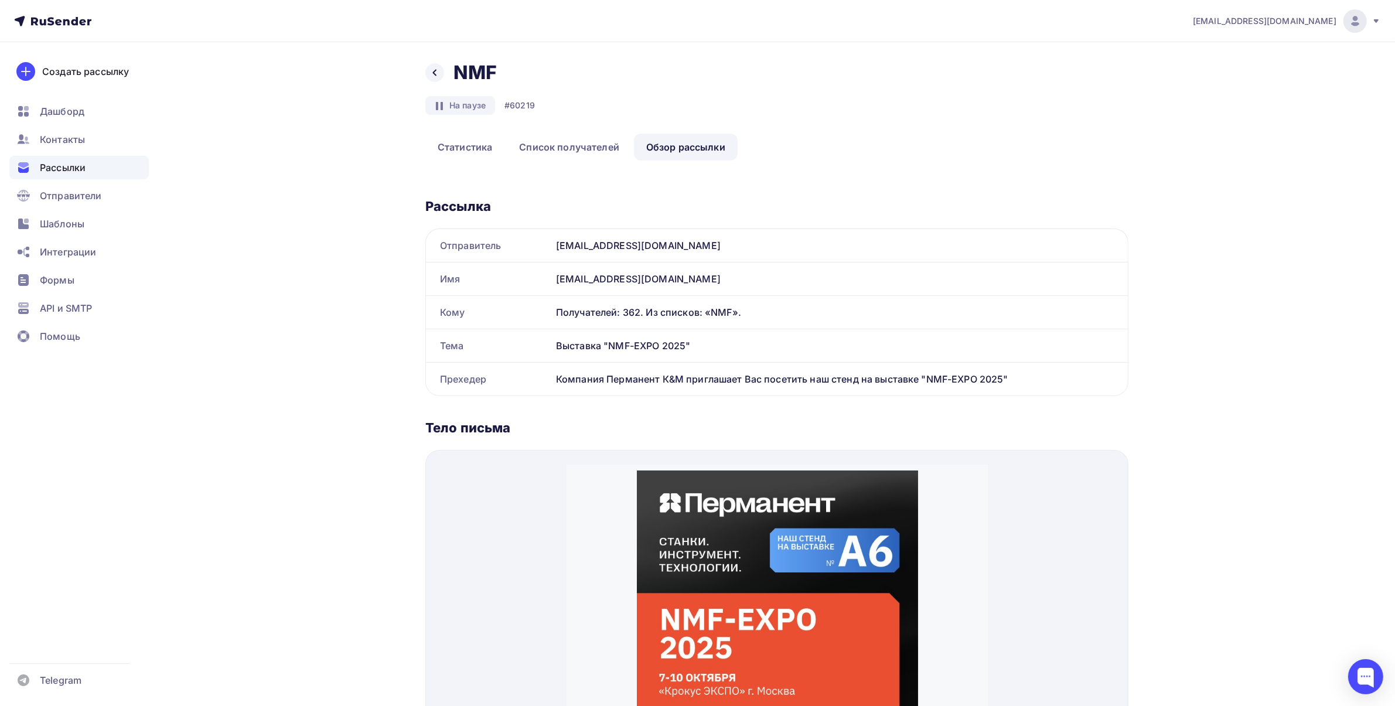
copy div "Компания Перманент К&М приглашает Вас посетить наш стенд на выставке "NMF-EXPO …"
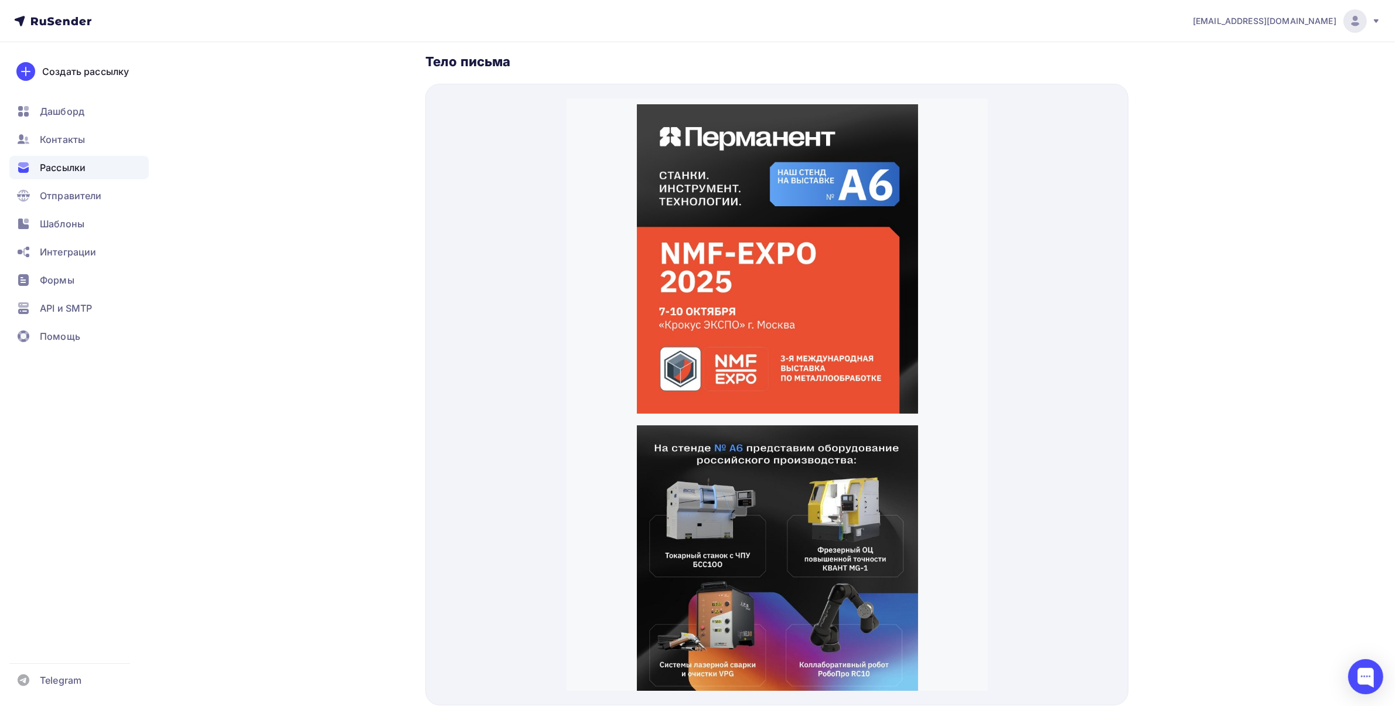
click at [665, 415] on img at bounding box center [776, 551] width 281 height 281
click at [88, 215] on div "Шаблоны" at bounding box center [78, 223] width 139 height 23
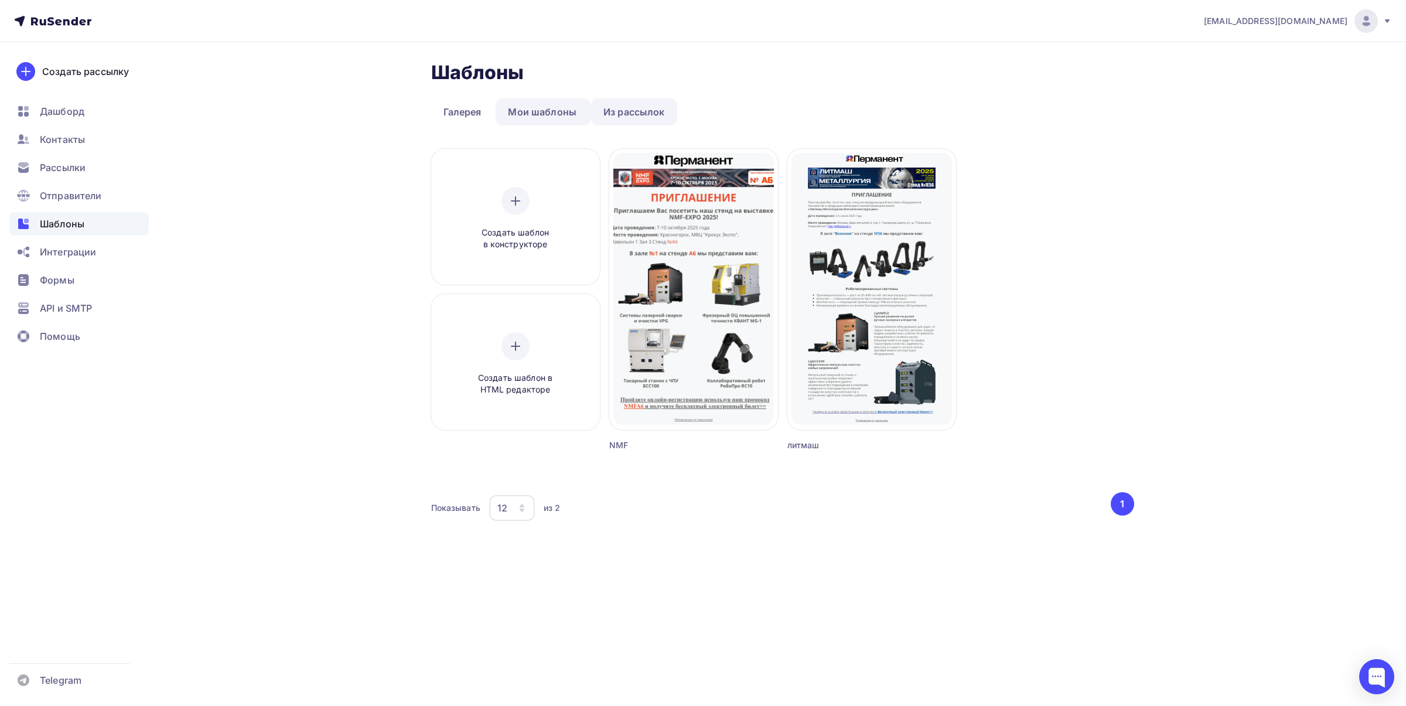
click at [604, 115] on link "Из рассылок" at bounding box center [634, 111] width 86 height 27
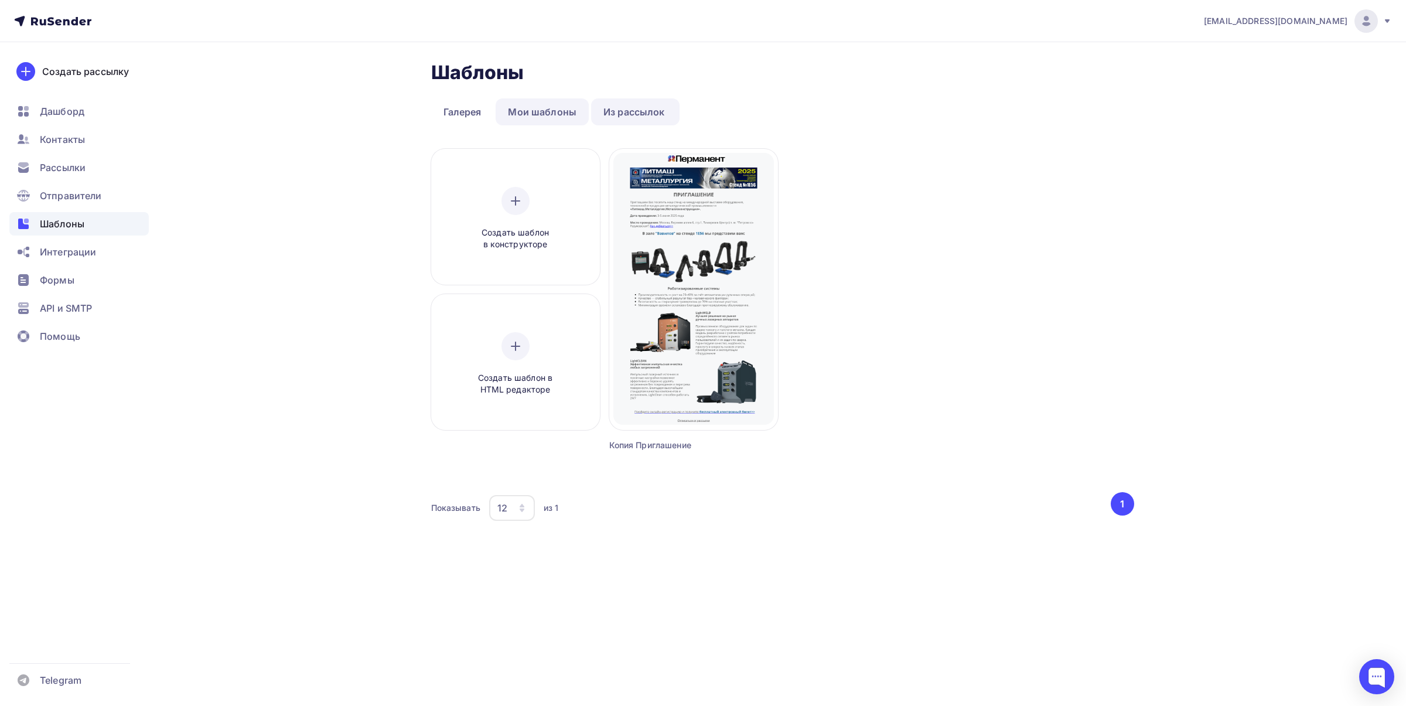
click at [520, 103] on link "Мои шаблоны" at bounding box center [542, 111] width 93 height 27
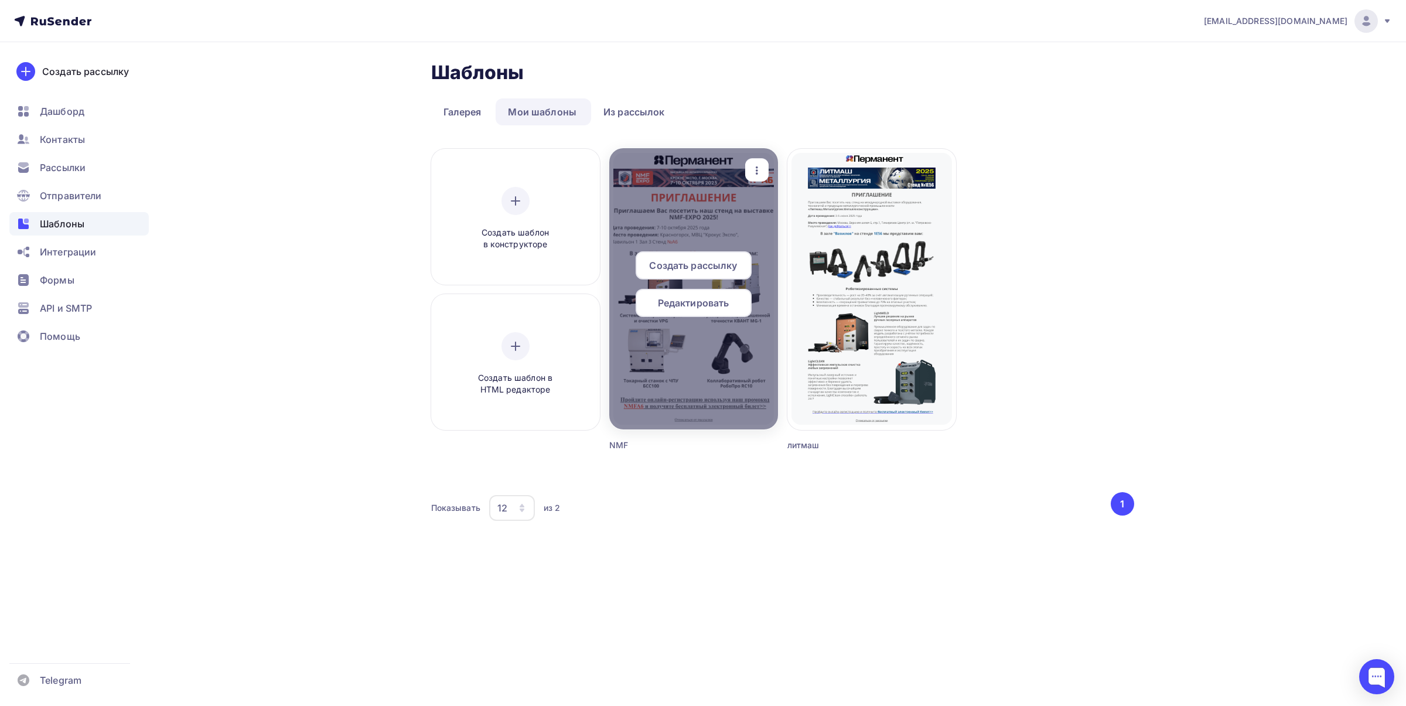
click at [687, 224] on div at bounding box center [693, 288] width 169 height 281
click at [696, 300] on span "Редактировать" at bounding box center [693, 303] width 71 height 14
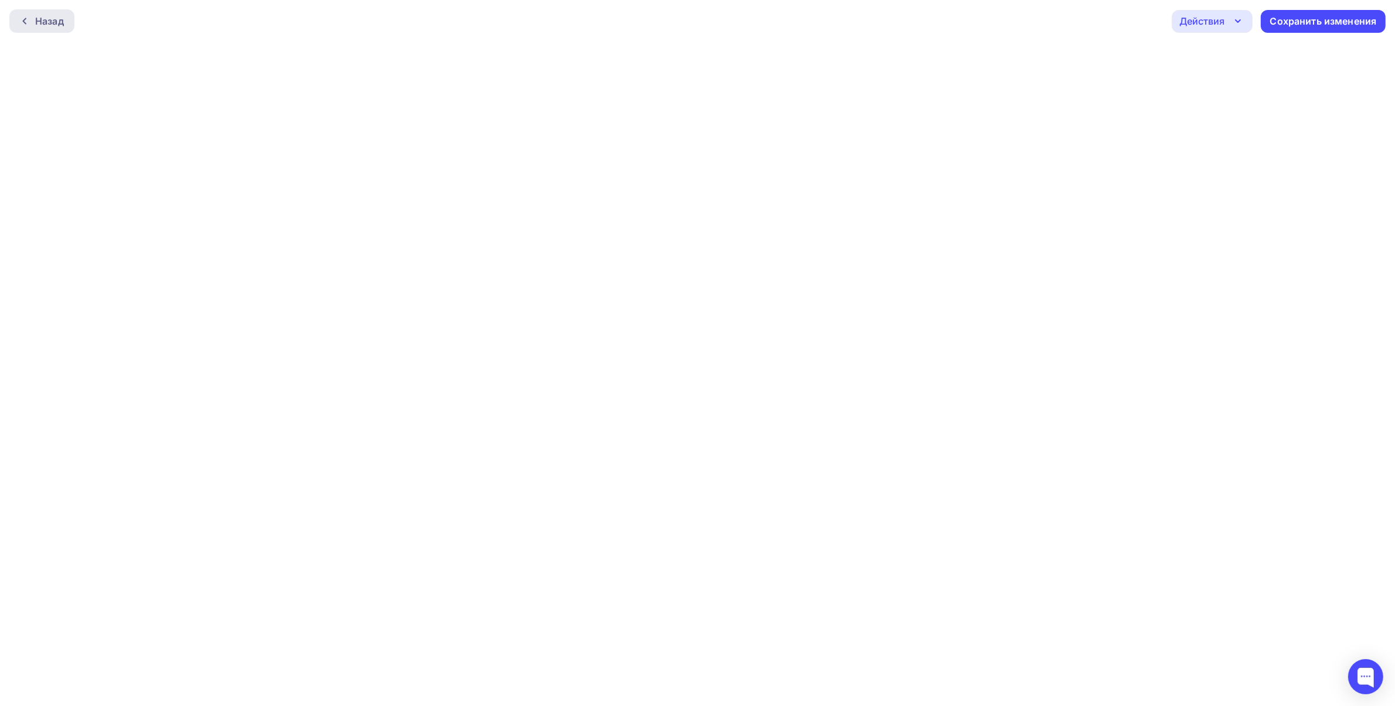
click at [39, 21] on div "Назад" at bounding box center [49, 21] width 29 height 14
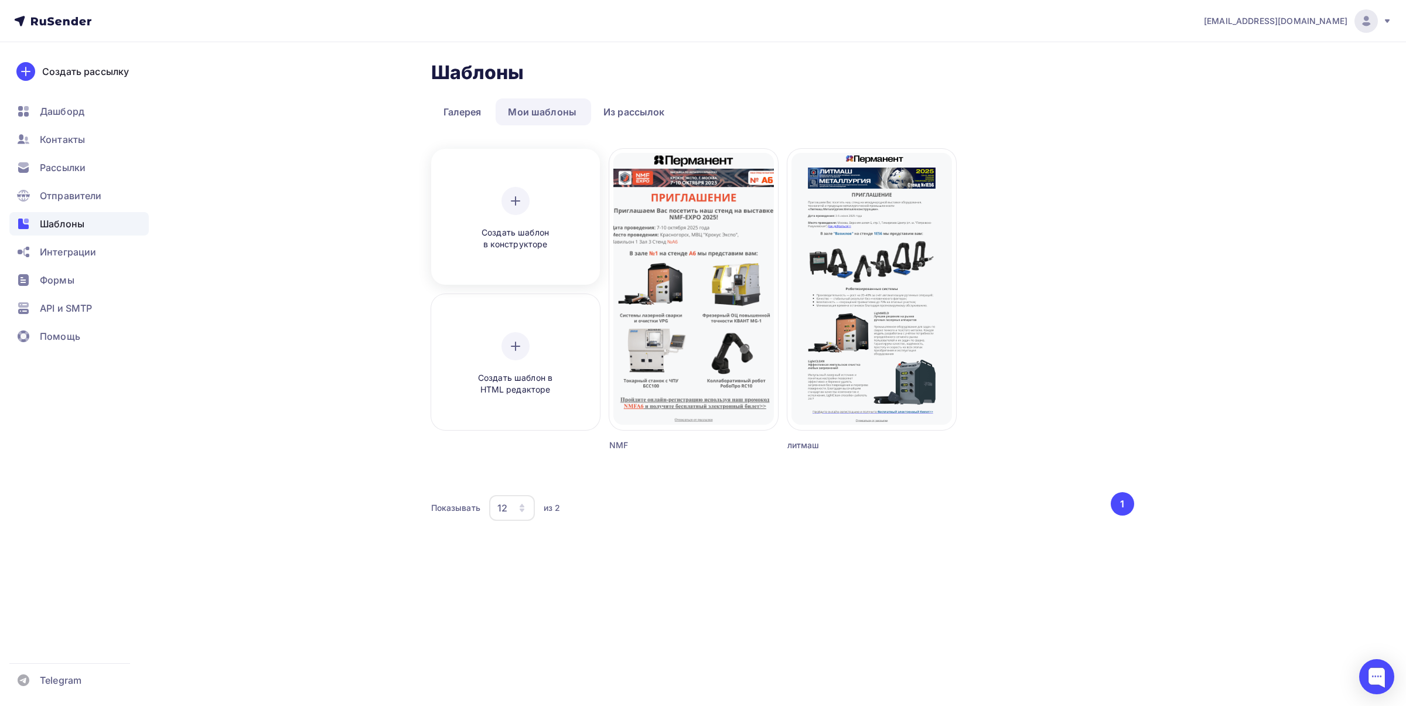
click at [546, 213] on div "Создать шаблон в конструкторе" at bounding box center [515, 219] width 111 height 64
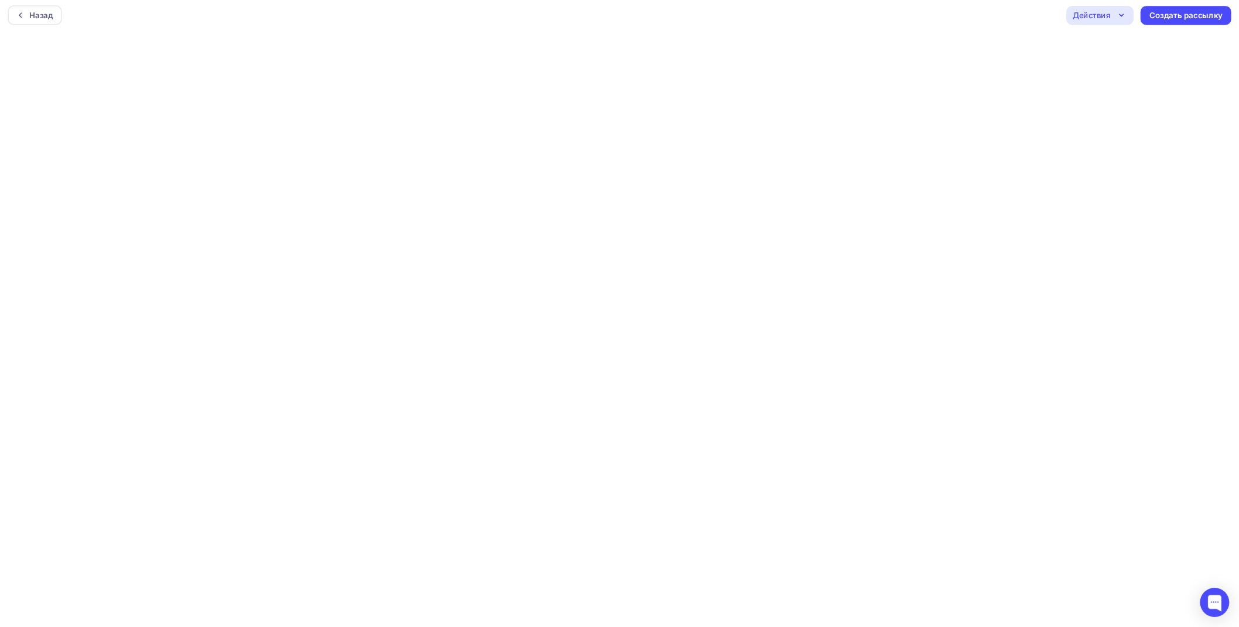
scroll to position [3, 0]
click at [1089, 12] on div "Действия" at bounding box center [1072, 18] width 81 height 23
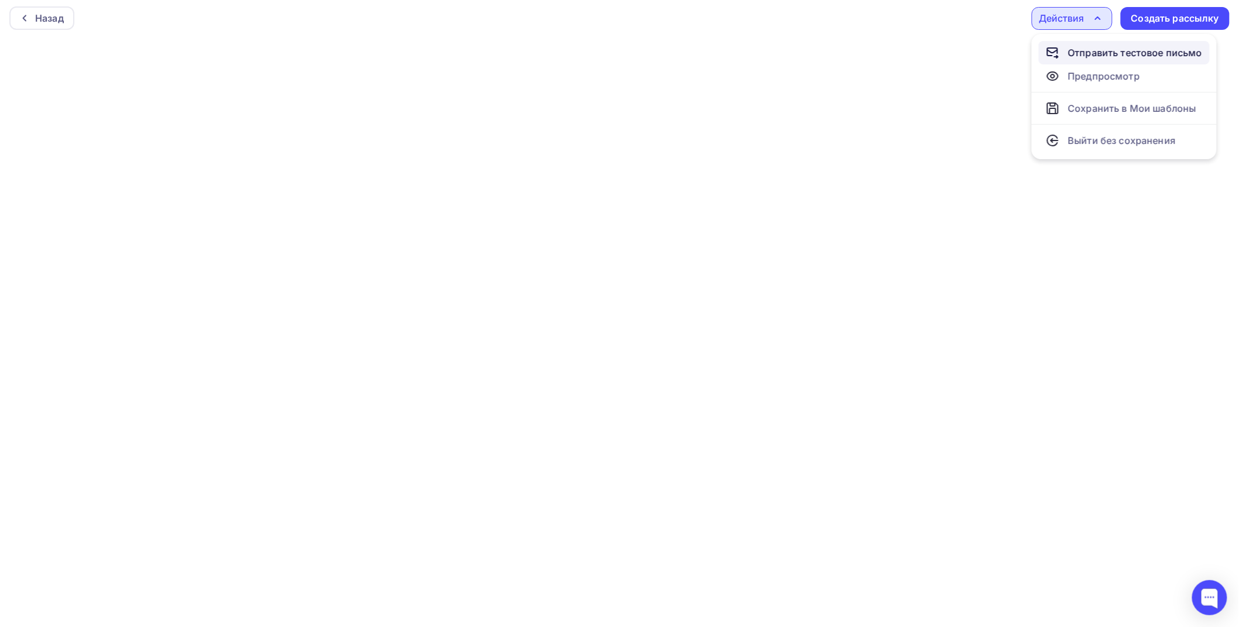
click at [1088, 55] on div "Отправить тестовое письмо" at bounding box center [1135, 53] width 135 height 14
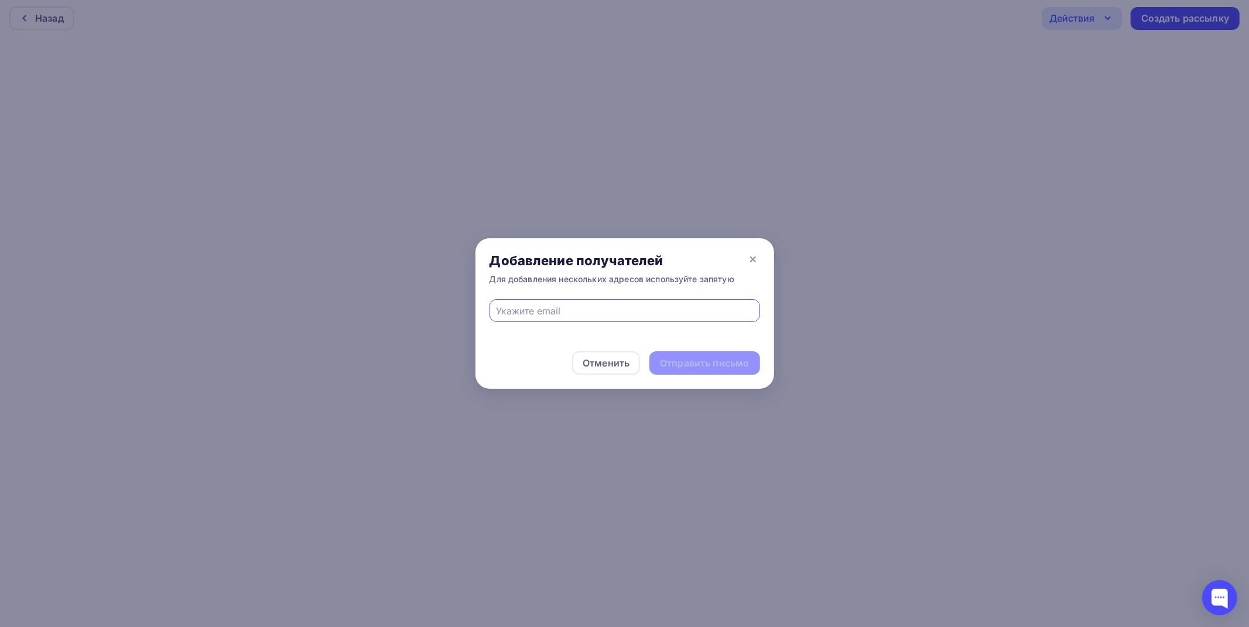
type input "[EMAIL_ADDRESS][DOMAIN_NAME]"
click at [719, 359] on div "Отправить письмо" at bounding box center [704, 363] width 89 height 13
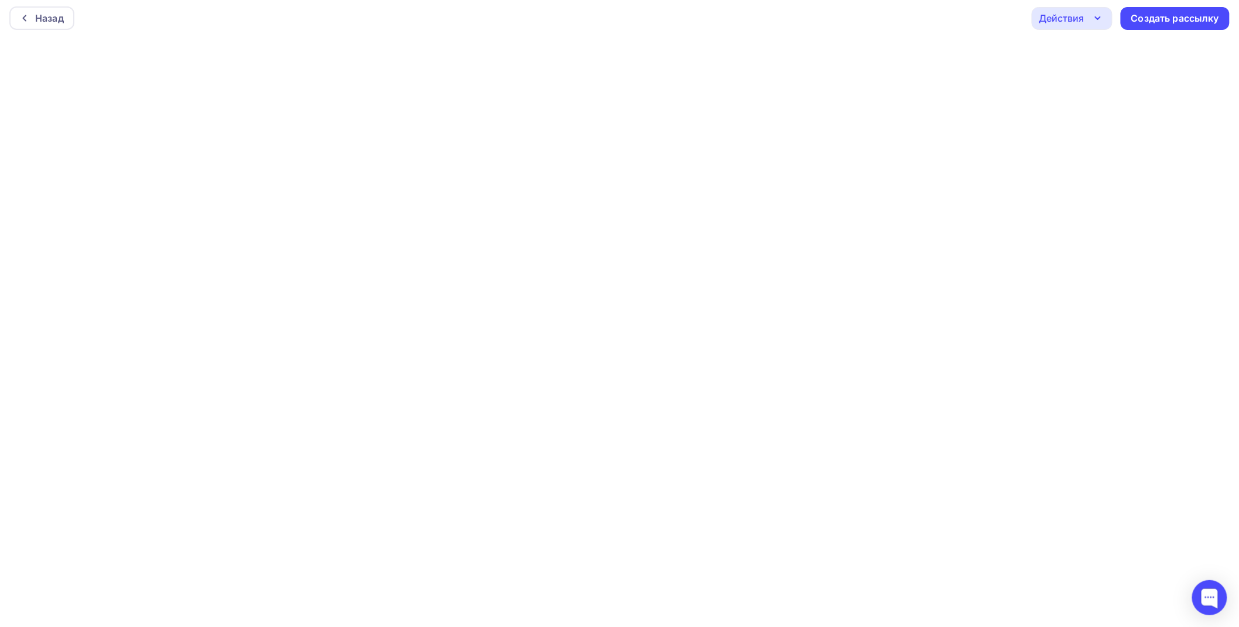
click at [1079, 19] on div "Действия" at bounding box center [1062, 18] width 45 height 14
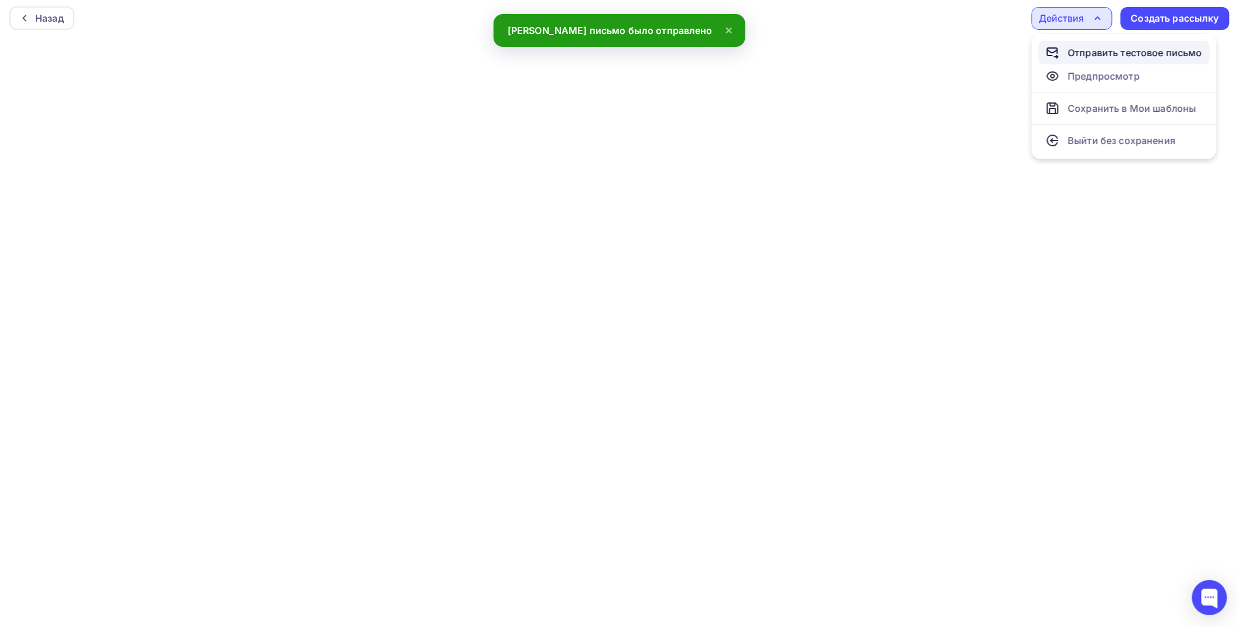
click at [1080, 48] on div "Отправить тестовое письмо" at bounding box center [1135, 53] width 135 height 14
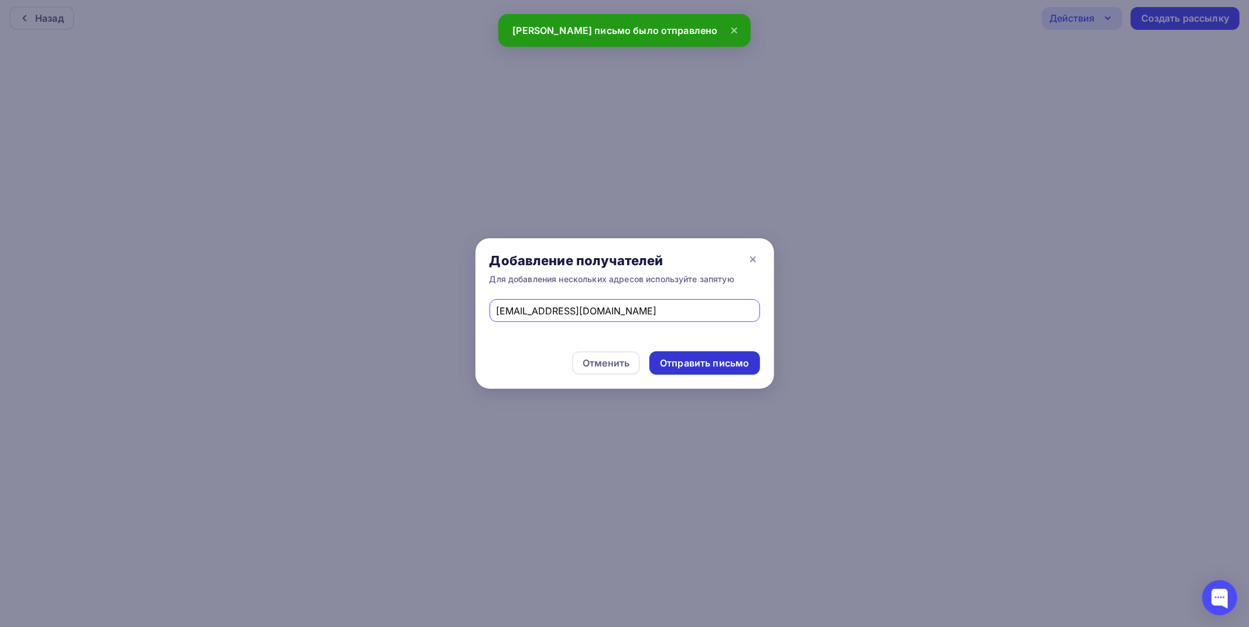
type input "[EMAIL_ADDRESS][DOMAIN_NAME]"
click at [730, 364] on div "Отправить письмо" at bounding box center [704, 363] width 89 height 13
